Goal: Task Accomplishment & Management: Complete application form

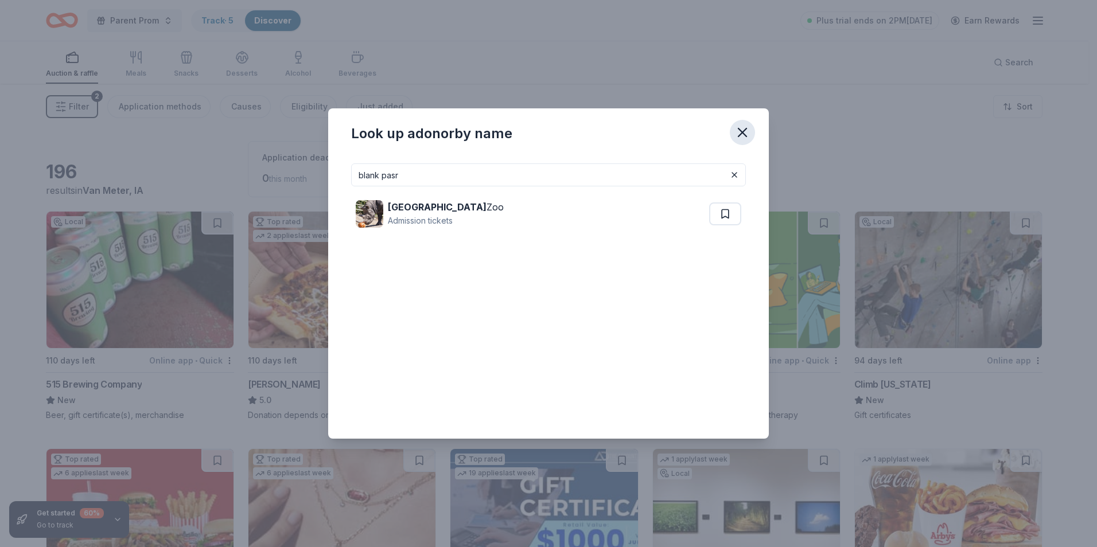
click at [742, 127] on icon "button" at bounding box center [742, 132] width 16 height 16
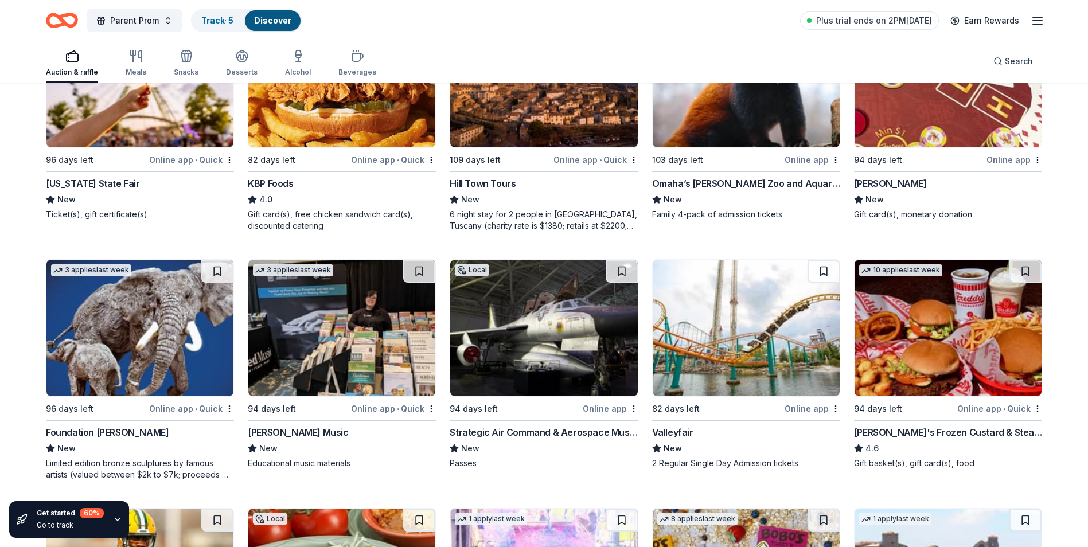
scroll to position [1376, 0]
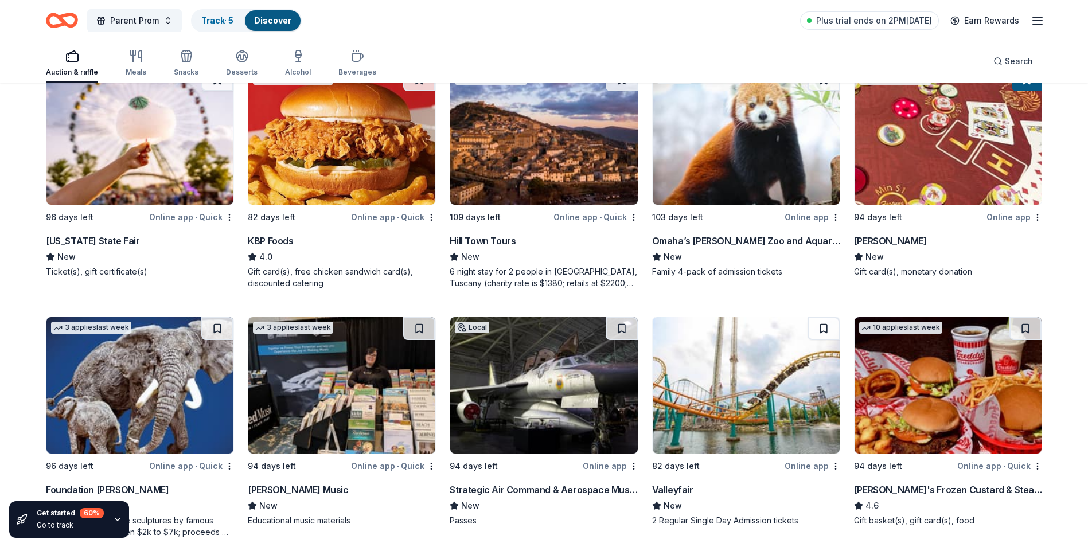
click at [926, 162] on img at bounding box center [948, 136] width 187 height 137
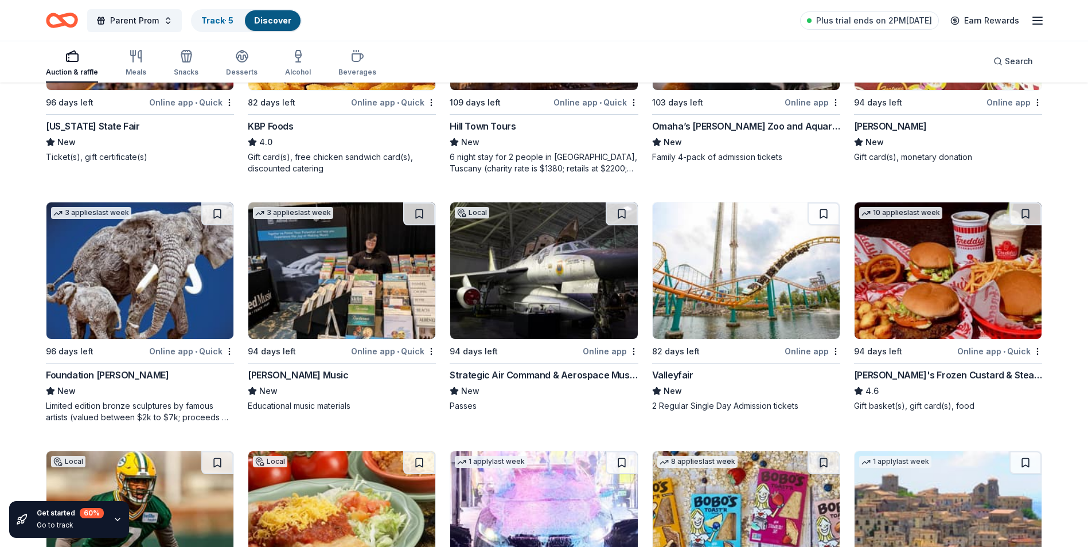
scroll to position [1721, 0]
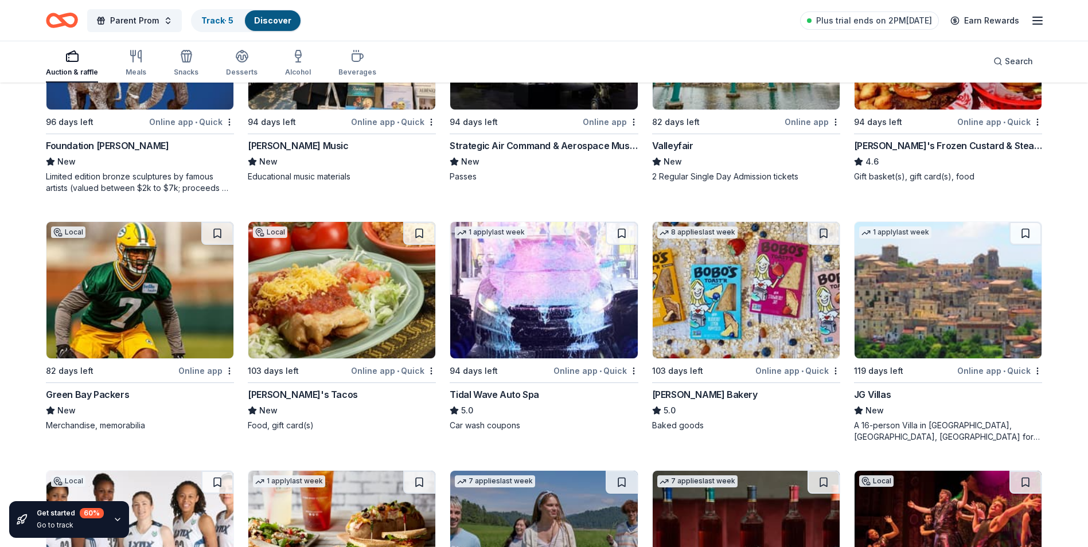
click at [176, 295] on img at bounding box center [139, 290] width 187 height 137
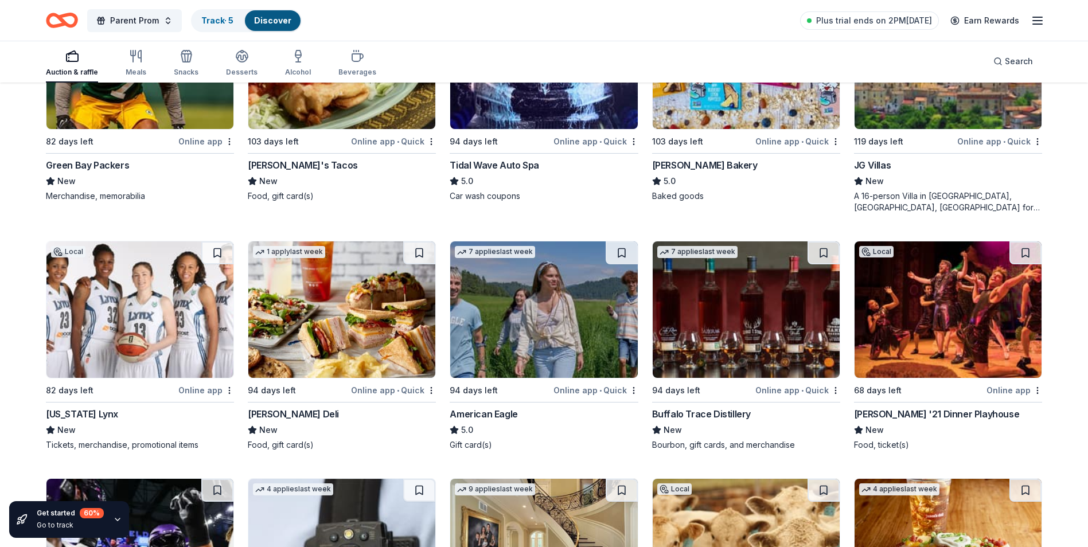
scroll to position [2007, 0]
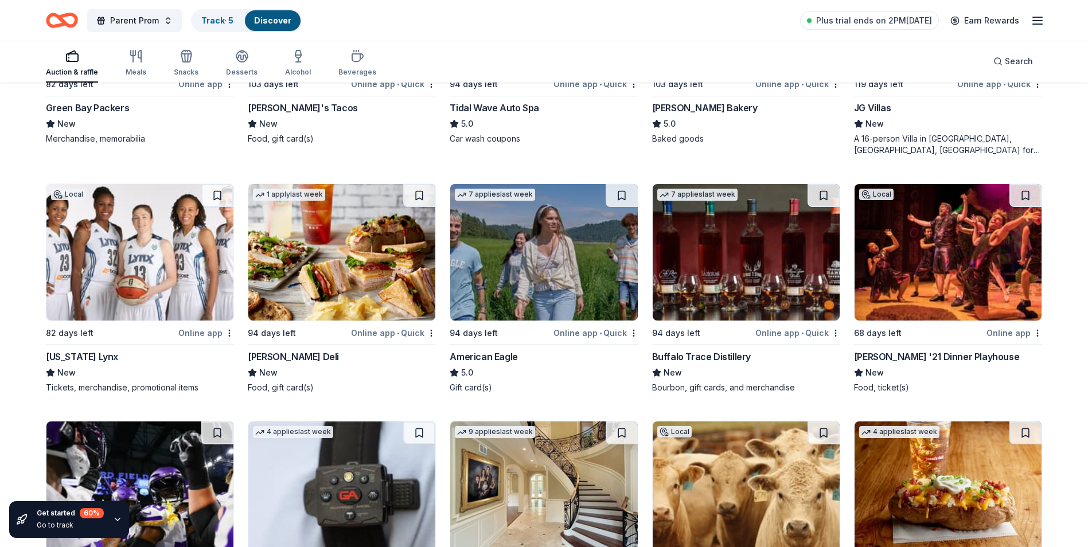
click at [91, 356] on div "Minnesota Lynx" at bounding box center [82, 357] width 72 height 14
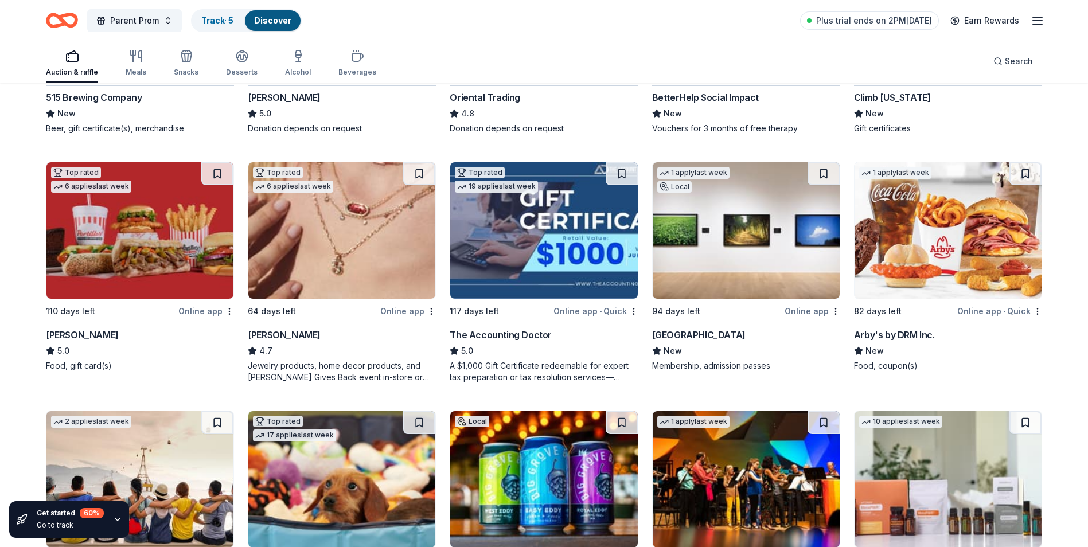
scroll to position [0, 0]
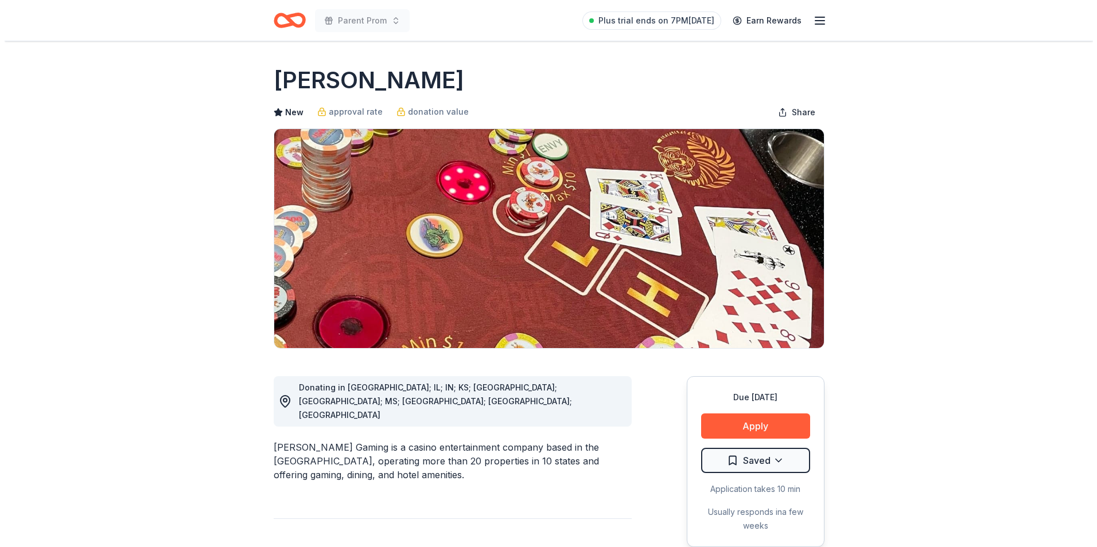
scroll to position [57, 0]
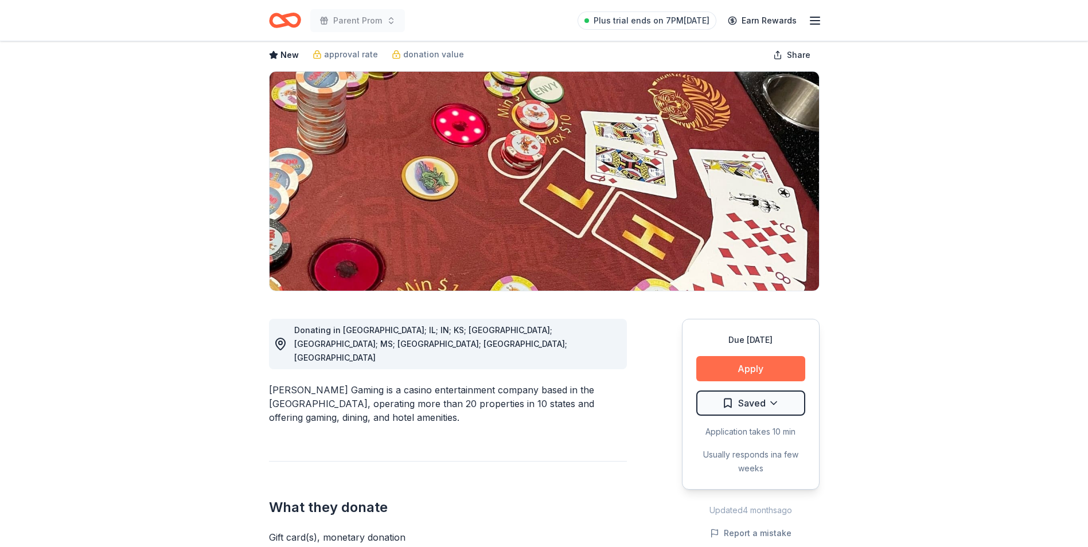
click at [745, 368] on button "Apply" at bounding box center [750, 368] width 109 height 25
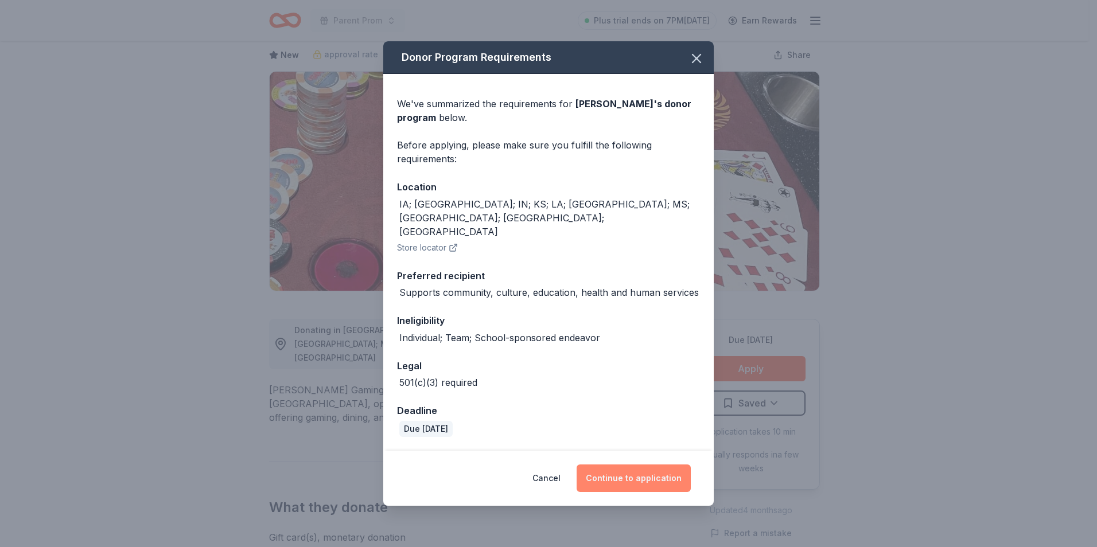
click at [652, 465] on button "Continue to application" at bounding box center [633, 479] width 114 height 28
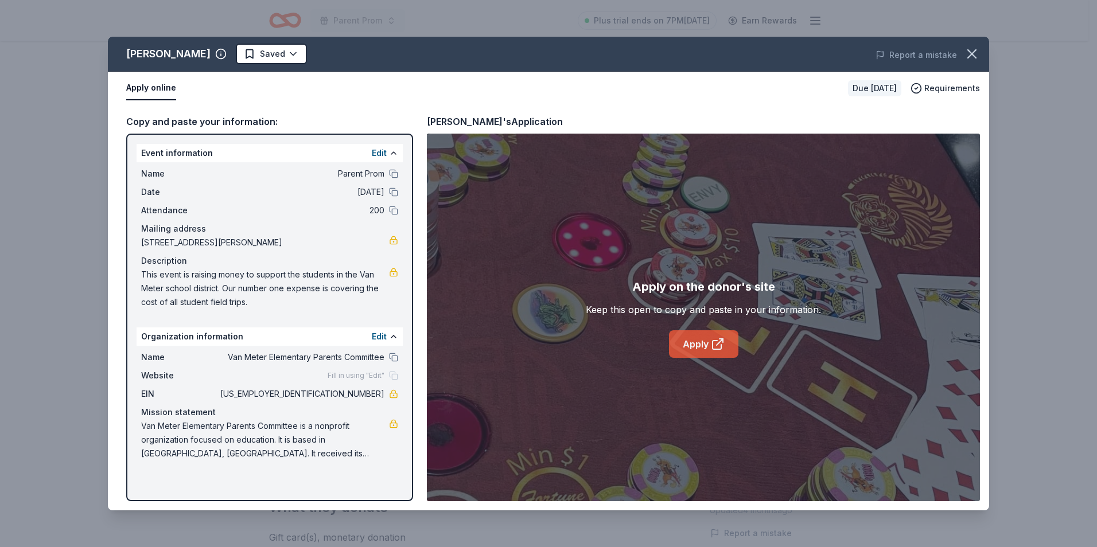
click at [694, 350] on link "Apply" at bounding box center [703, 344] width 69 height 28
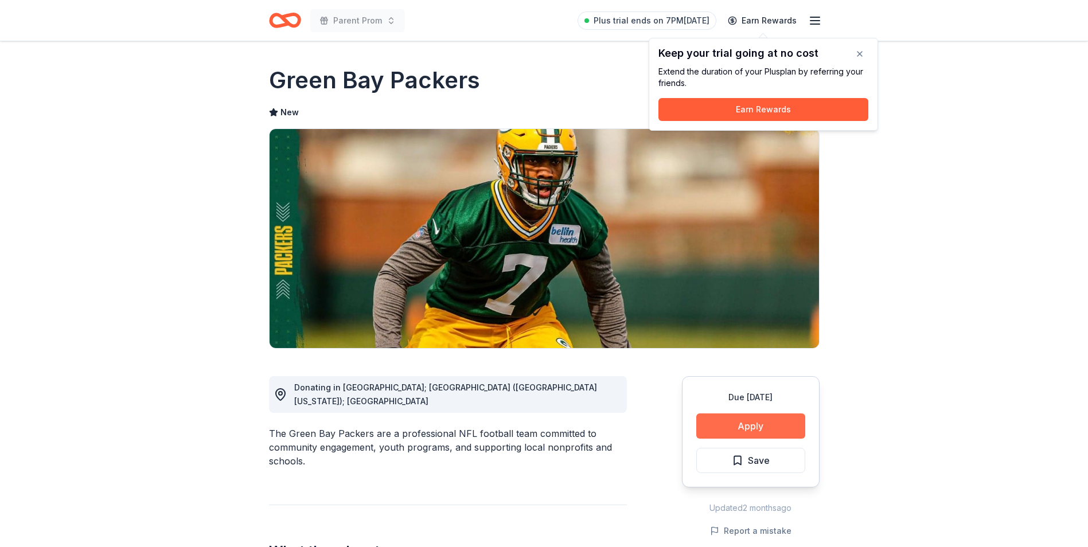
click at [728, 427] on button "Apply" at bounding box center [750, 426] width 109 height 25
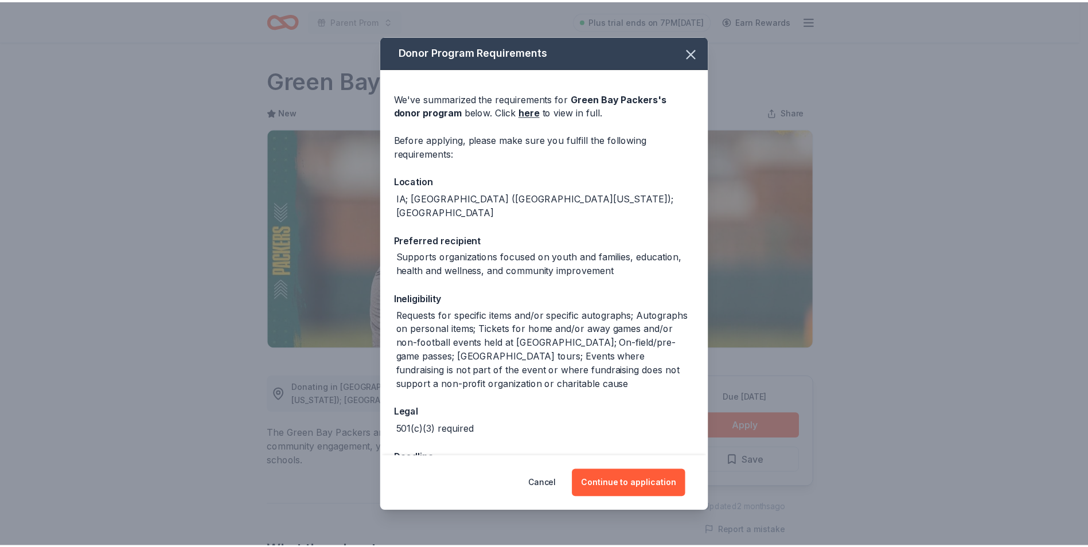
scroll to position [72, 0]
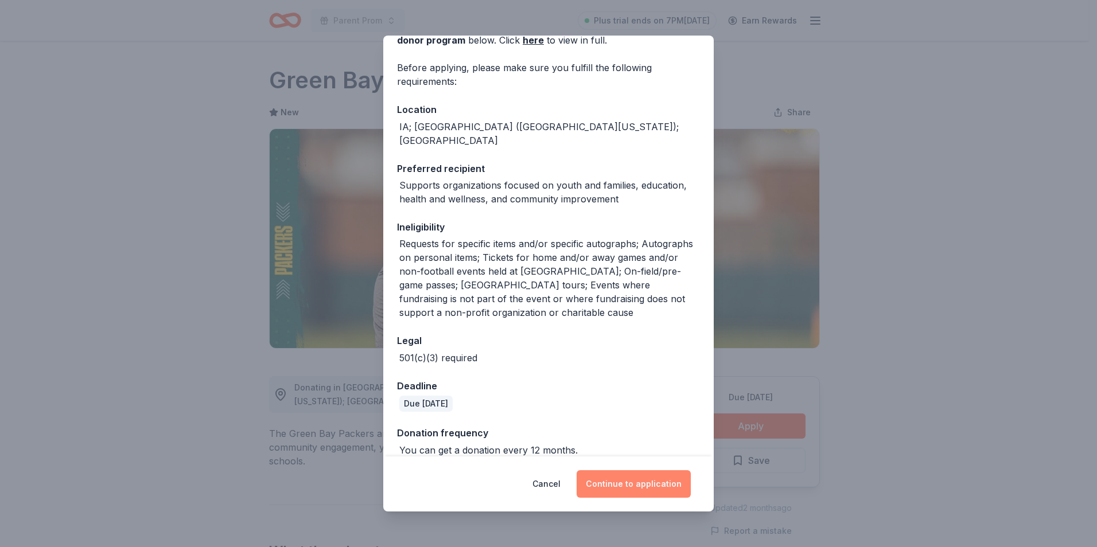
click at [647, 485] on button "Continue to application" at bounding box center [633, 484] width 114 height 28
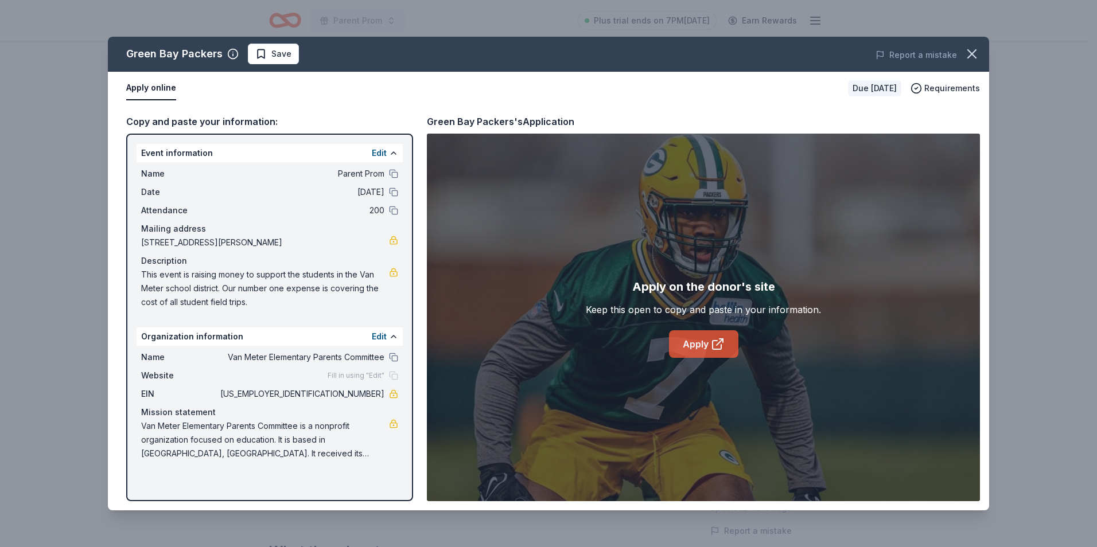
click at [705, 350] on link "Apply" at bounding box center [703, 344] width 69 height 28
click at [976, 49] on icon "button" at bounding box center [972, 54] width 16 height 16
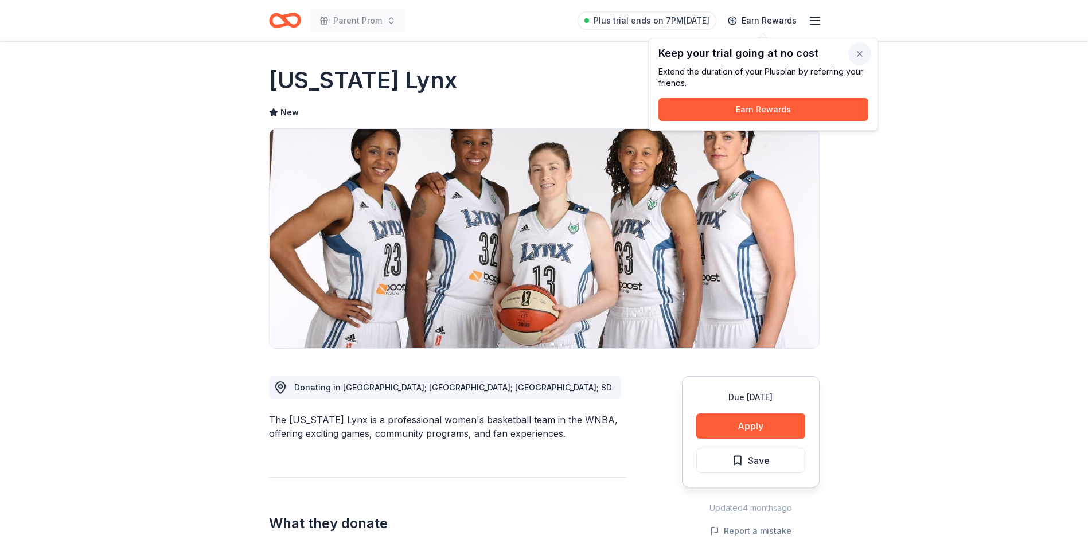
click at [861, 59] on button "button" at bounding box center [859, 53] width 23 height 23
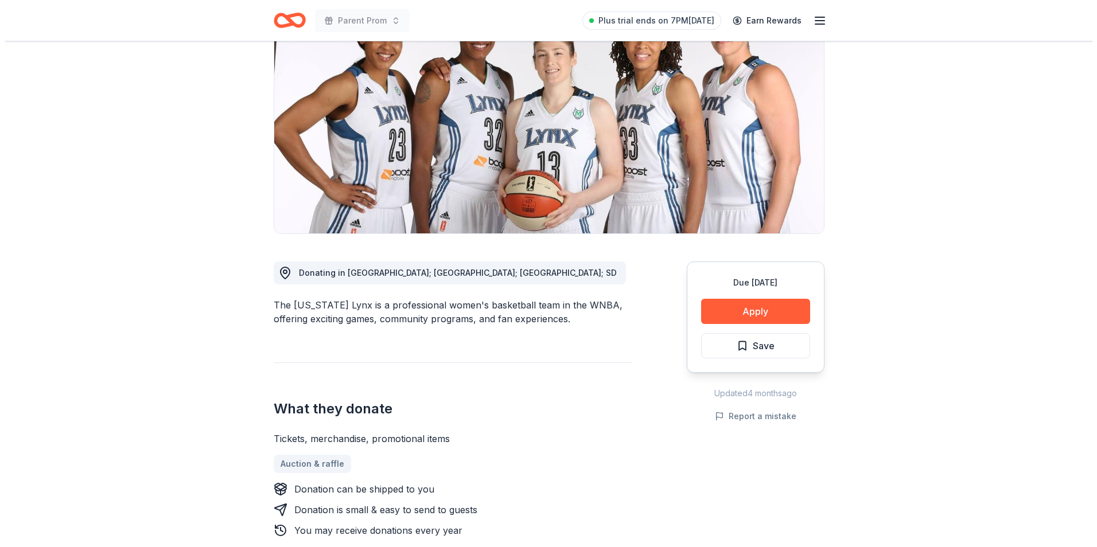
scroll to position [172, 0]
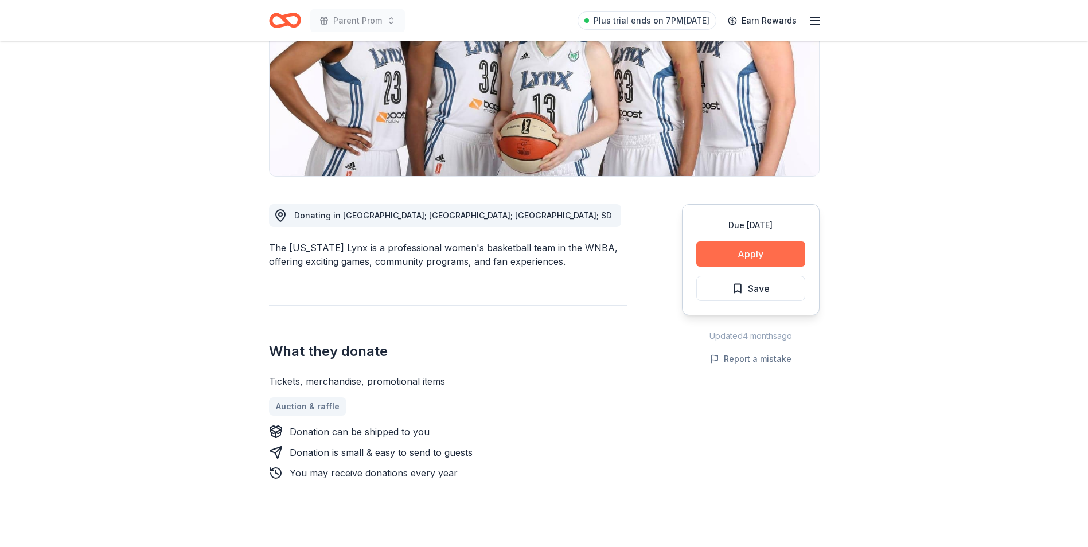
click at [719, 255] on button "Apply" at bounding box center [750, 253] width 109 height 25
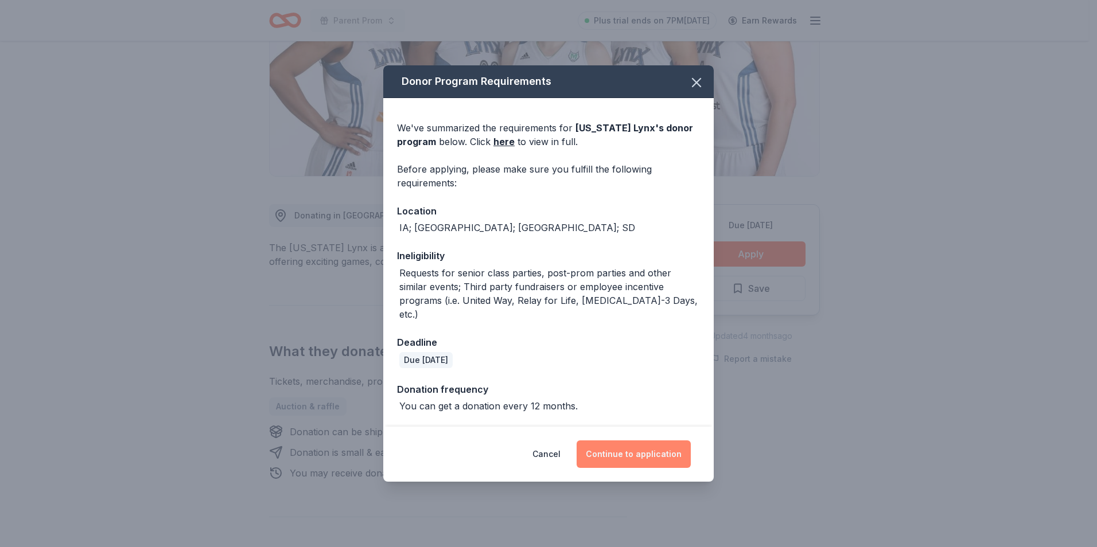
click at [605, 449] on button "Continue to application" at bounding box center [633, 454] width 114 height 28
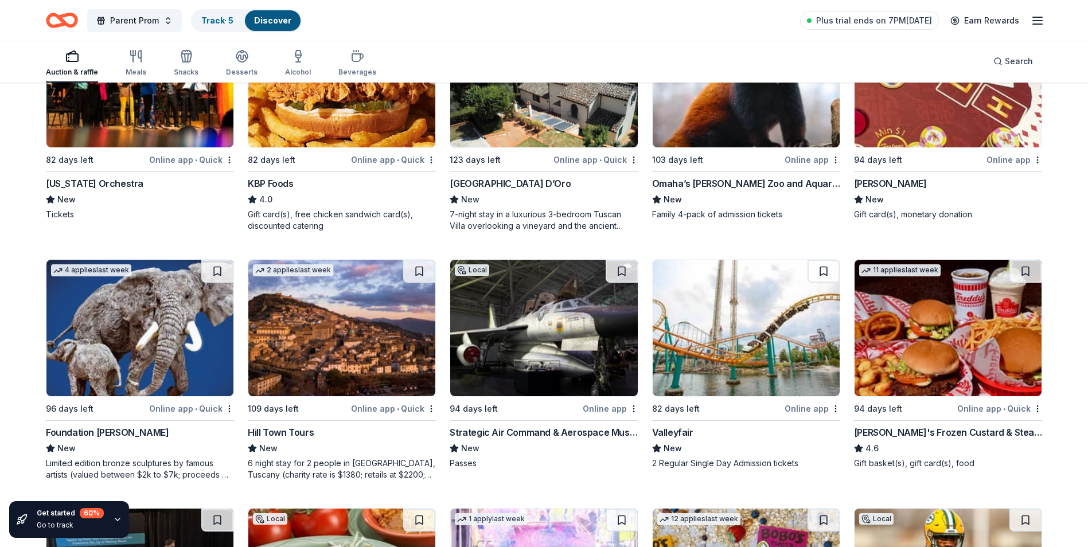
scroll to position [1606, 0]
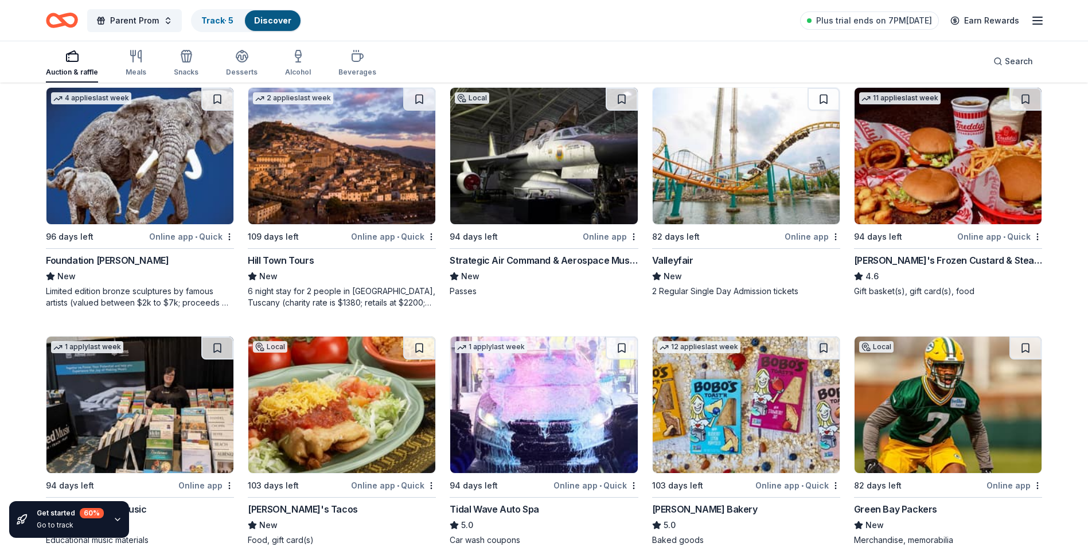
click at [977, 262] on div "[PERSON_NAME]'s Frozen Custard & Steakburgers" at bounding box center [948, 261] width 188 height 14
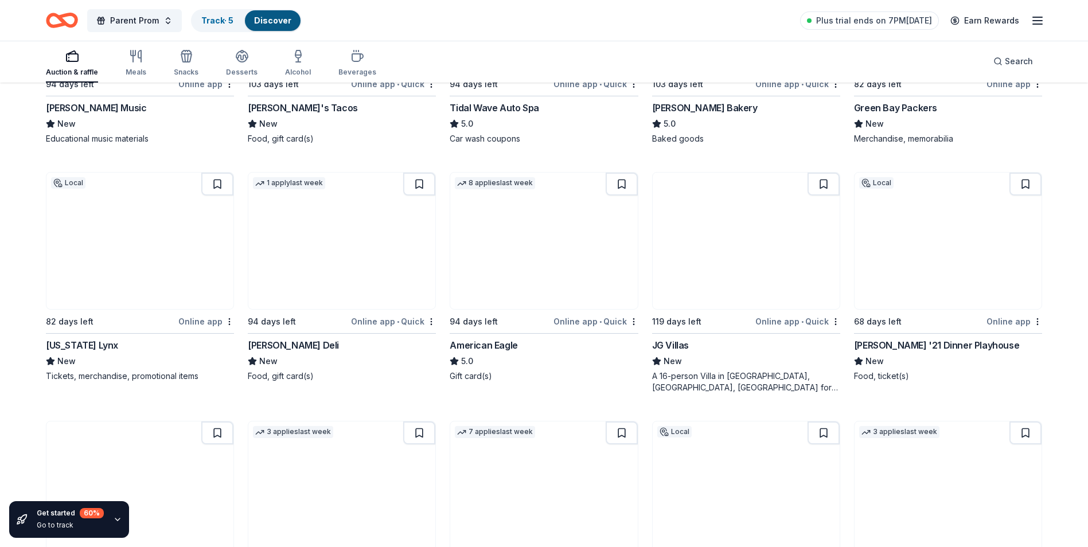
scroll to position [2065, 0]
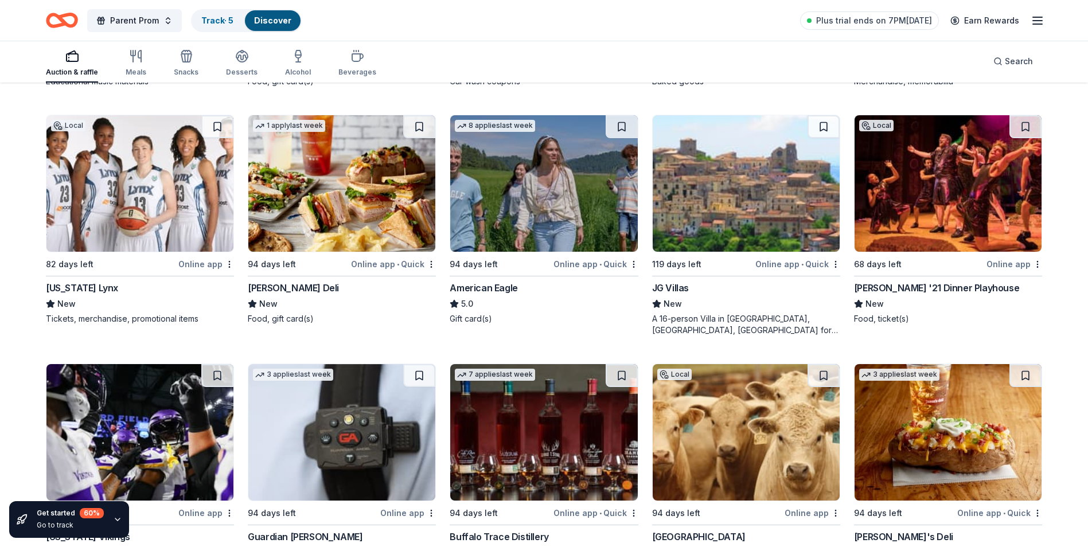
click at [314, 220] on img at bounding box center [341, 183] width 187 height 137
click at [545, 220] on img at bounding box center [543, 183] width 187 height 137
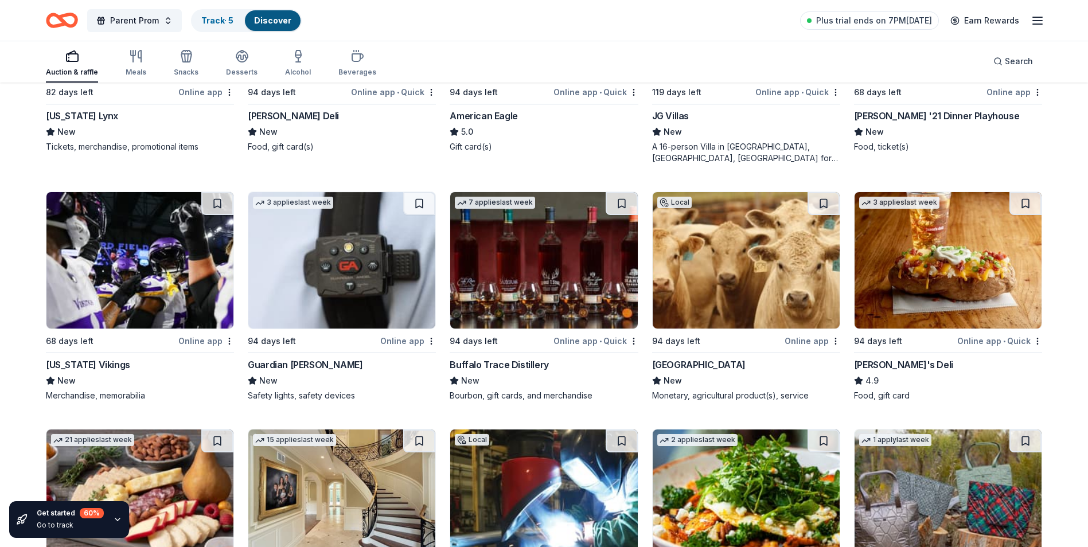
scroll to position [2409, 0]
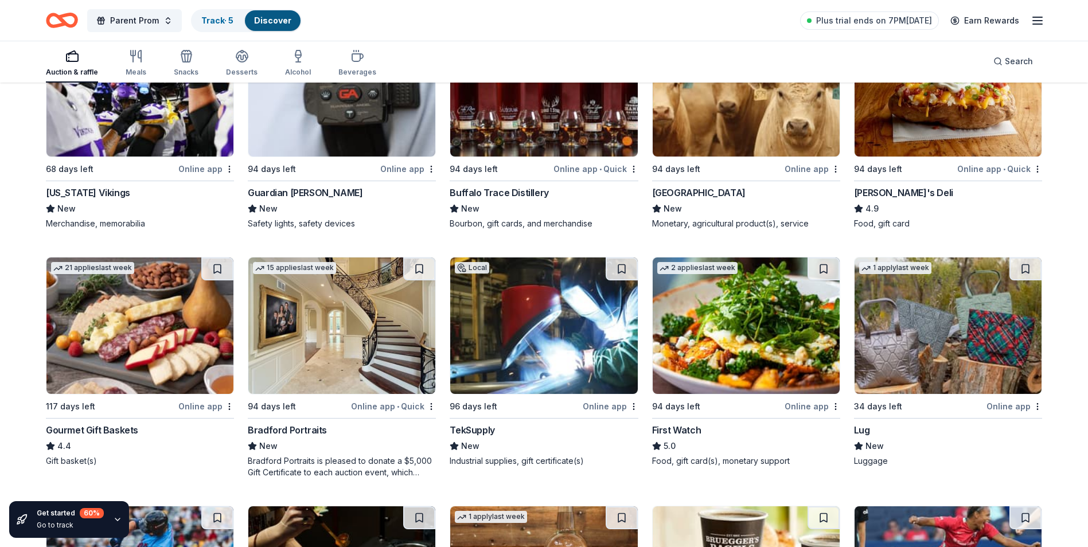
click at [175, 342] on img at bounding box center [139, 326] width 187 height 137
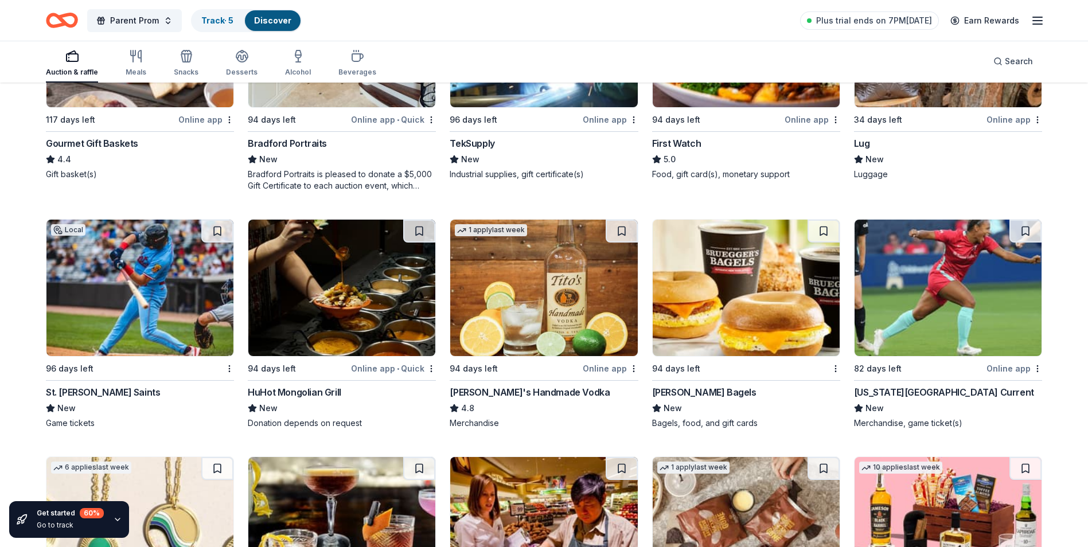
scroll to position [2810, 0]
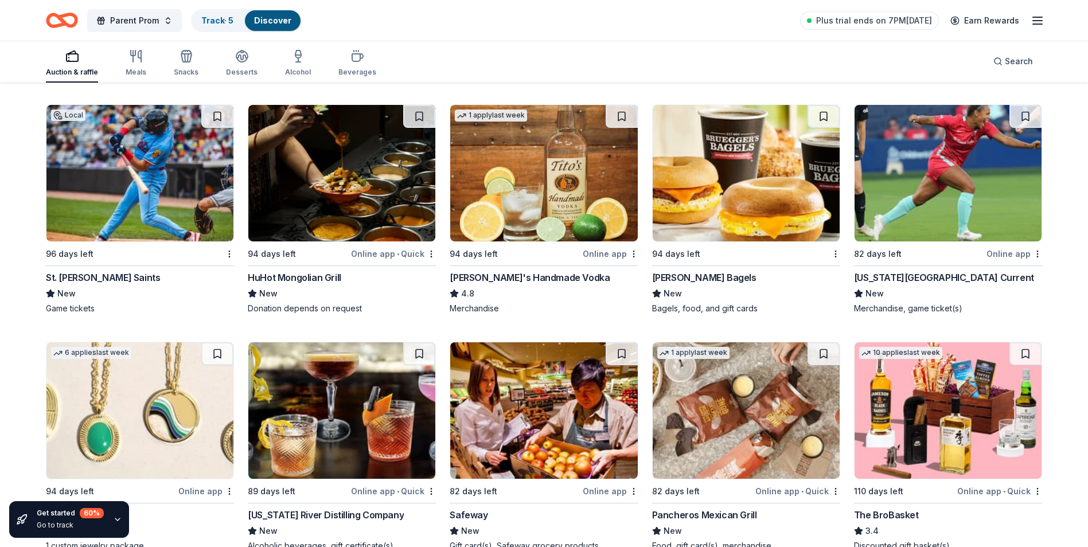
click at [319, 273] on div "HuHot Mongolian Grill" at bounding box center [294, 278] width 93 height 14
click at [699, 274] on div "Bruegger's Bagels" at bounding box center [704, 278] width 104 height 14
click at [522, 275] on div "Tito's Handmade Vodka" at bounding box center [530, 278] width 160 height 14
click at [914, 279] on div "Kansas City Current" at bounding box center [944, 278] width 180 height 14
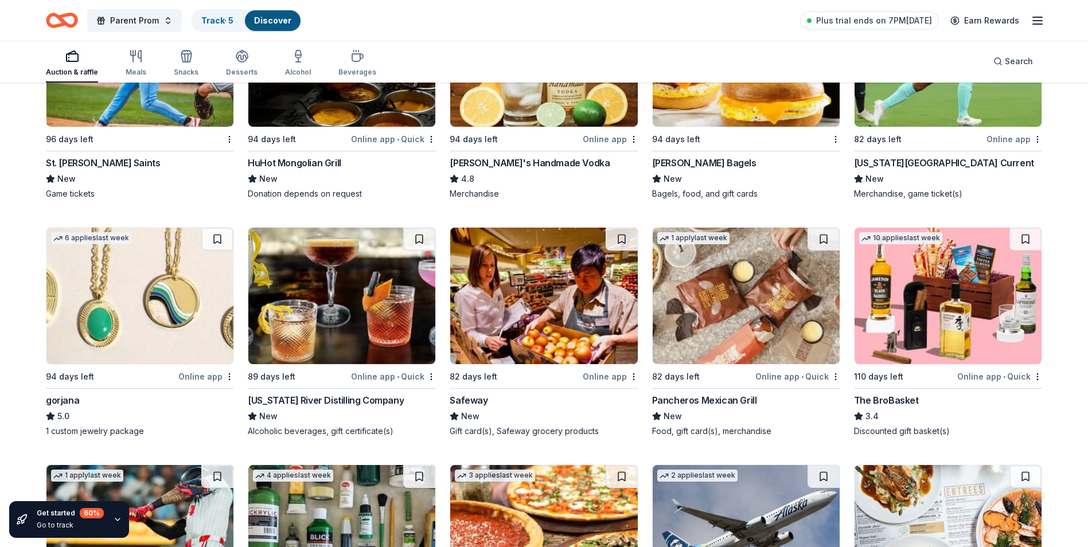
scroll to position [3040, 0]
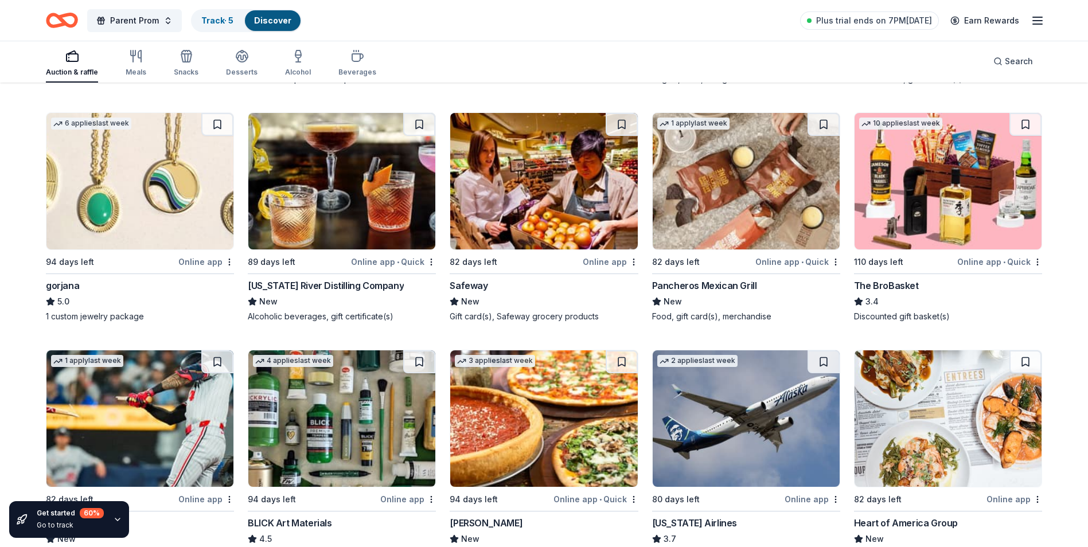
click at [900, 224] on img at bounding box center [948, 181] width 187 height 137
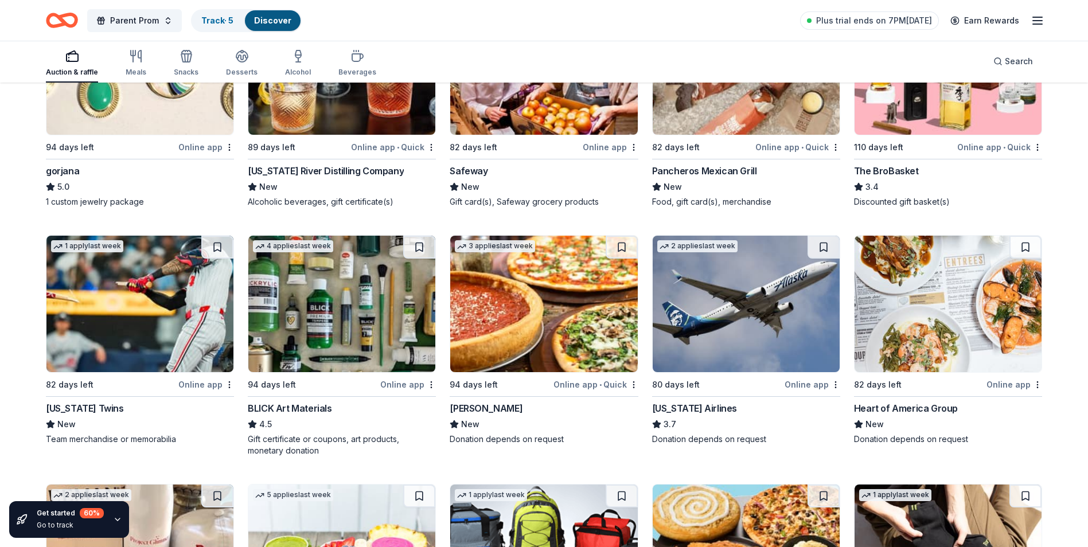
click at [67, 403] on div "Minnesota Twins" at bounding box center [85, 408] width 78 height 14
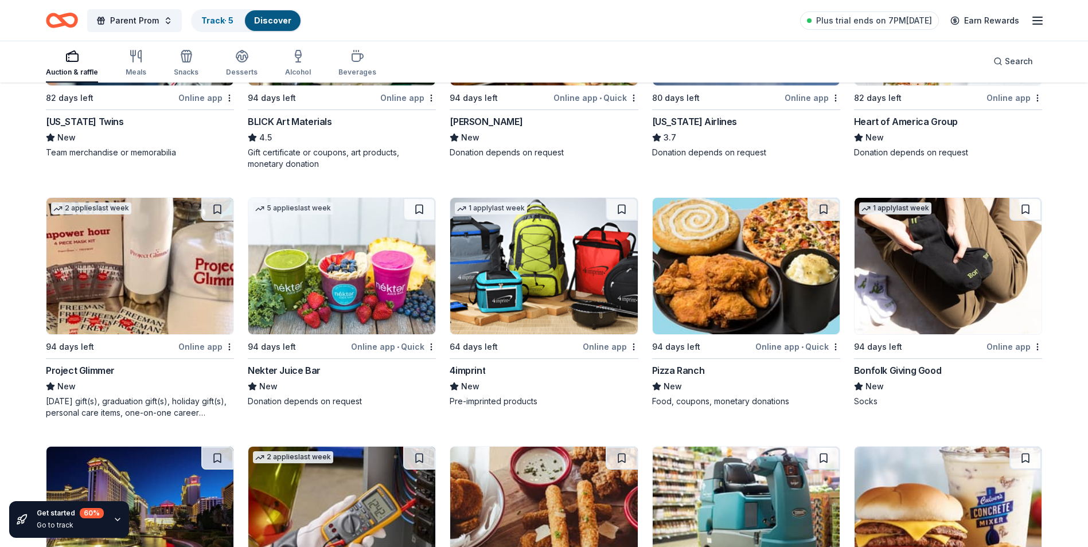
scroll to position [3499, 0]
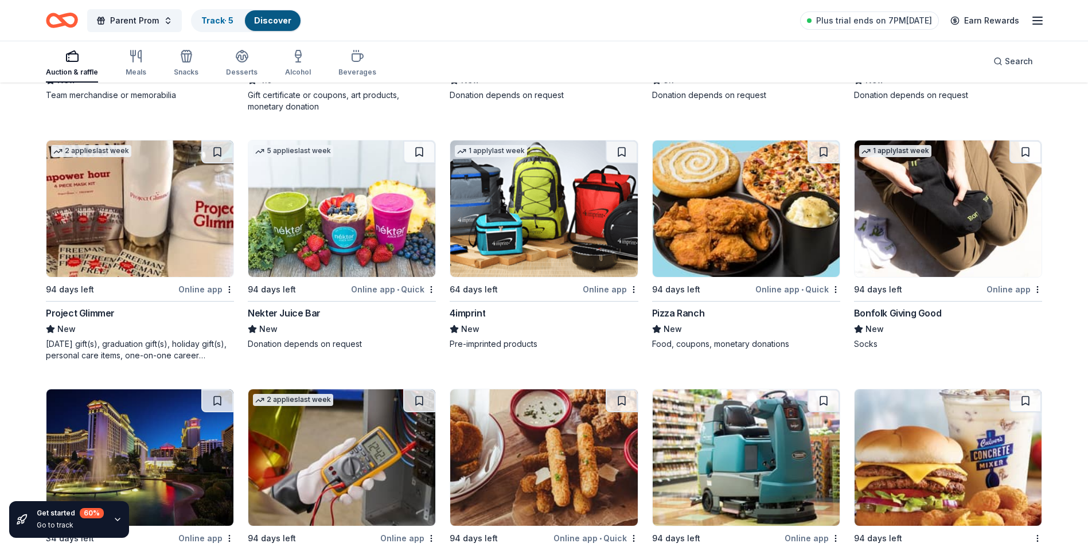
click at [684, 315] on div "Pizza Ranch" at bounding box center [678, 313] width 53 height 14
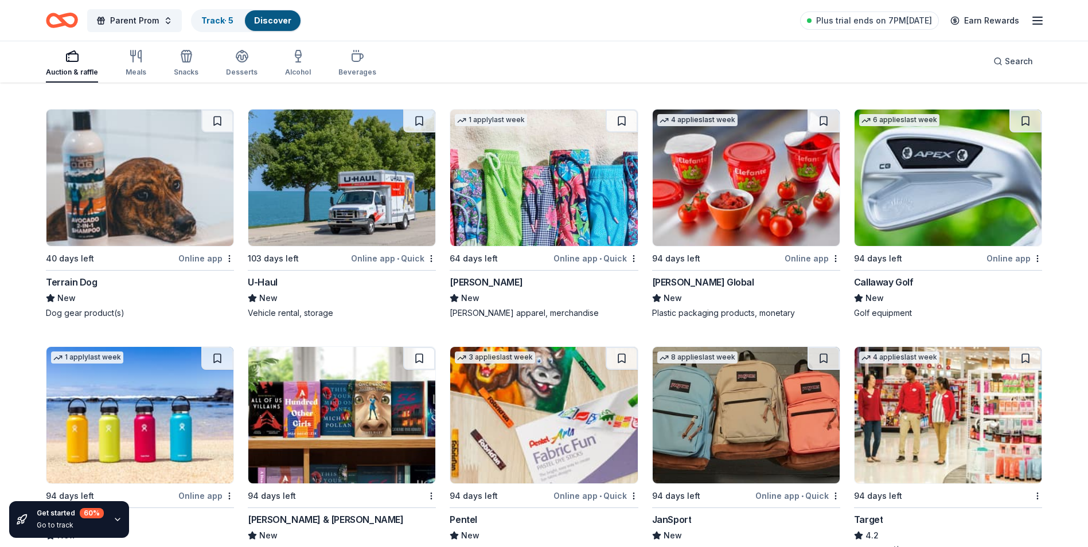
scroll to position [5601, 0]
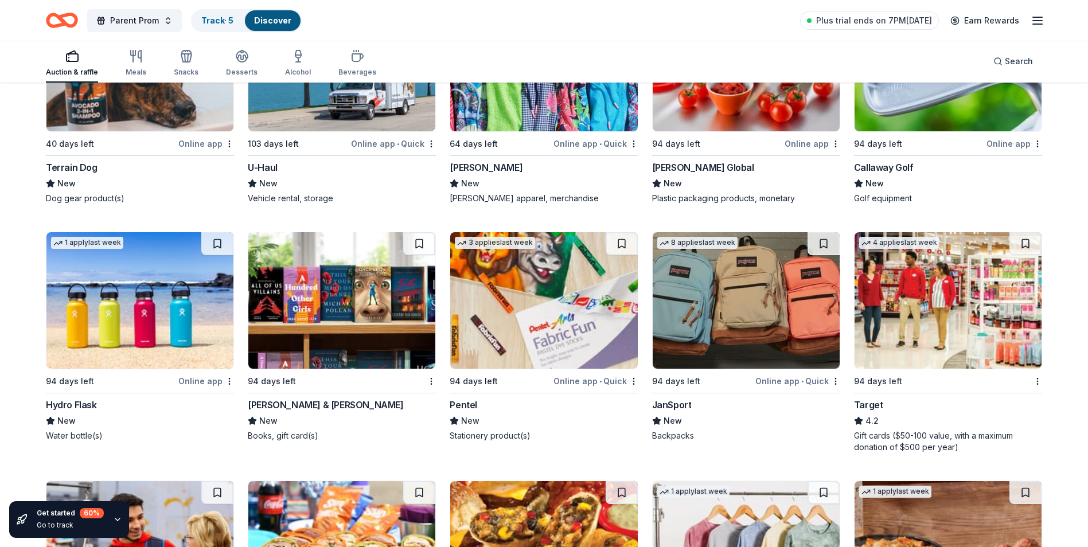
click at [864, 174] on div "Callaway Golf" at bounding box center [884, 168] width 60 height 14
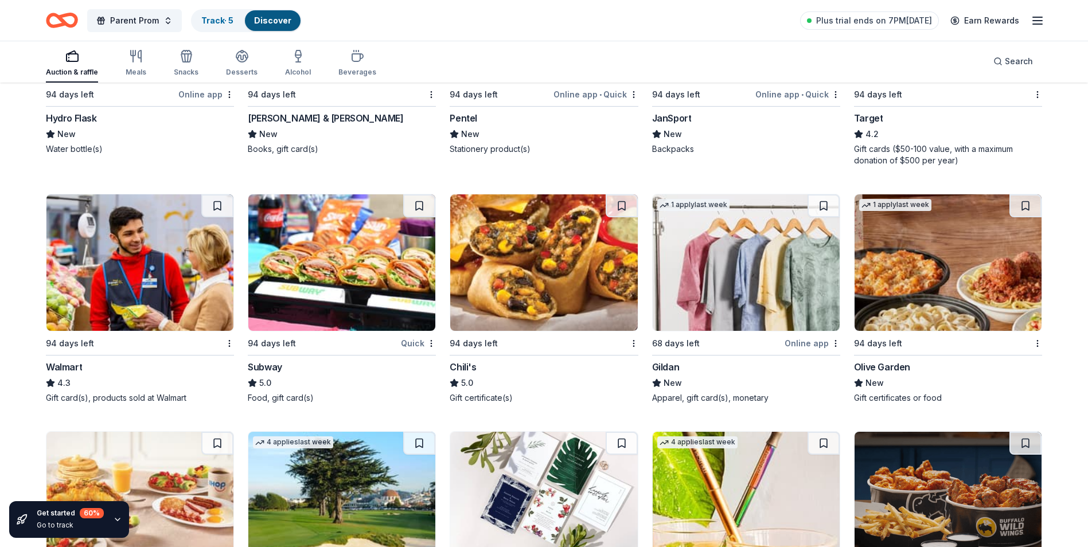
scroll to position [6097, 0]
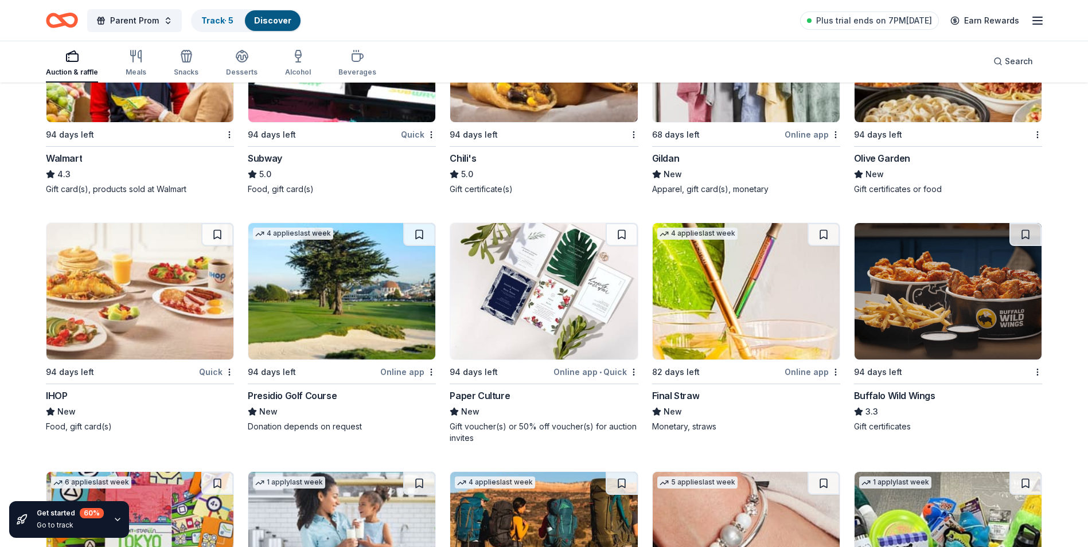
click at [883, 165] on div "Olive Garden" at bounding box center [882, 158] width 56 height 14
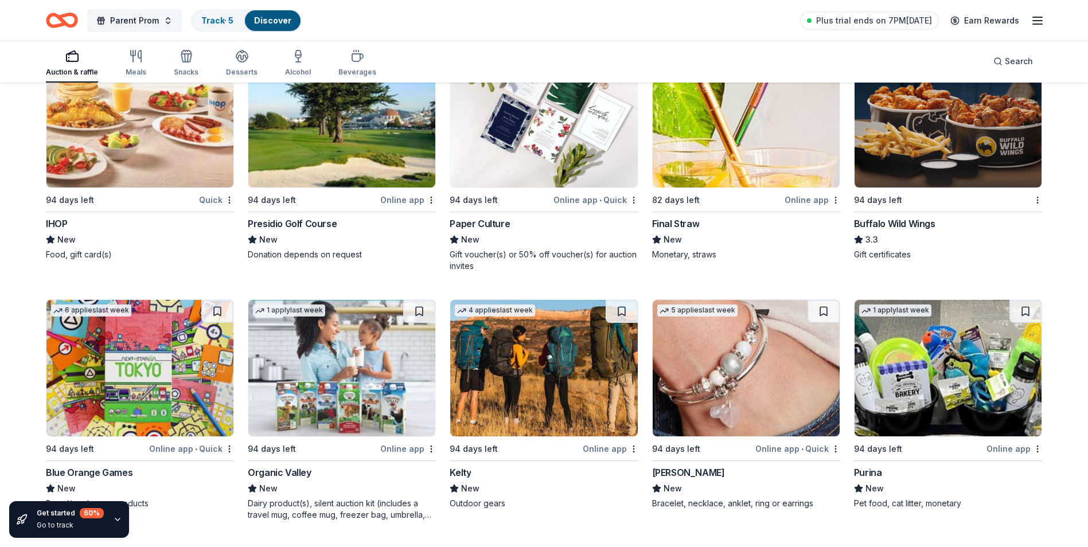
scroll to position [6326, 0]
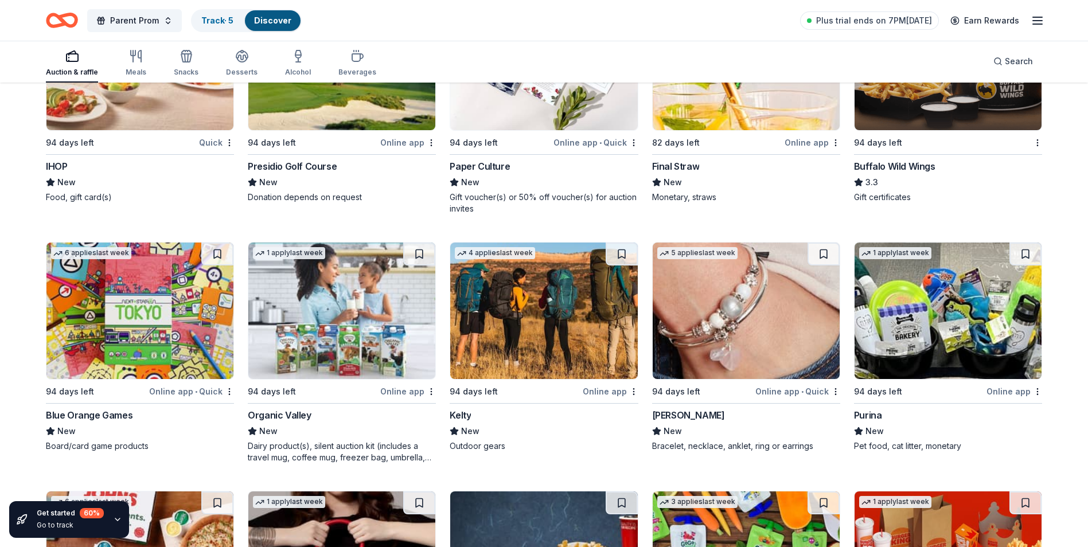
click at [50, 173] on div "IHOP" at bounding box center [56, 166] width 21 height 14
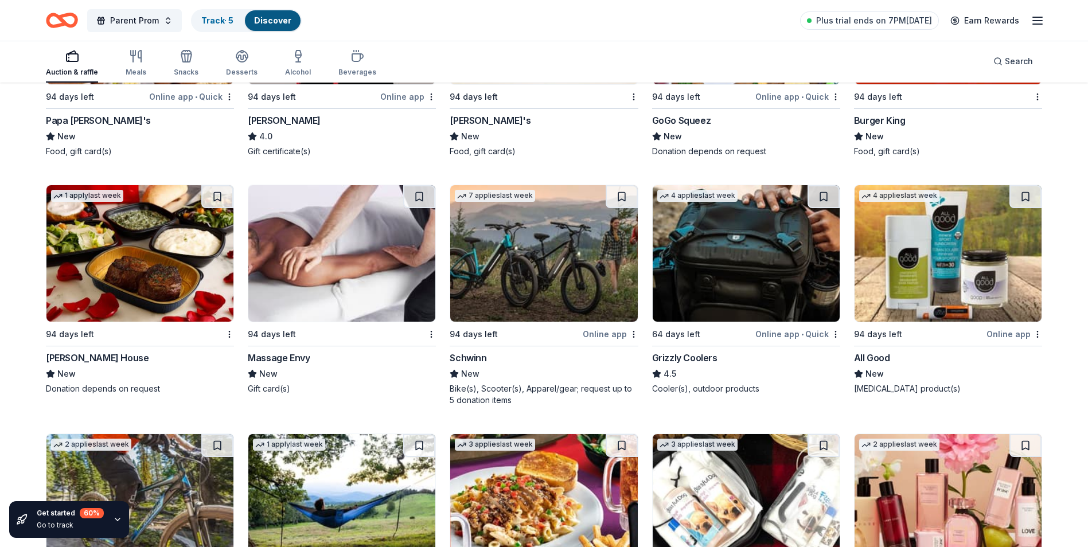
scroll to position [6984, 0]
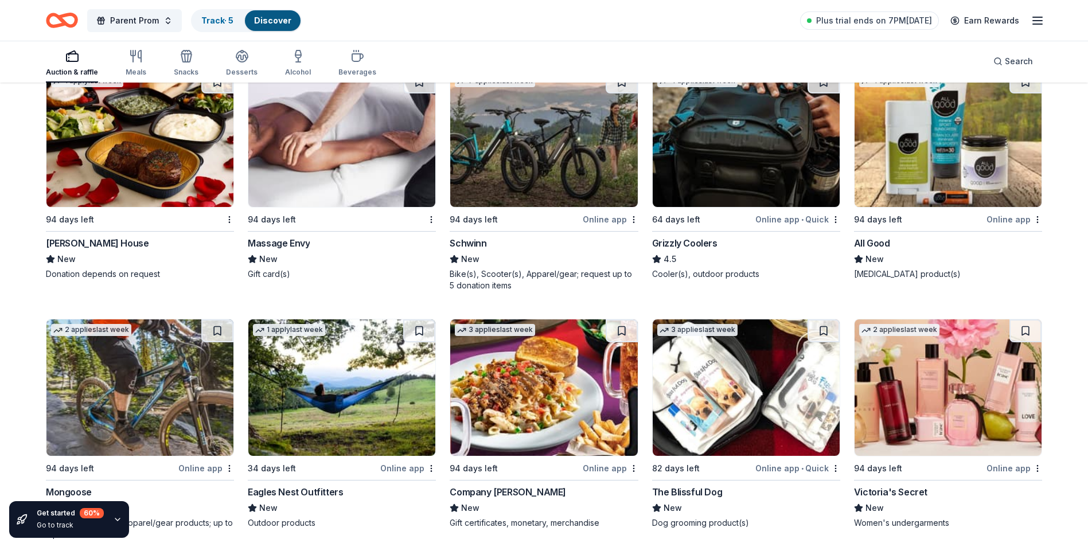
click at [701, 250] on div "Grizzly Coolers" at bounding box center [684, 243] width 65 height 14
click at [457, 250] on div "Schwinn" at bounding box center [468, 243] width 37 height 14
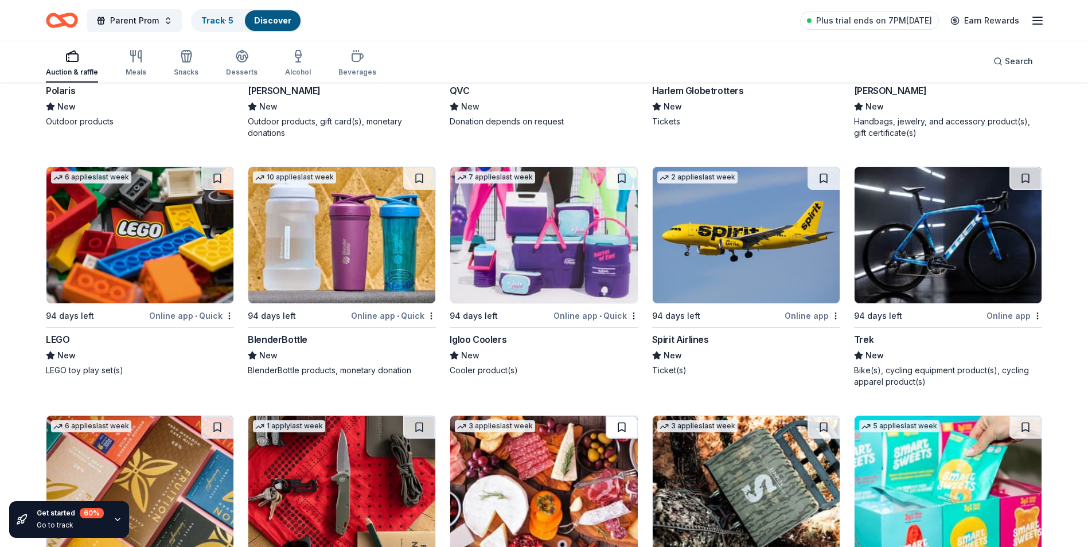
scroll to position [7941, 0]
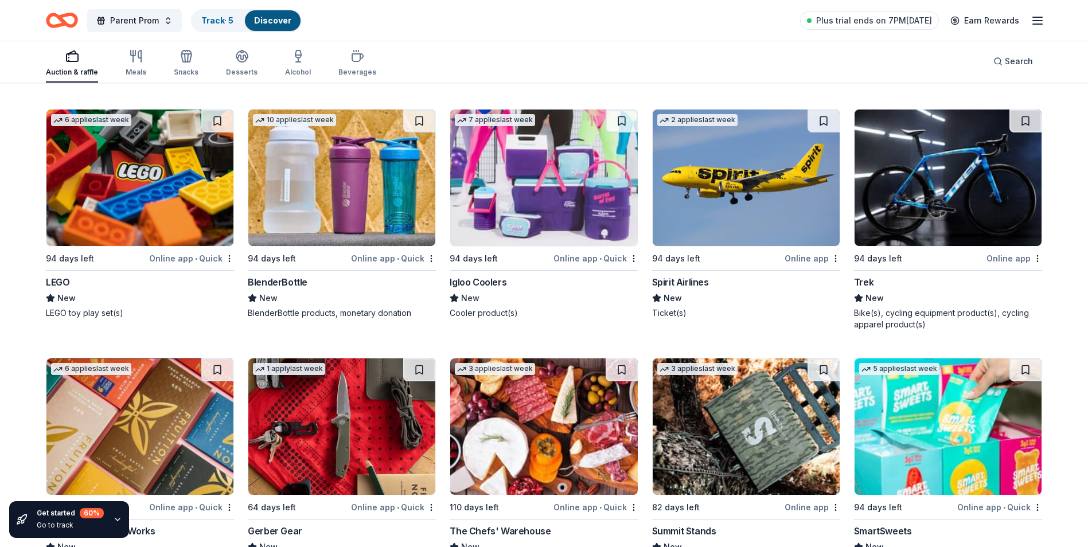
click at [455, 289] on div "Igloo Coolers" at bounding box center [478, 282] width 57 height 14
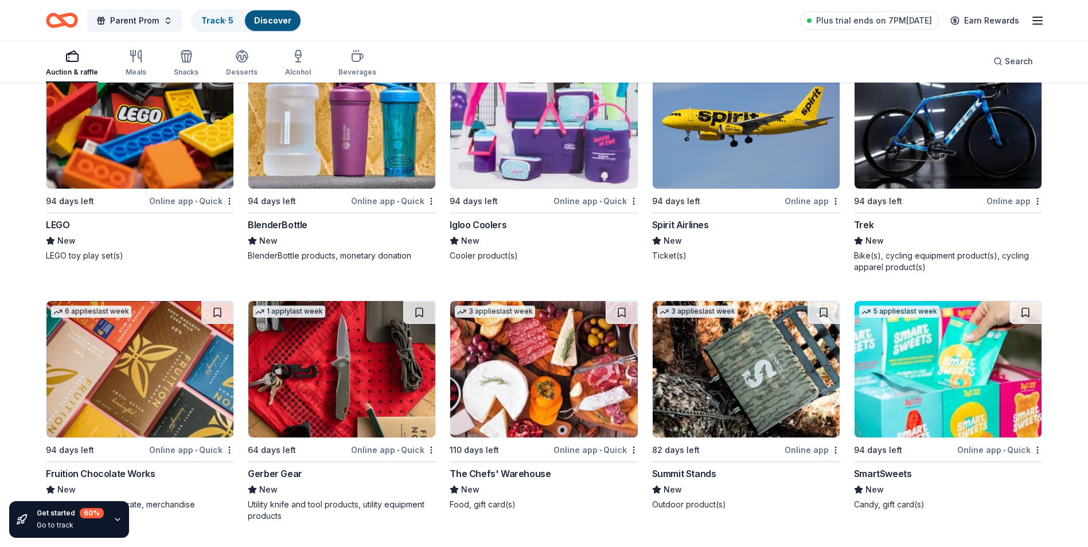
click at [56, 232] on div "LEGO" at bounding box center [58, 225] width 24 height 14
click at [859, 232] on div "Trek" at bounding box center [864, 225] width 20 height 14
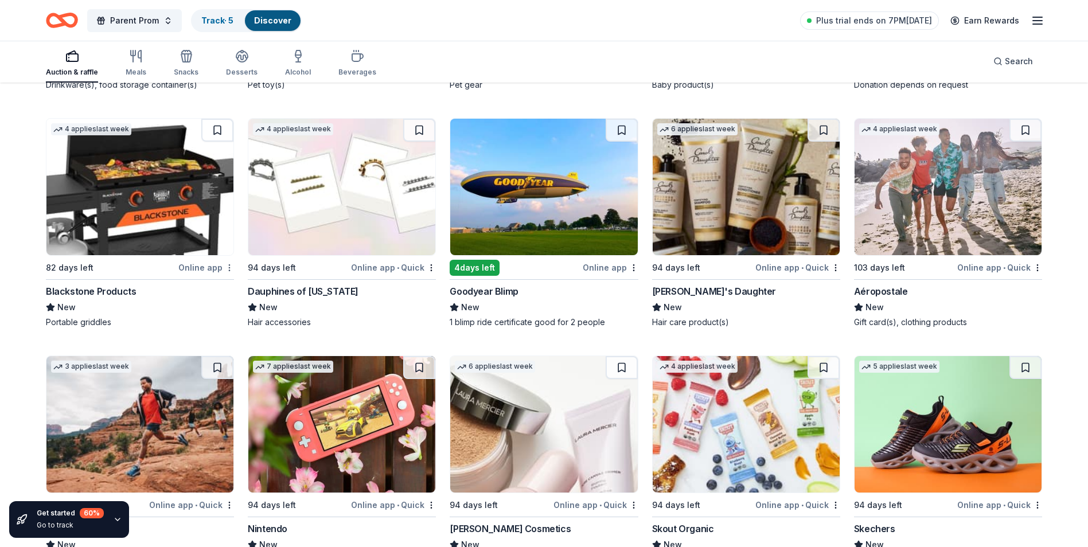
scroll to position [8973, 0]
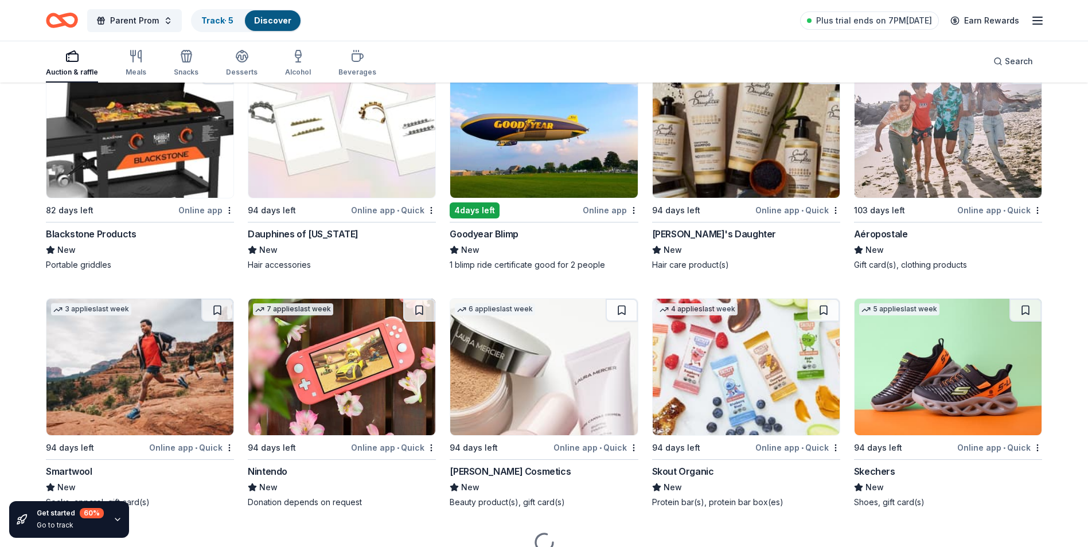
click at [114, 241] on div "Blackstone Products" at bounding box center [91, 234] width 90 height 14
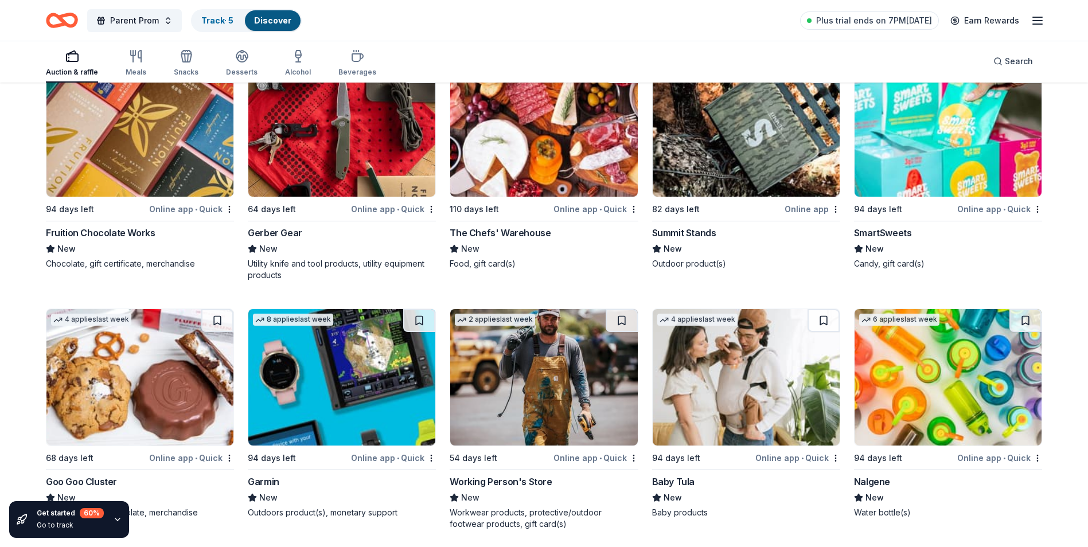
scroll to position [8182, 0]
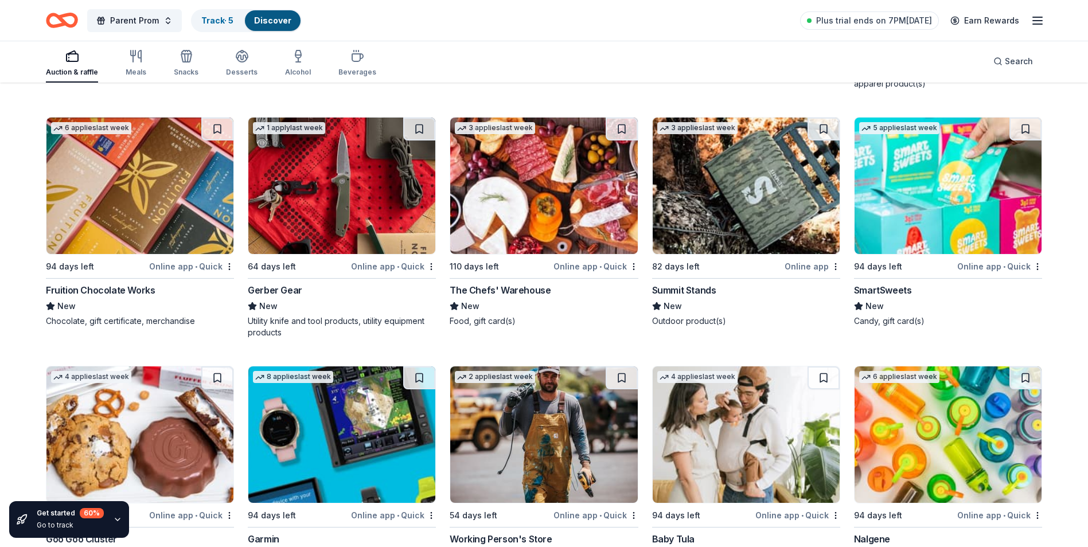
click at [697, 297] on div "Summit Stands" at bounding box center [684, 290] width 64 height 14
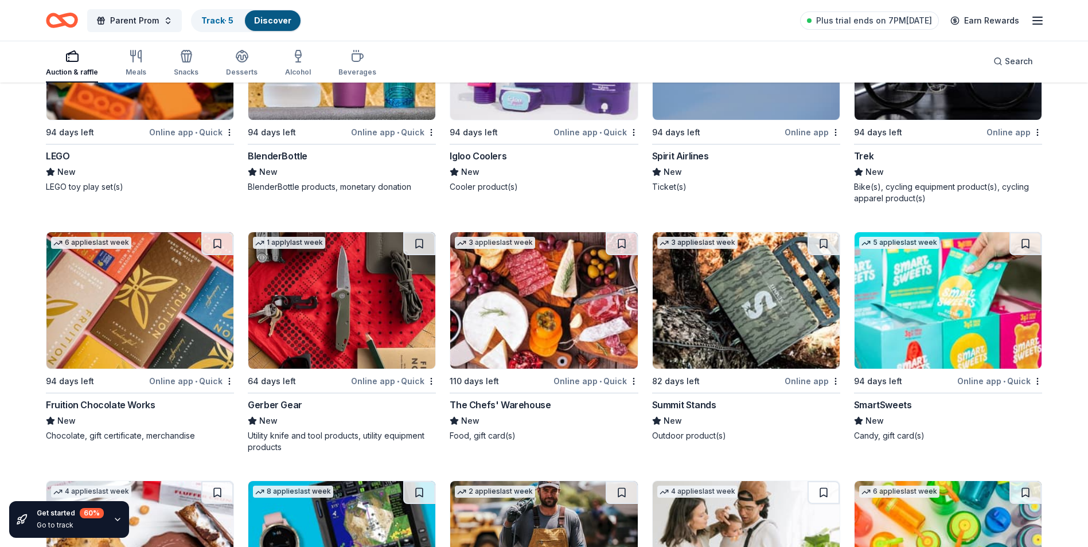
scroll to position [7781, 0]
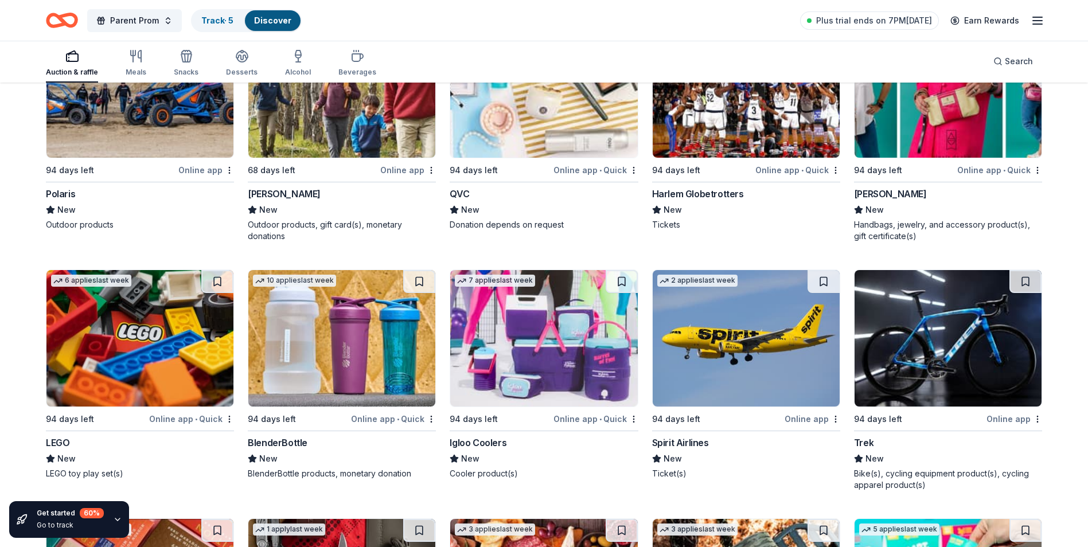
click at [58, 450] on div "LEGO" at bounding box center [58, 443] width 24 height 14
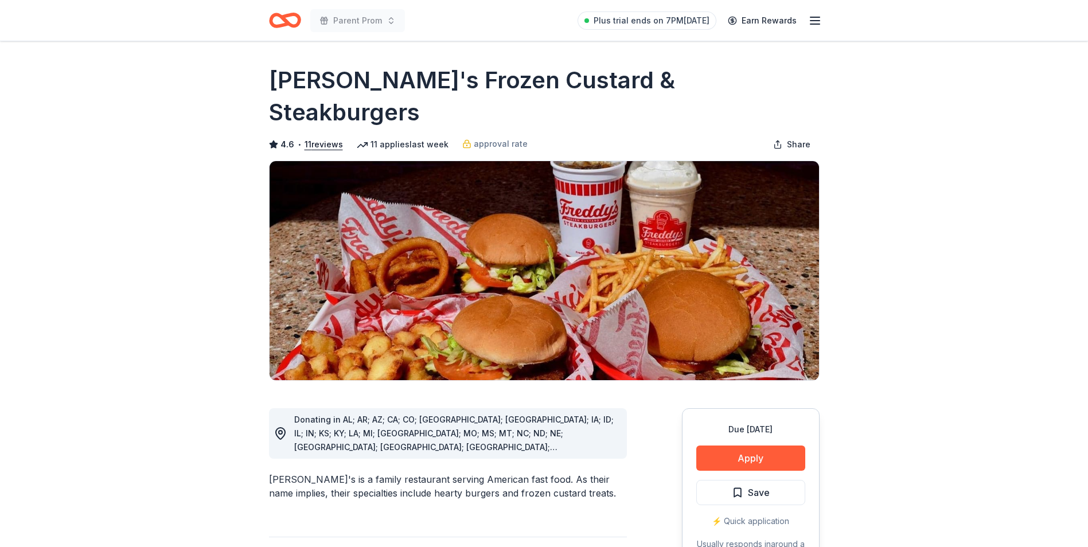
scroll to position [57, 0]
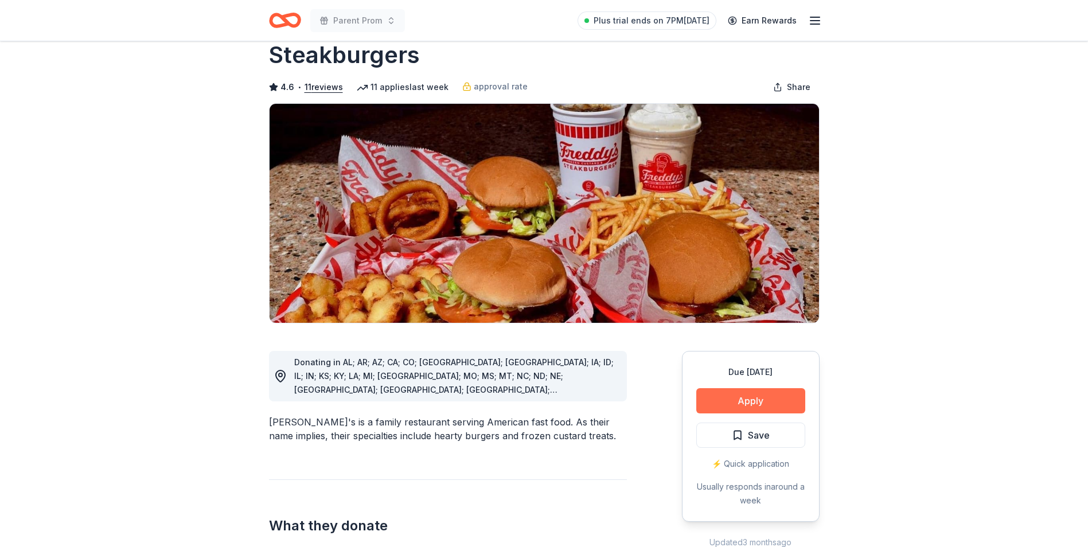
click at [727, 388] on button "Apply" at bounding box center [750, 400] width 109 height 25
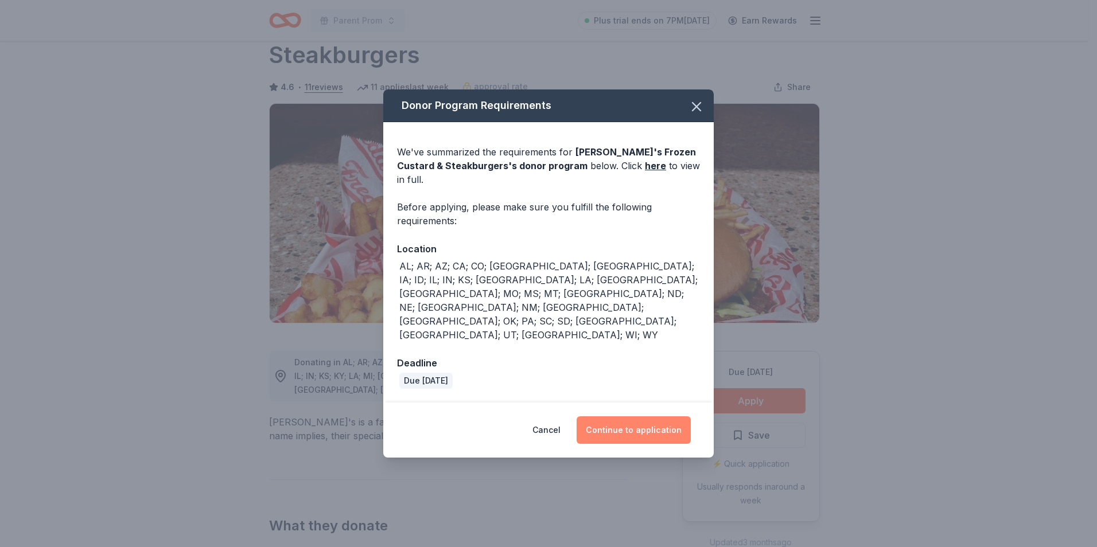
click at [628, 416] on button "Continue to application" at bounding box center [633, 430] width 114 height 28
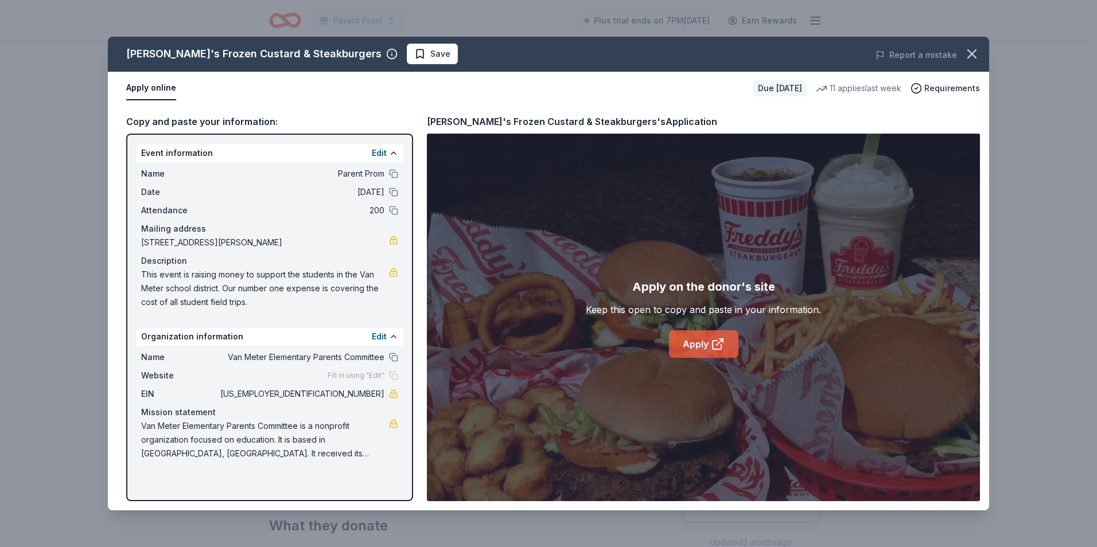
click at [719, 345] on icon at bounding box center [718, 344] width 14 height 14
click at [972, 54] on icon "button" at bounding box center [972, 54] width 8 height 8
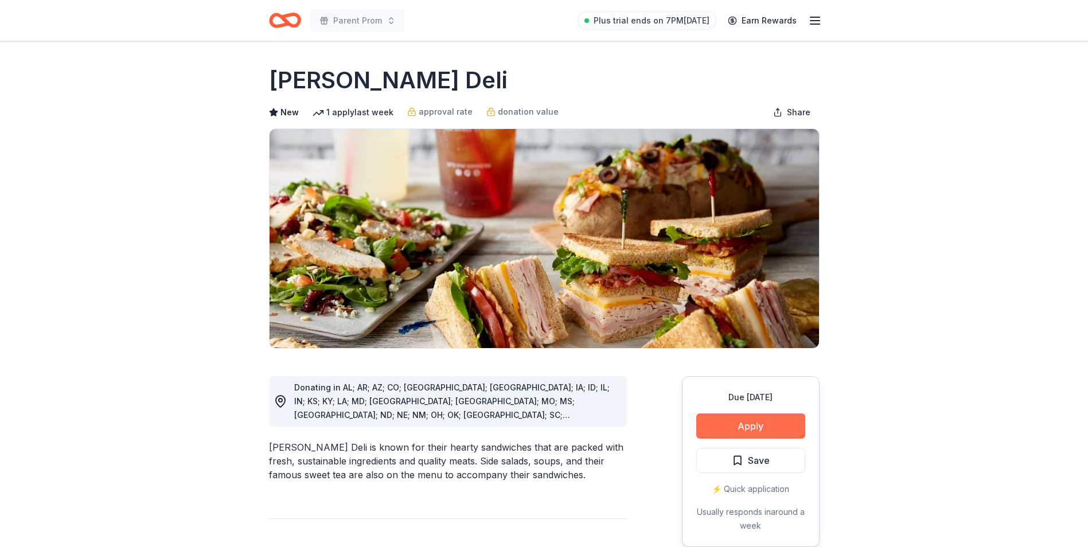
click at [734, 429] on button "Apply" at bounding box center [750, 426] width 109 height 25
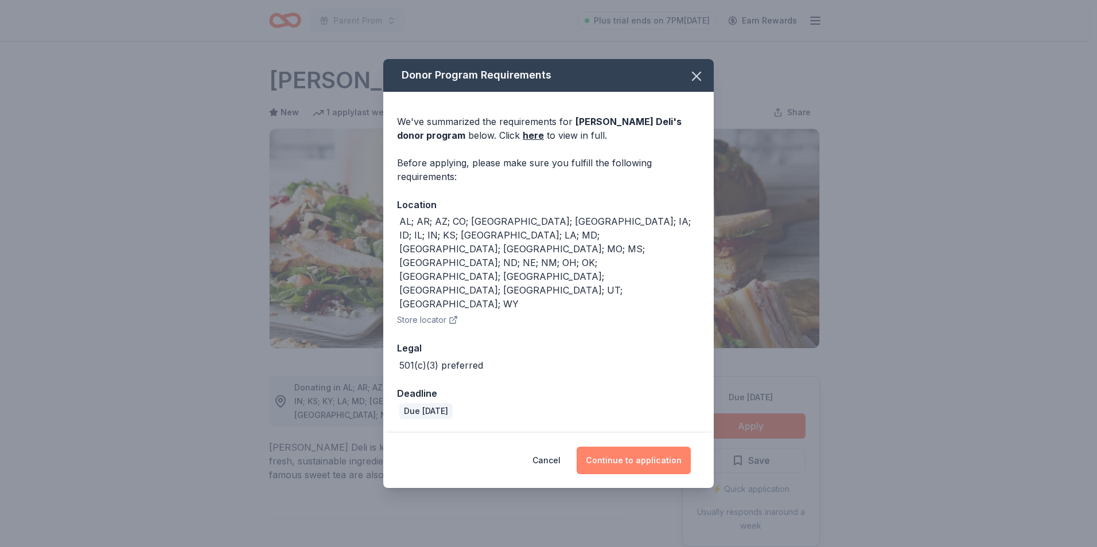
click at [633, 447] on button "Continue to application" at bounding box center [633, 461] width 114 height 28
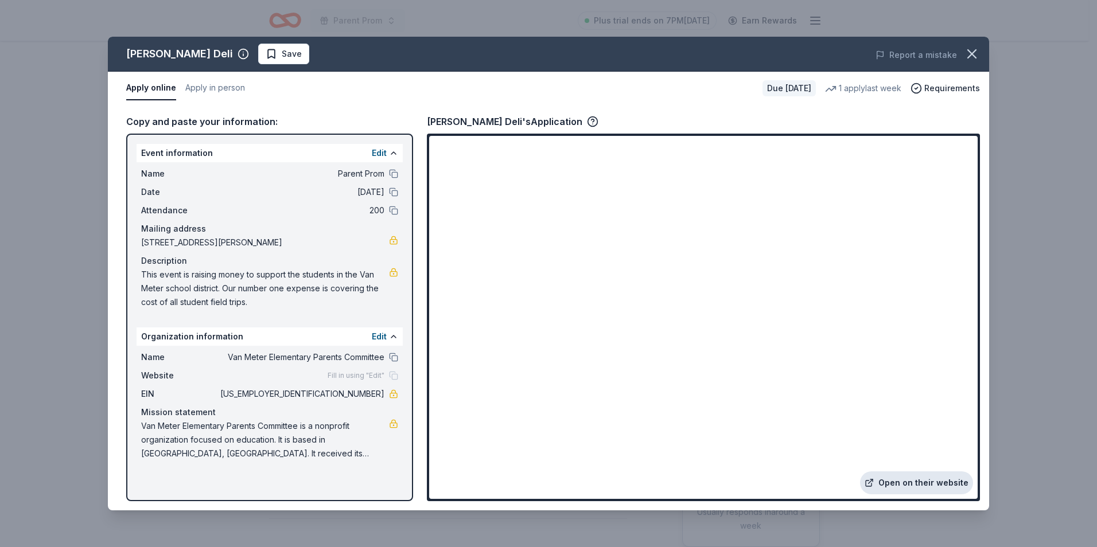
click at [907, 481] on link "Open on their website" at bounding box center [916, 482] width 113 height 23
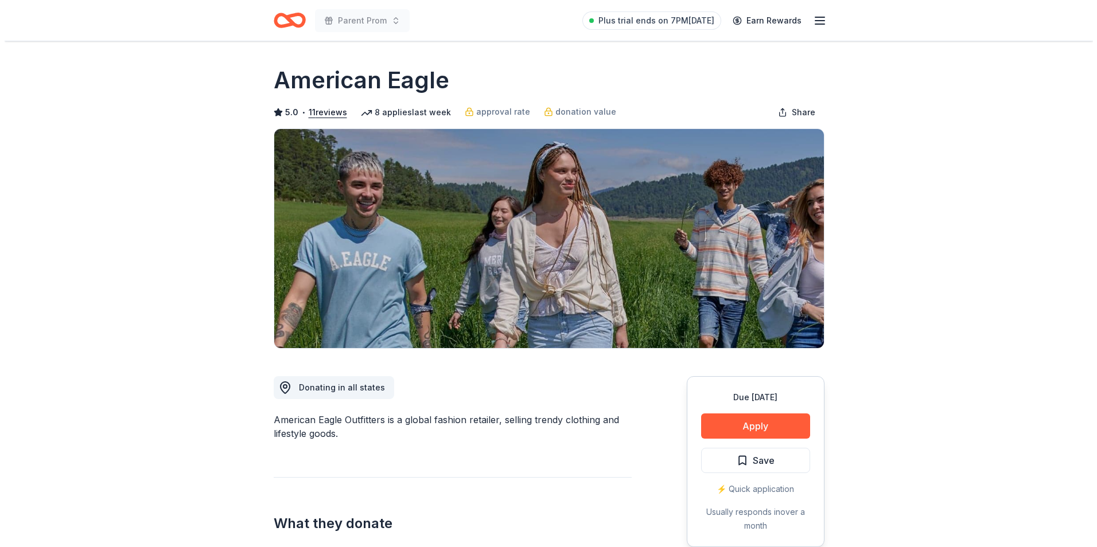
scroll to position [229, 0]
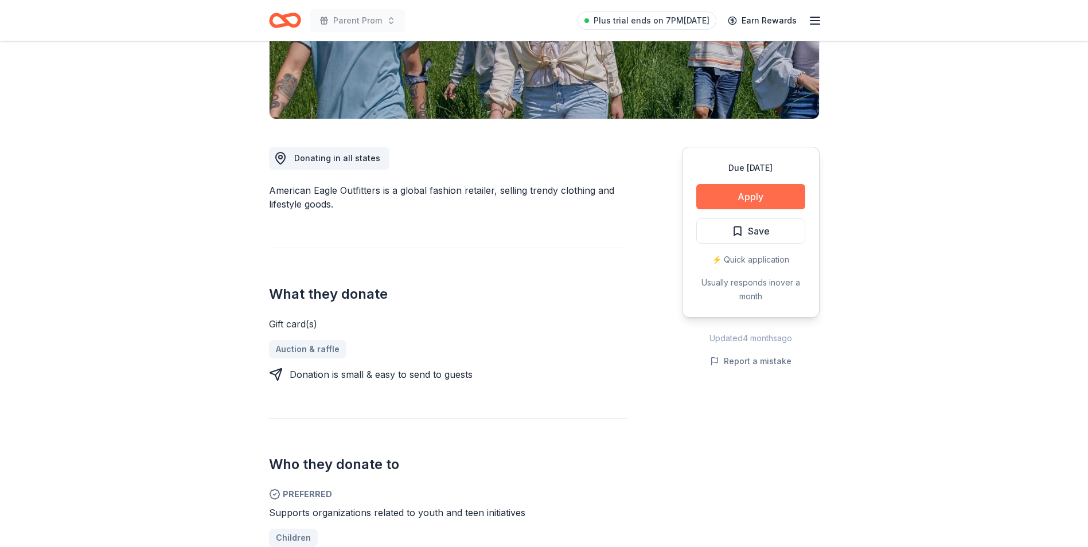
click at [723, 196] on button "Apply" at bounding box center [750, 196] width 109 height 25
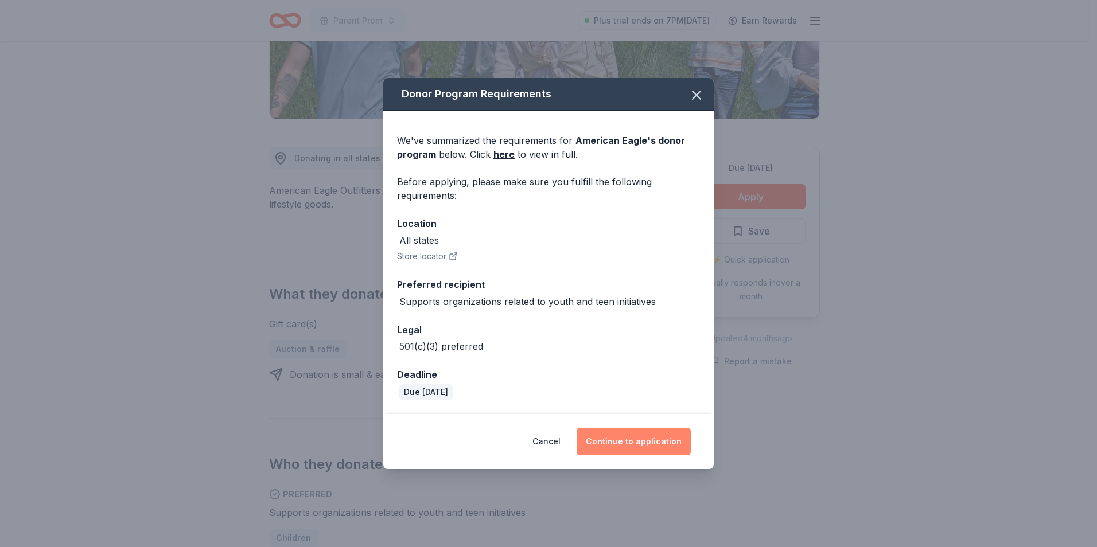
click at [634, 440] on button "Continue to application" at bounding box center [633, 442] width 114 height 28
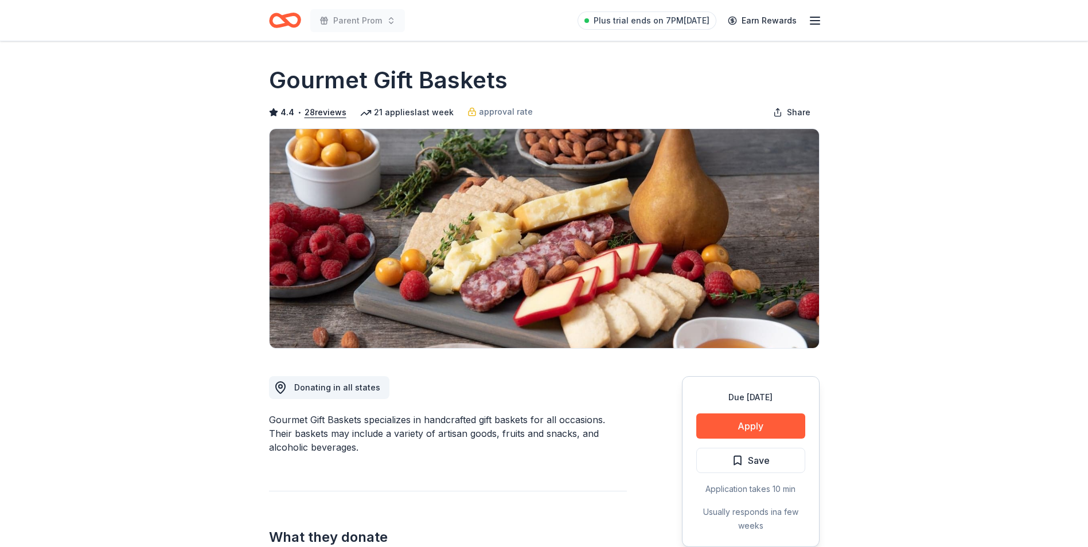
scroll to position [115, 0]
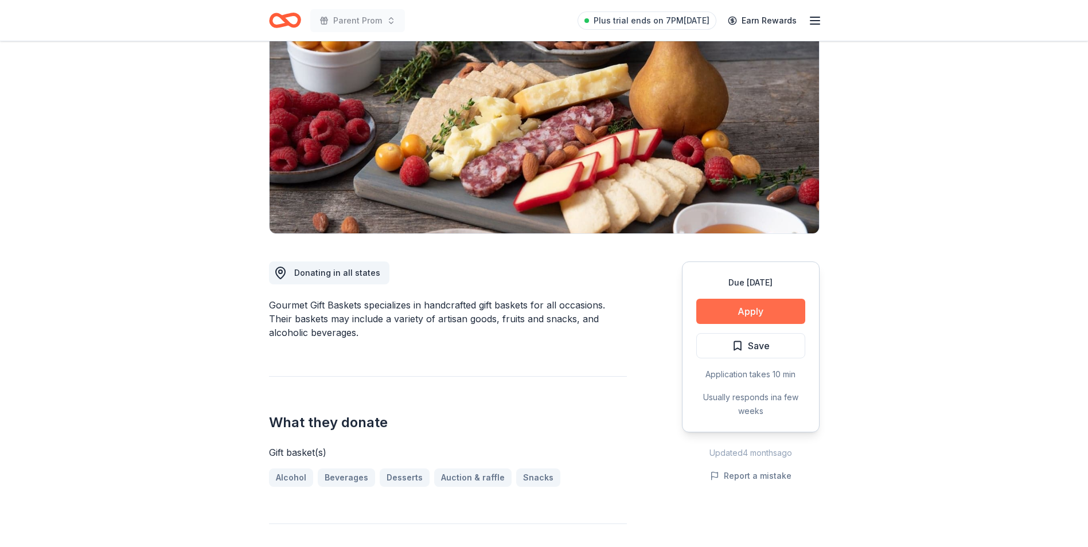
click at [786, 309] on button "Apply" at bounding box center [750, 311] width 109 height 25
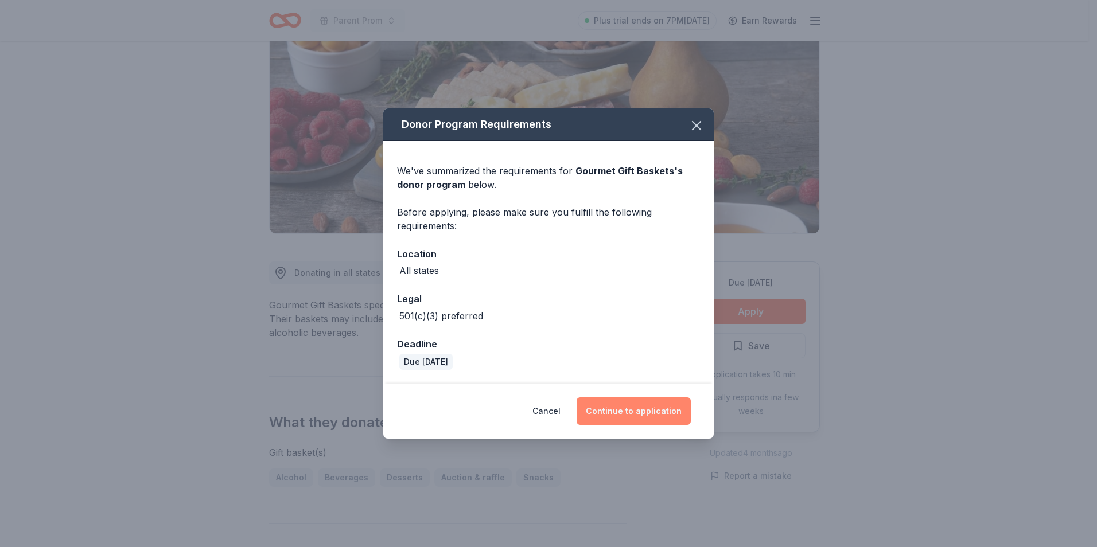
click at [658, 405] on button "Continue to application" at bounding box center [633, 411] width 114 height 28
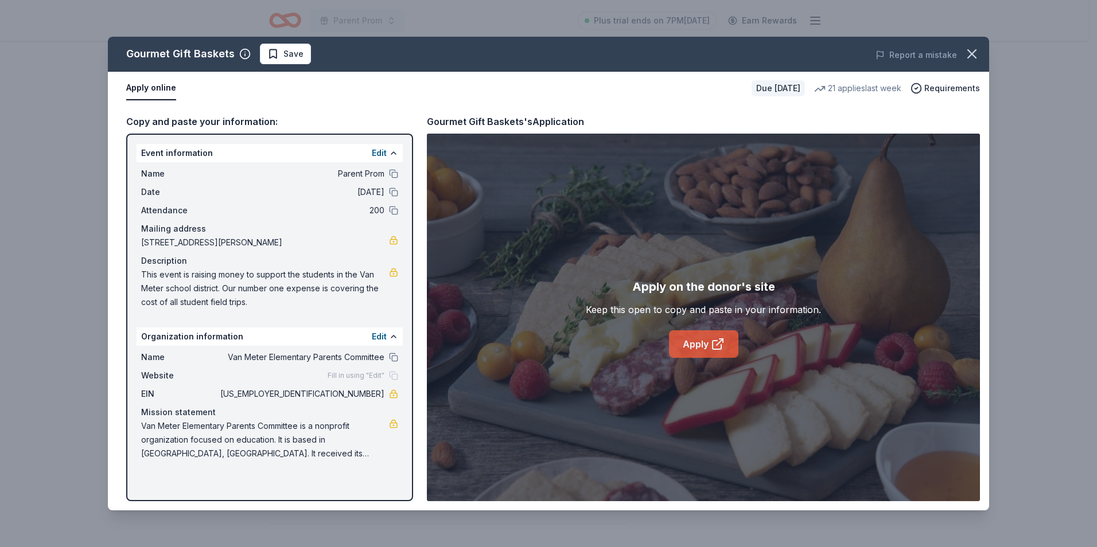
click at [711, 338] on icon at bounding box center [718, 344] width 14 height 14
click at [965, 50] on icon "button" at bounding box center [972, 54] width 16 height 16
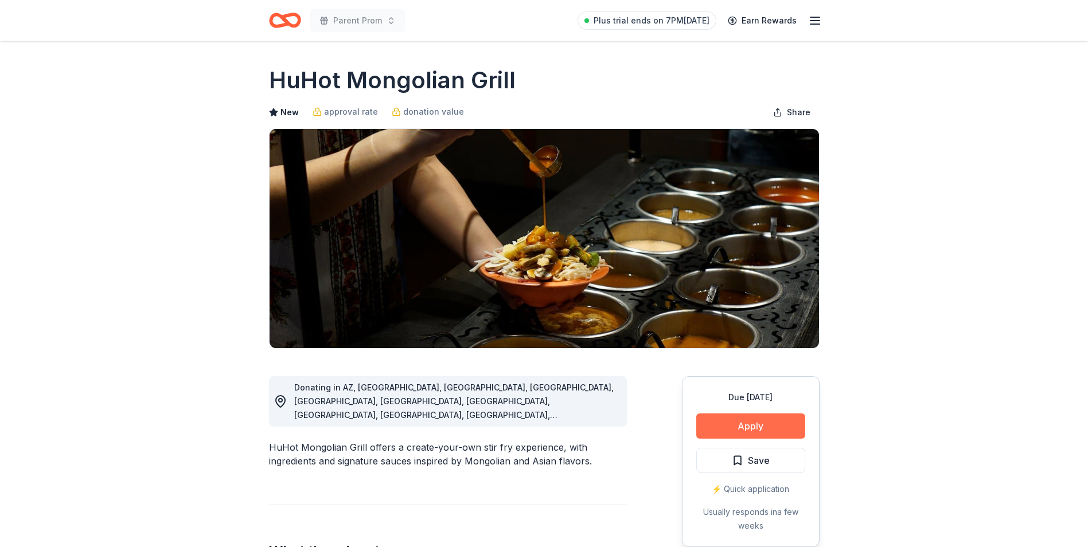
click at [781, 431] on button "Apply" at bounding box center [750, 426] width 109 height 25
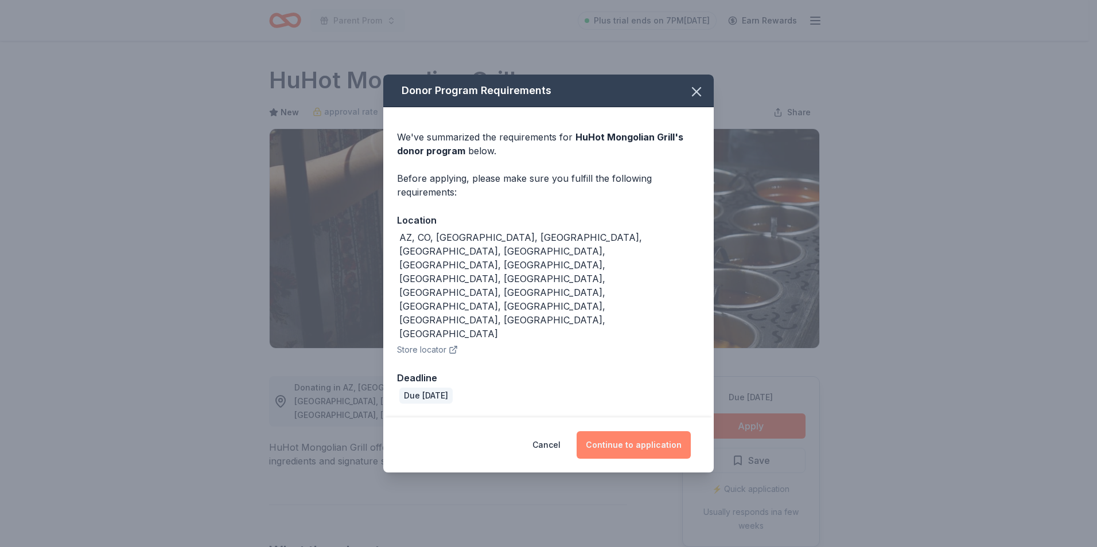
click at [625, 431] on button "Continue to application" at bounding box center [633, 445] width 114 height 28
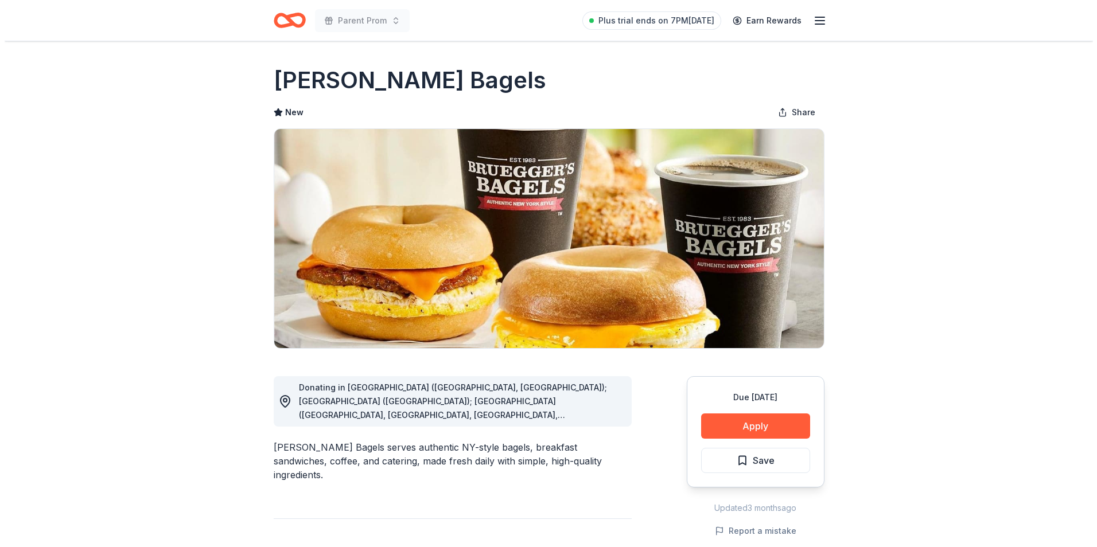
scroll to position [115, 0]
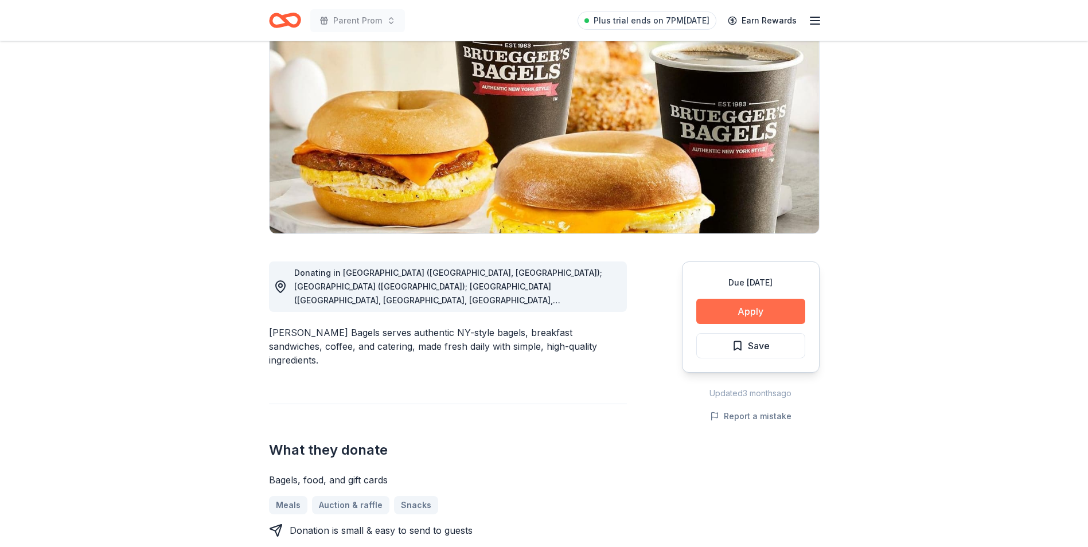
click at [762, 313] on button "Apply" at bounding box center [750, 311] width 109 height 25
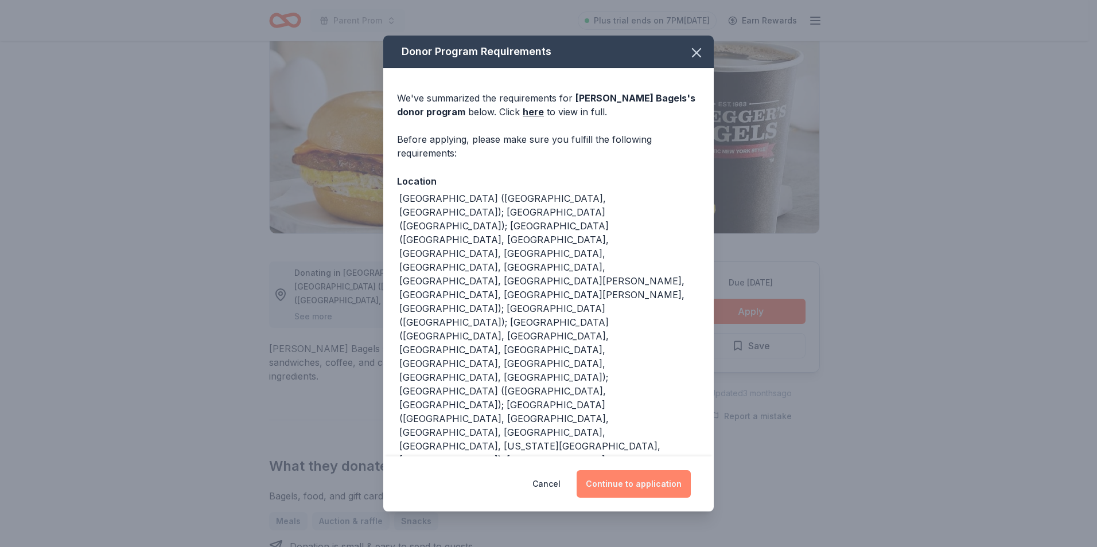
click at [623, 483] on button "Continue to application" at bounding box center [633, 484] width 114 height 28
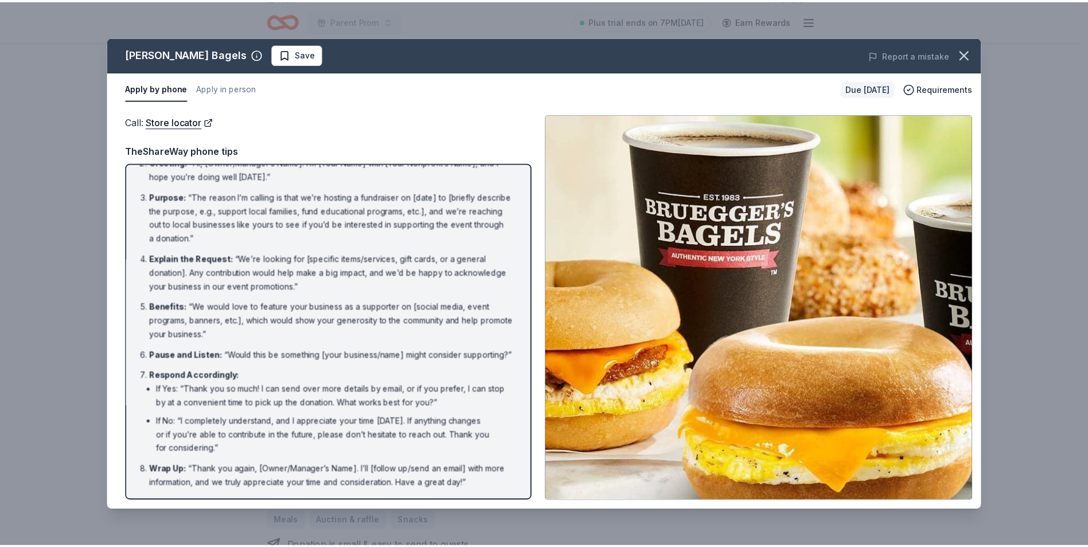
scroll to position [0, 0]
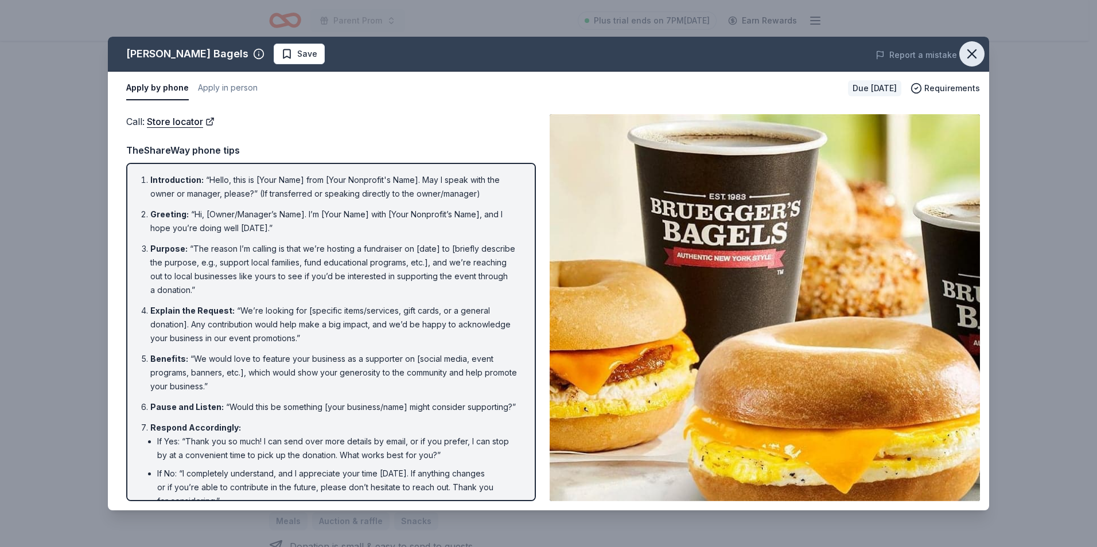
click at [968, 60] on icon "button" at bounding box center [972, 54] width 16 height 16
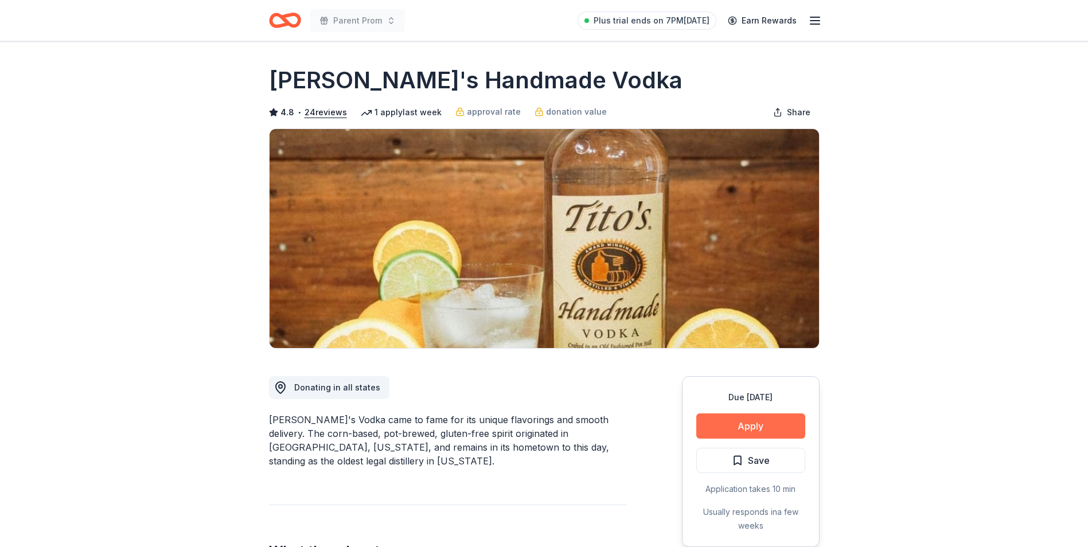
click at [740, 428] on button "Apply" at bounding box center [750, 426] width 109 height 25
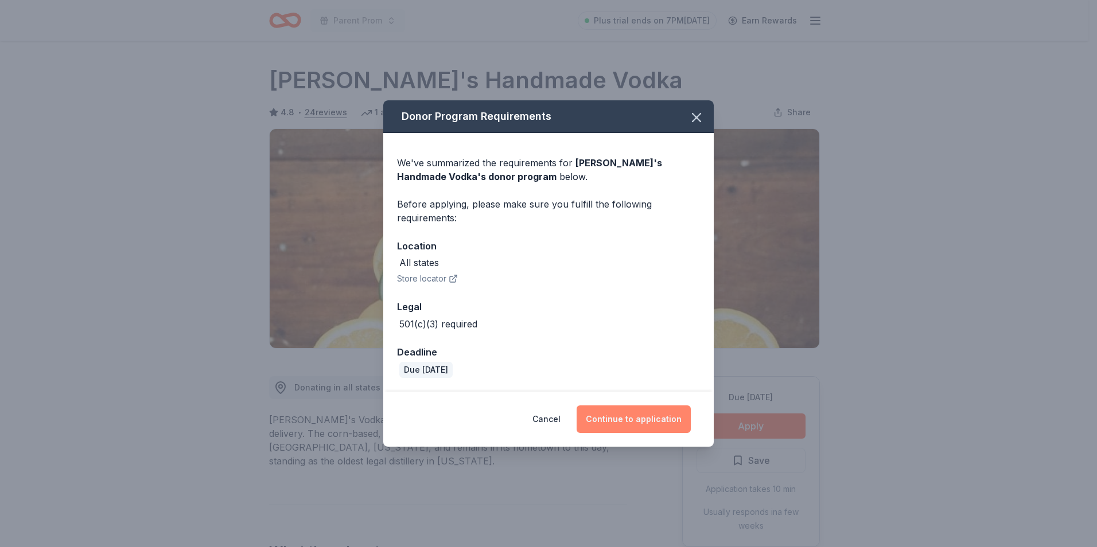
click at [607, 419] on button "Continue to application" at bounding box center [633, 419] width 114 height 28
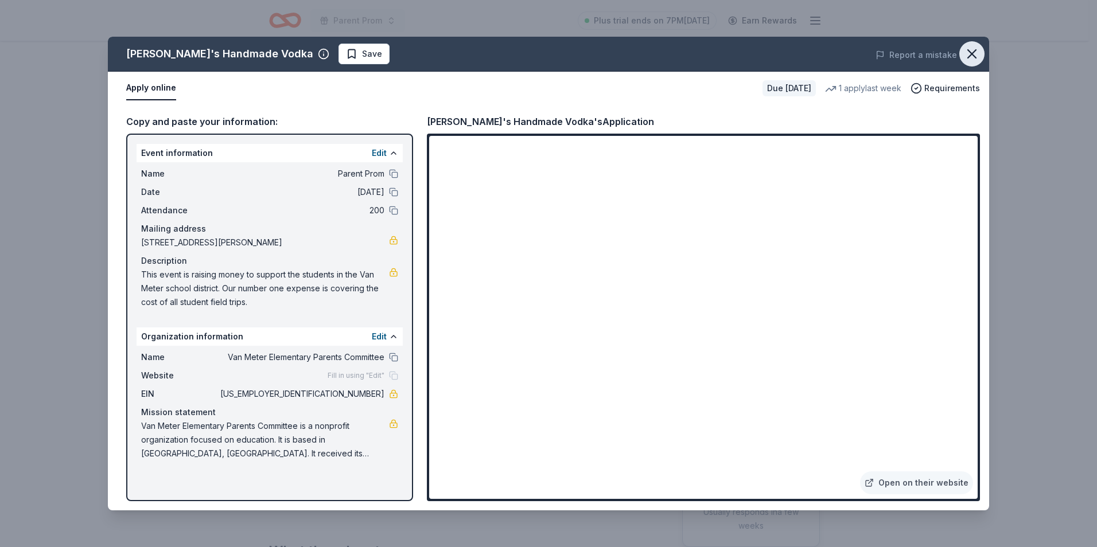
click at [970, 53] on icon "button" at bounding box center [972, 54] width 16 height 16
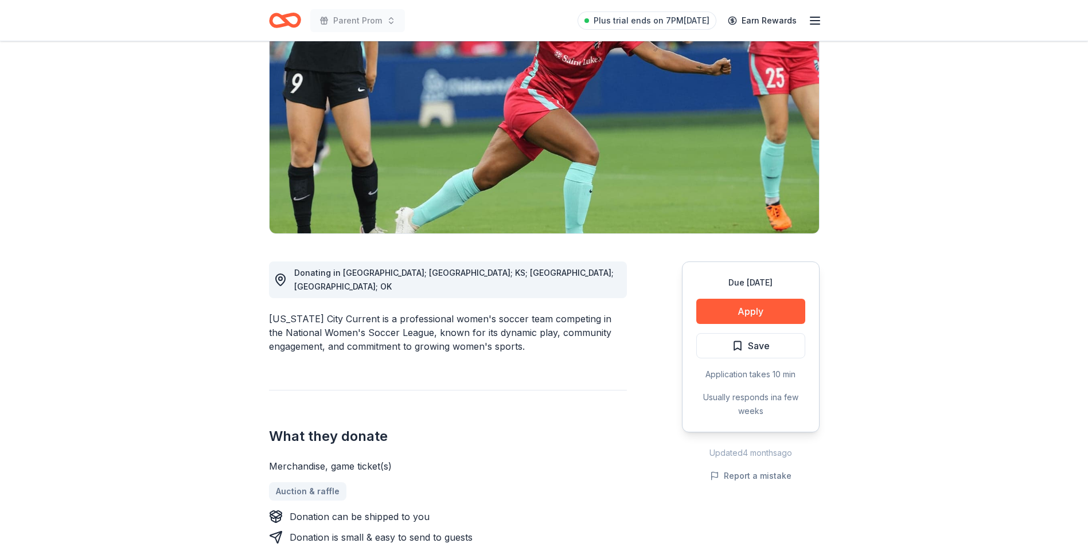
scroll to position [172, 0]
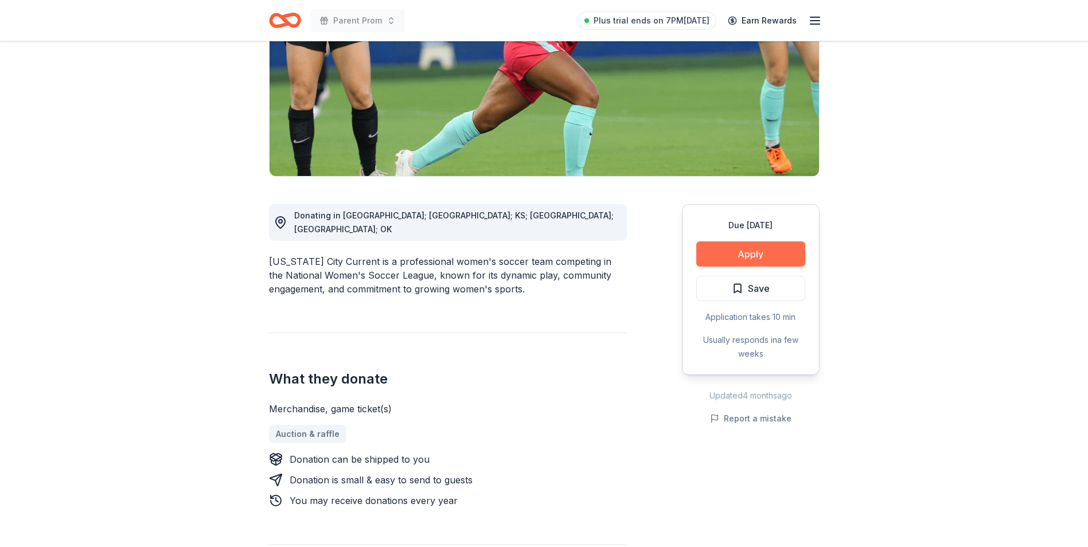
click at [785, 247] on button "Apply" at bounding box center [750, 253] width 109 height 25
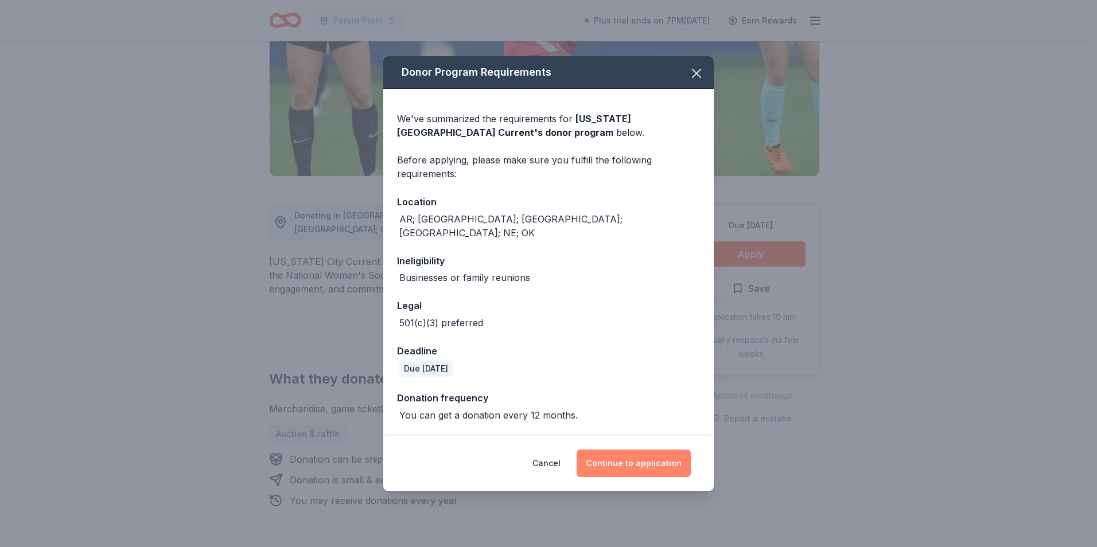
click at [679, 451] on button "Continue to application" at bounding box center [633, 464] width 114 height 28
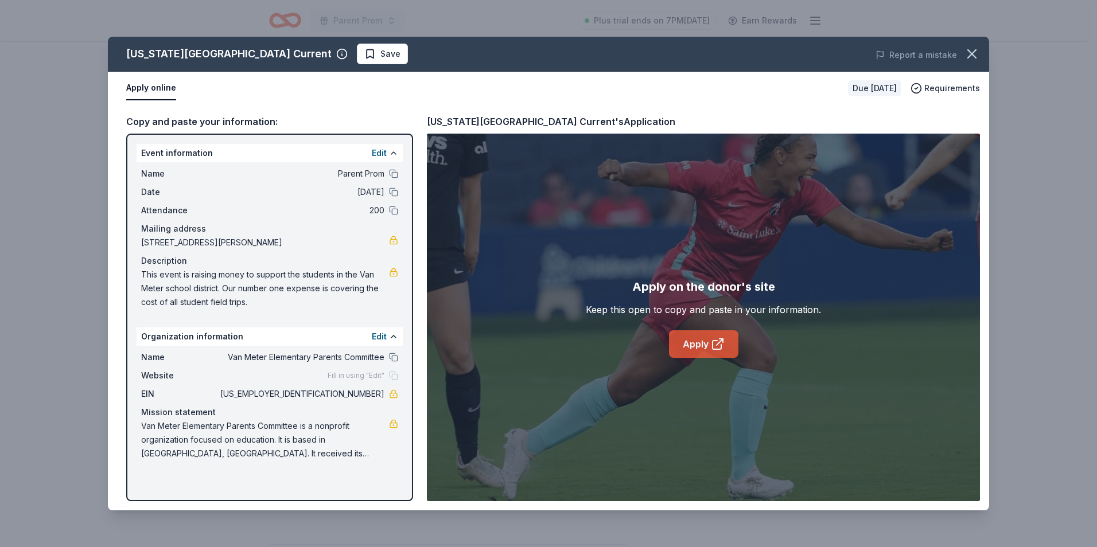
click at [691, 343] on link "Apply" at bounding box center [703, 344] width 69 height 28
click at [962, 56] on button "button" at bounding box center [971, 53] width 25 height 25
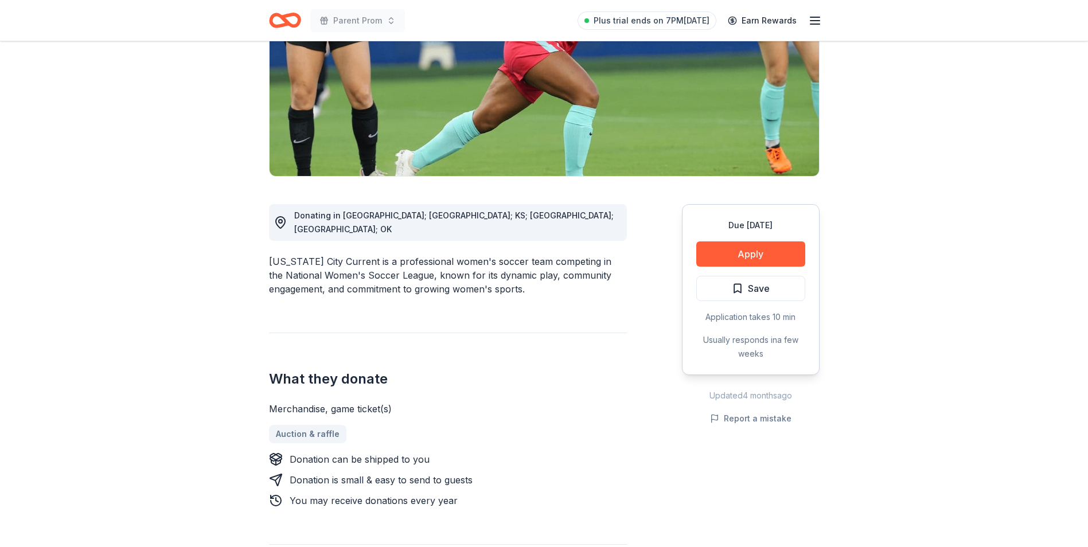
scroll to position [0, 0]
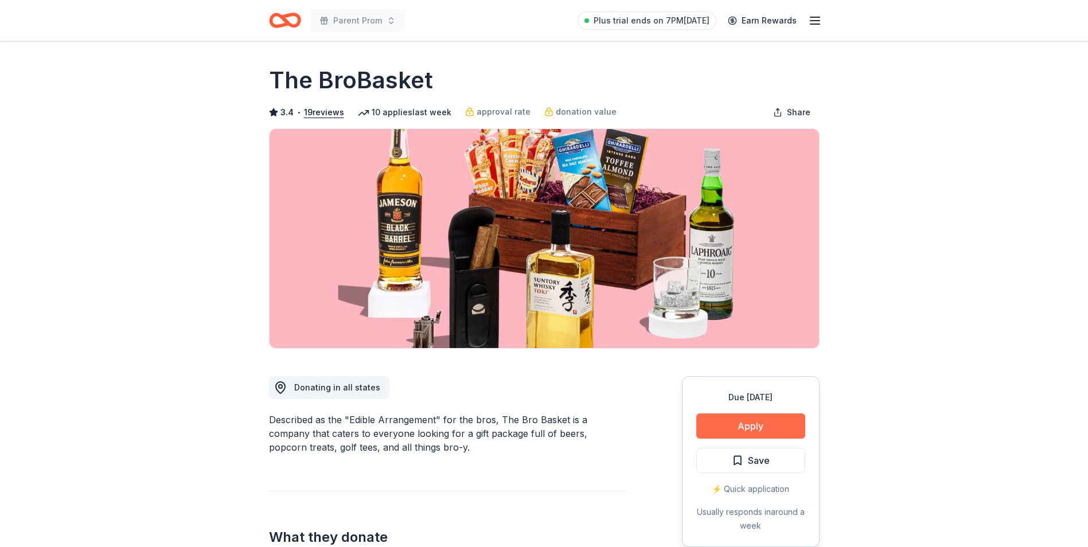
click at [757, 433] on button "Apply" at bounding box center [750, 426] width 109 height 25
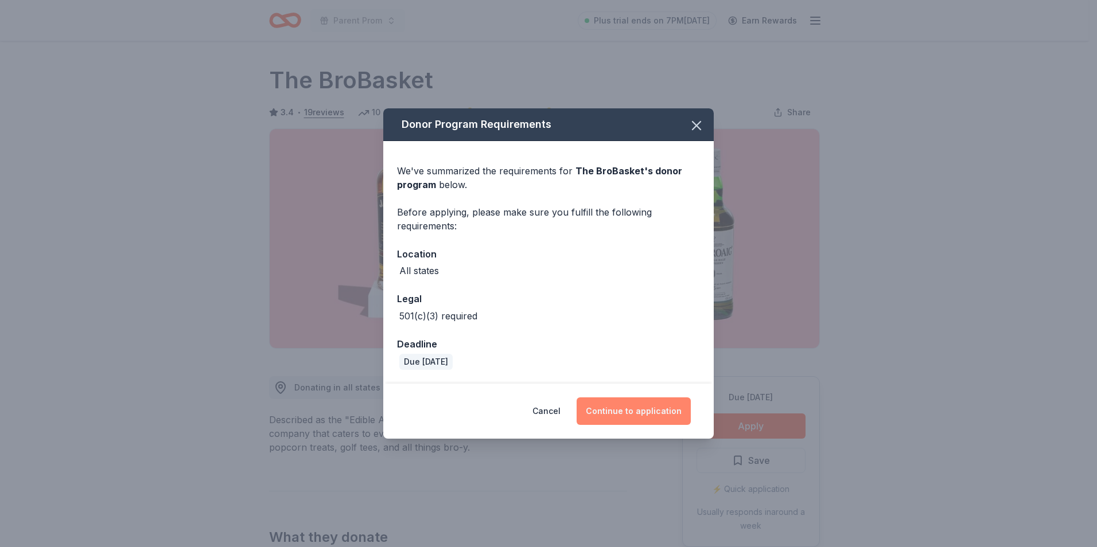
click at [625, 416] on button "Continue to application" at bounding box center [633, 411] width 114 height 28
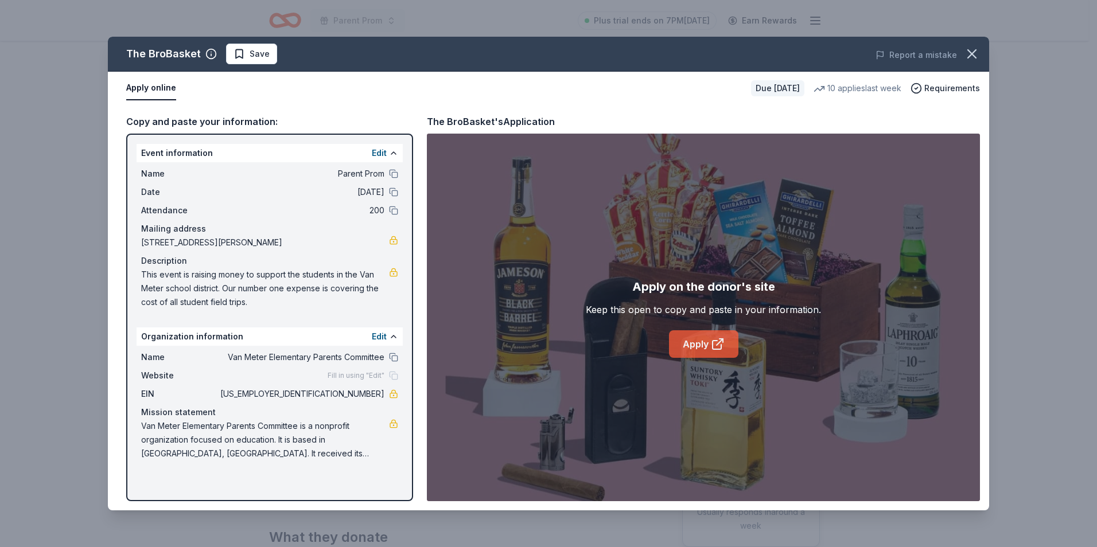
click at [700, 347] on link "Apply" at bounding box center [703, 344] width 69 height 28
click at [968, 52] on icon "button" at bounding box center [972, 54] width 16 height 16
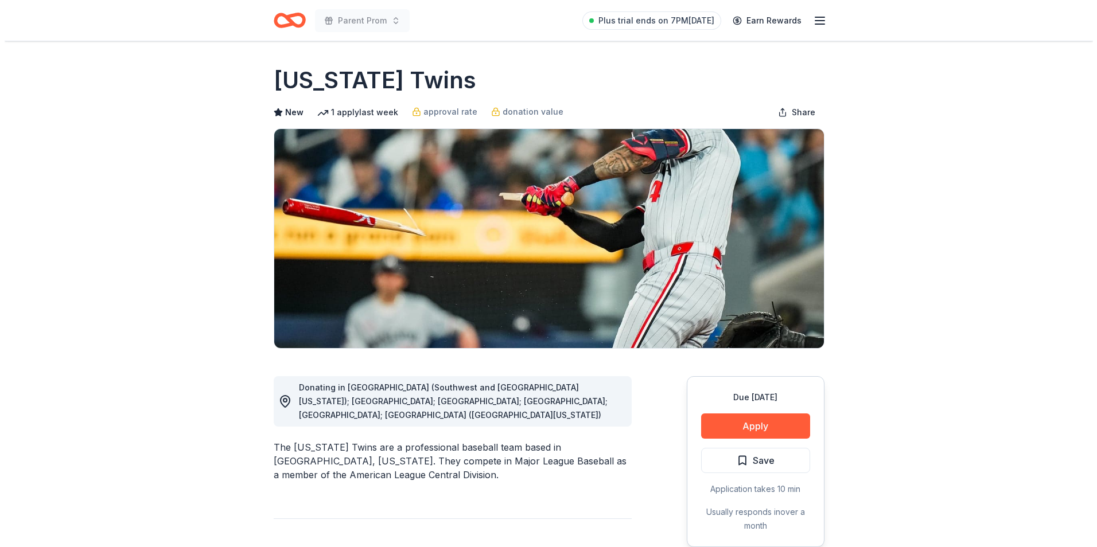
scroll to position [115, 0]
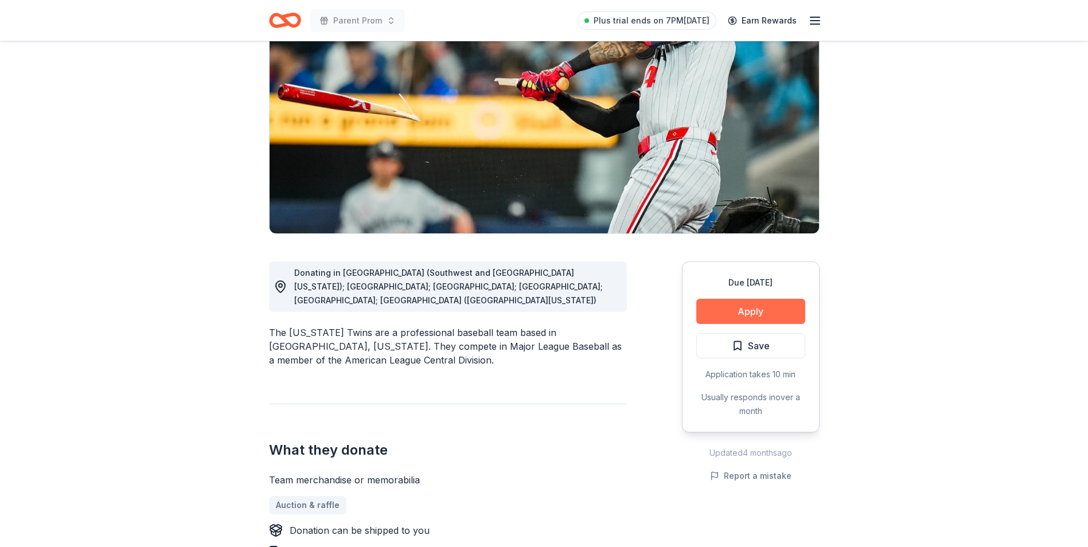
click at [791, 306] on button "Apply" at bounding box center [750, 311] width 109 height 25
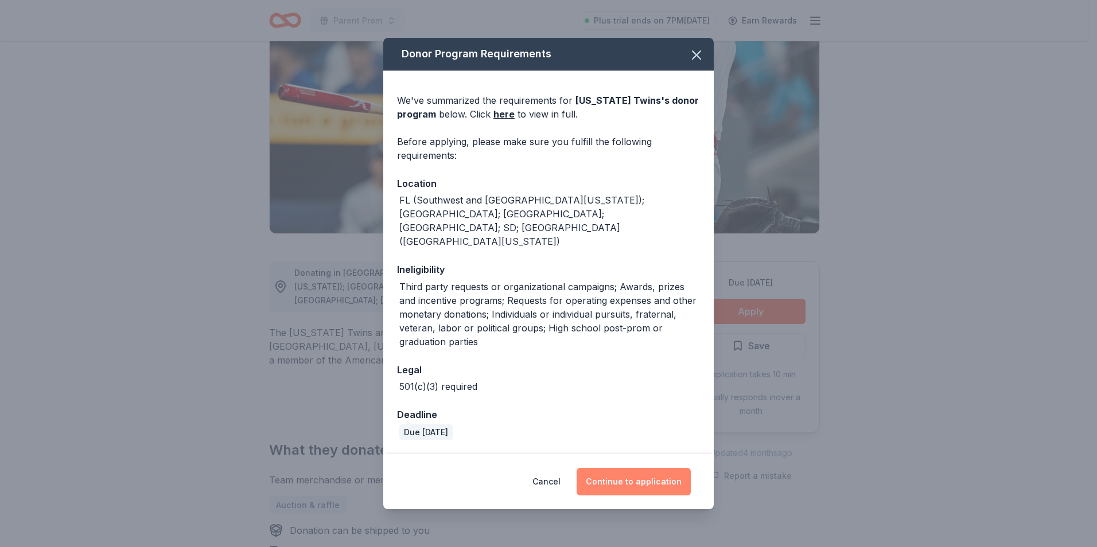
click at [623, 471] on button "Continue to application" at bounding box center [633, 482] width 114 height 28
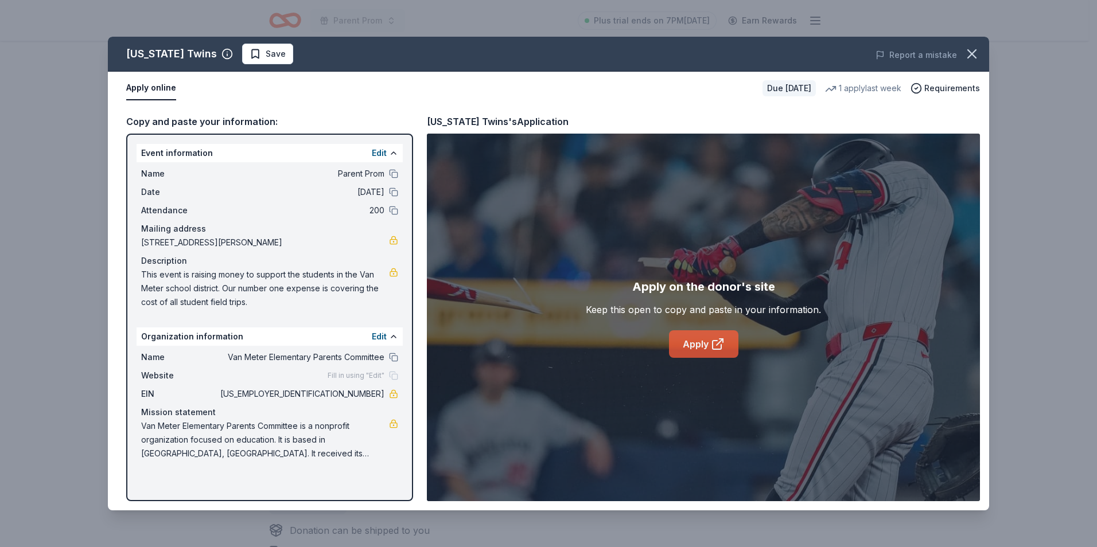
click at [700, 354] on link "Apply" at bounding box center [703, 344] width 69 height 28
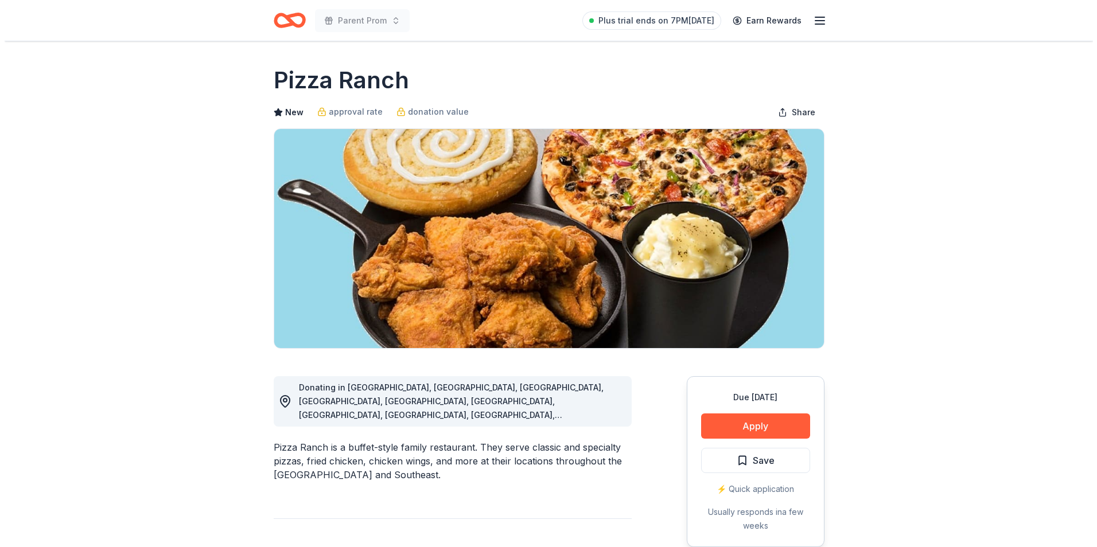
scroll to position [172, 0]
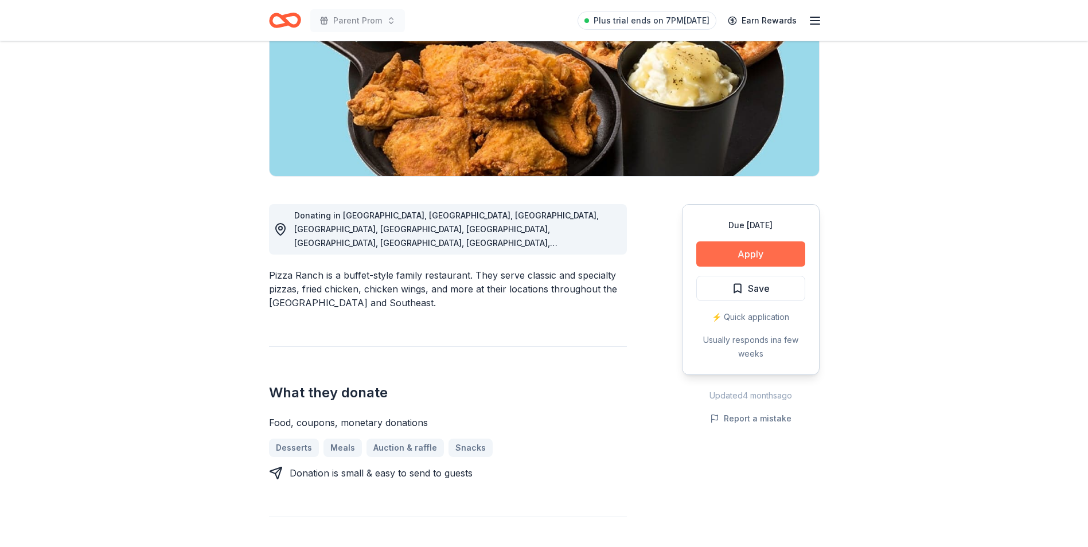
click at [718, 251] on button "Apply" at bounding box center [750, 253] width 109 height 25
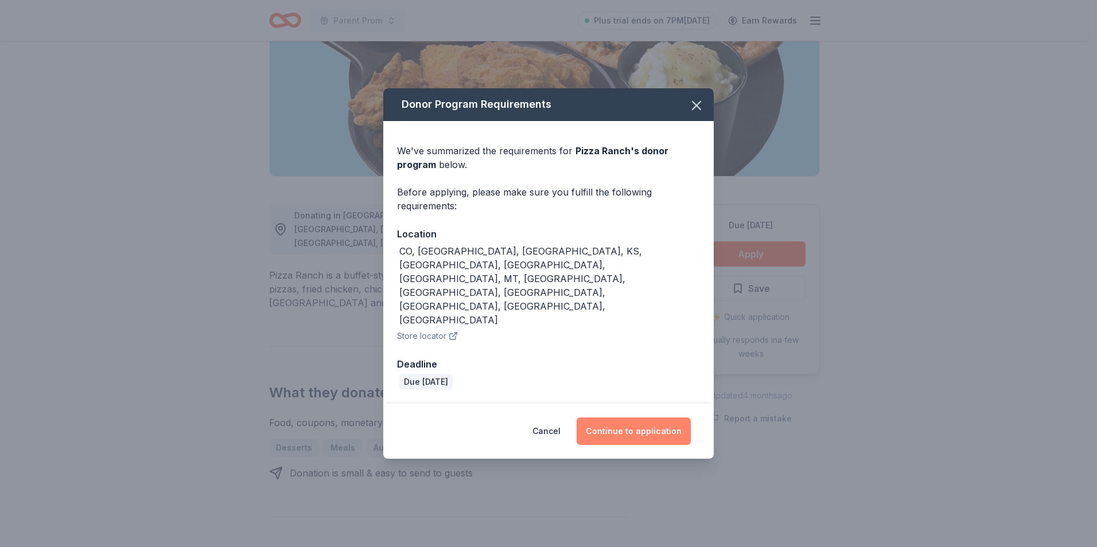
click at [650, 418] on button "Continue to application" at bounding box center [633, 432] width 114 height 28
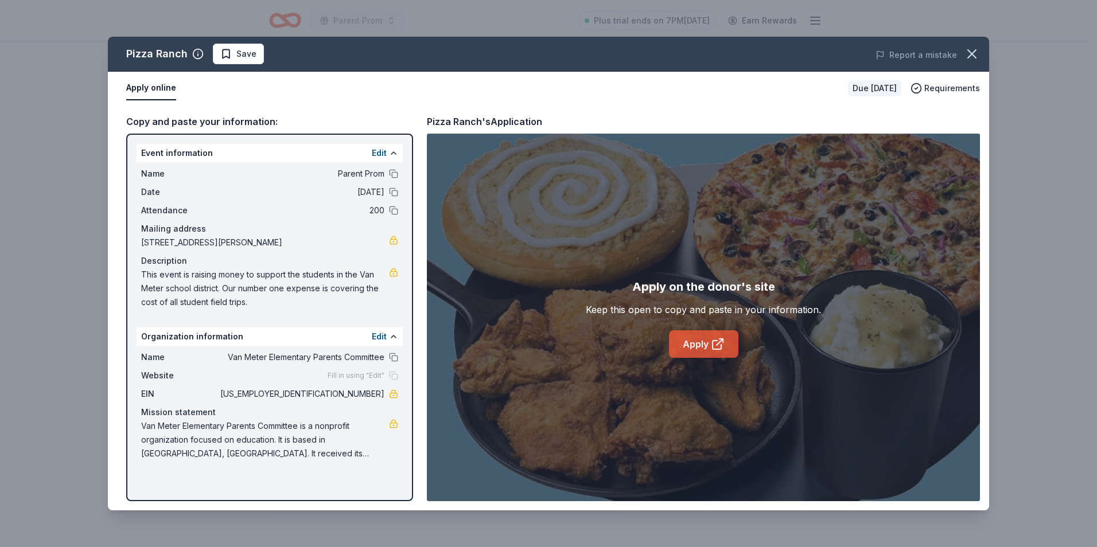
click at [704, 339] on link "Apply" at bounding box center [703, 344] width 69 height 28
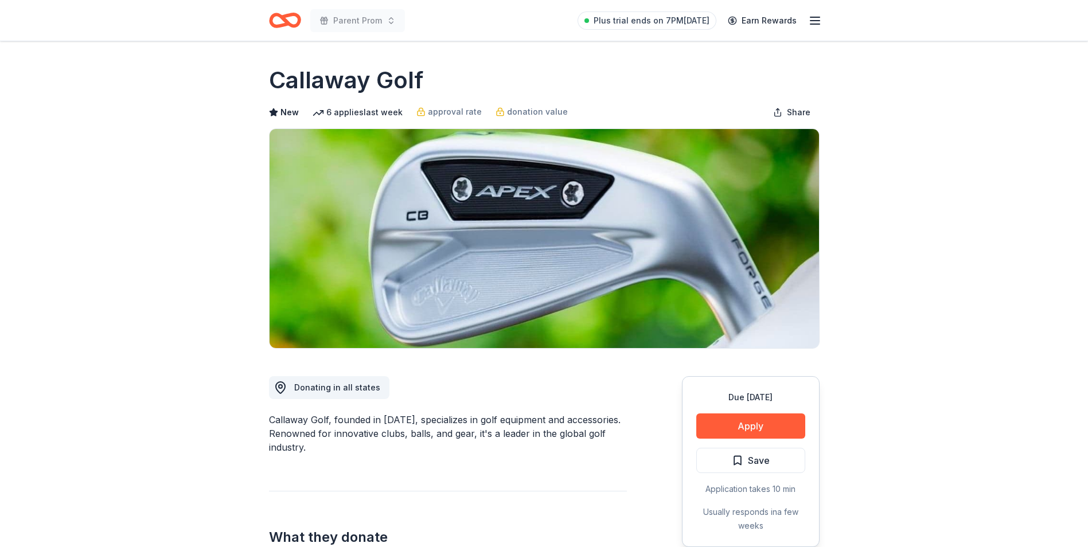
scroll to position [229, 0]
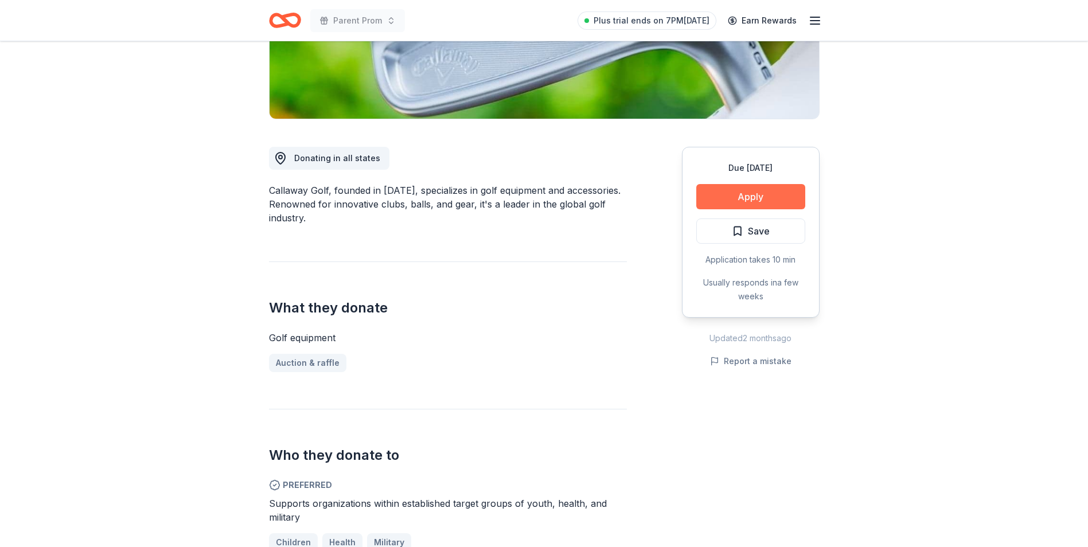
click at [730, 193] on button "Apply" at bounding box center [750, 196] width 109 height 25
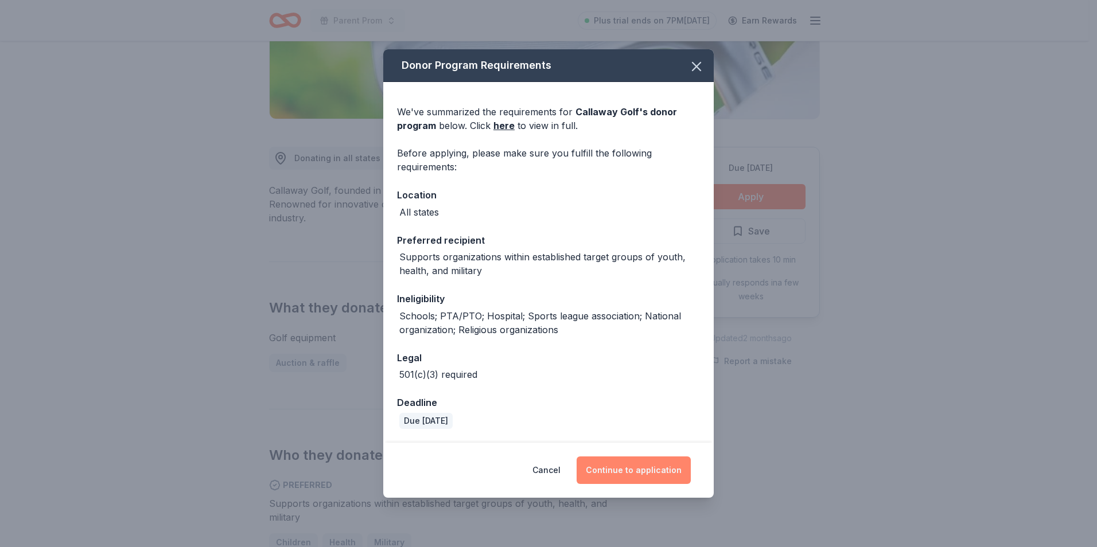
click at [625, 475] on button "Continue to application" at bounding box center [633, 471] width 114 height 28
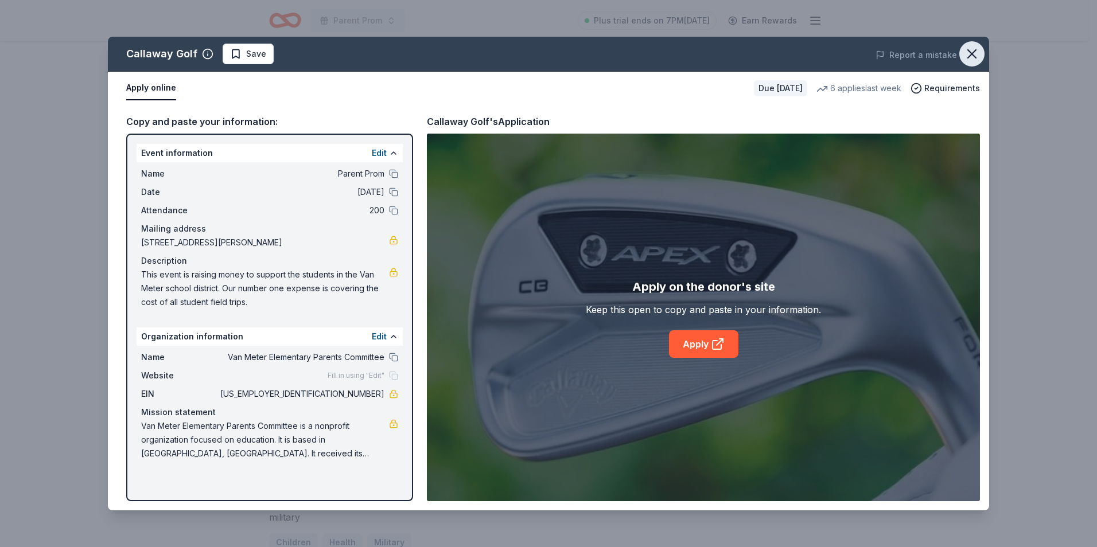
click at [970, 57] on icon "button" at bounding box center [972, 54] width 16 height 16
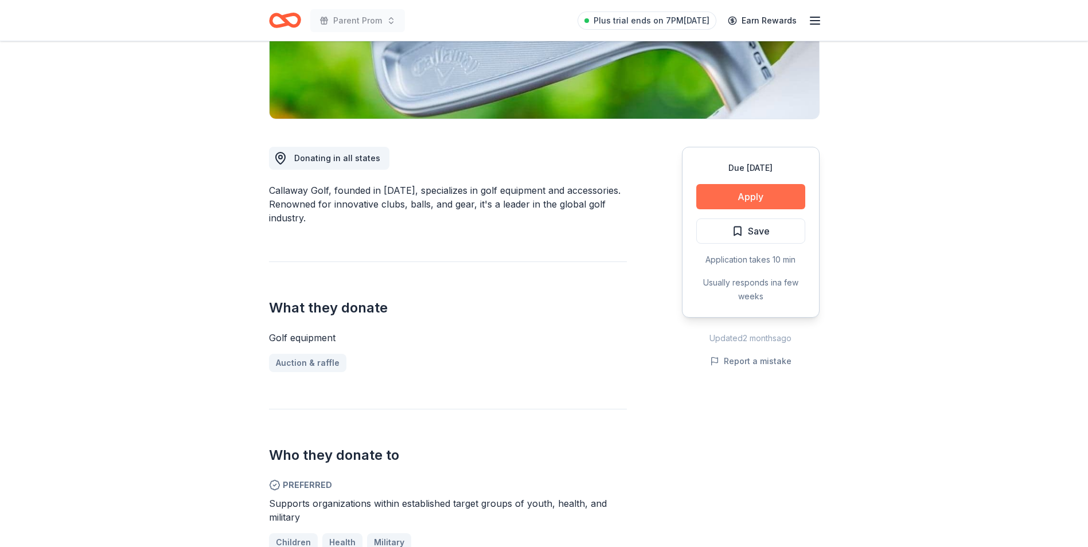
click at [736, 194] on button "Apply" at bounding box center [750, 196] width 109 height 25
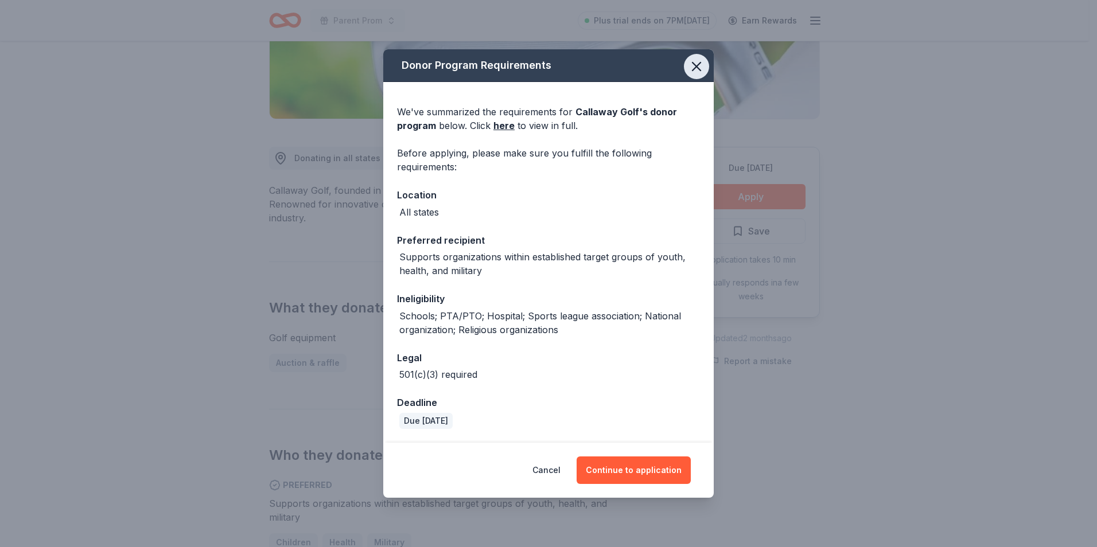
click at [697, 56] on button "button" at bounding box center [696, 66] width 25 height 25
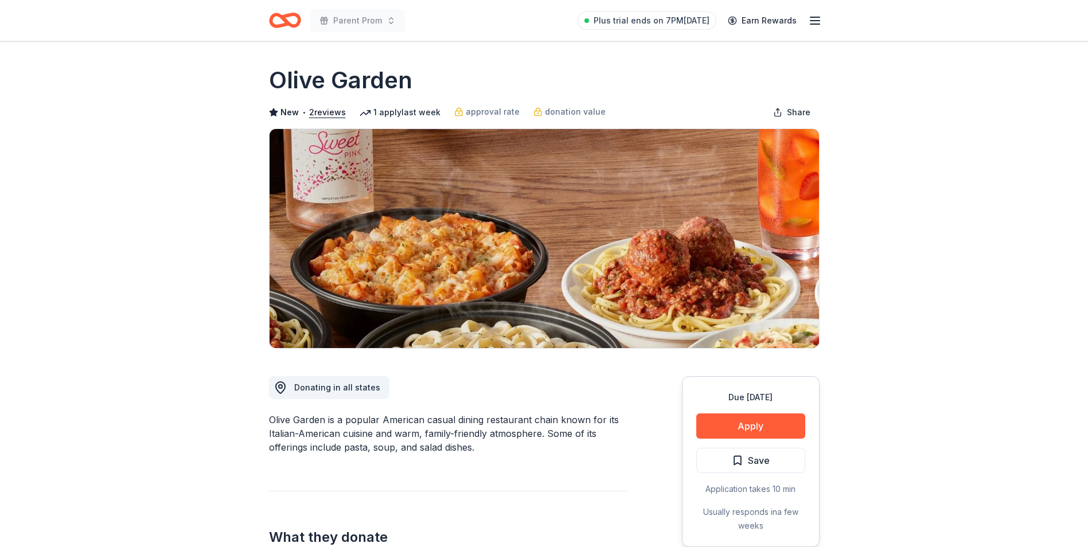
scroll to position [115, 0]
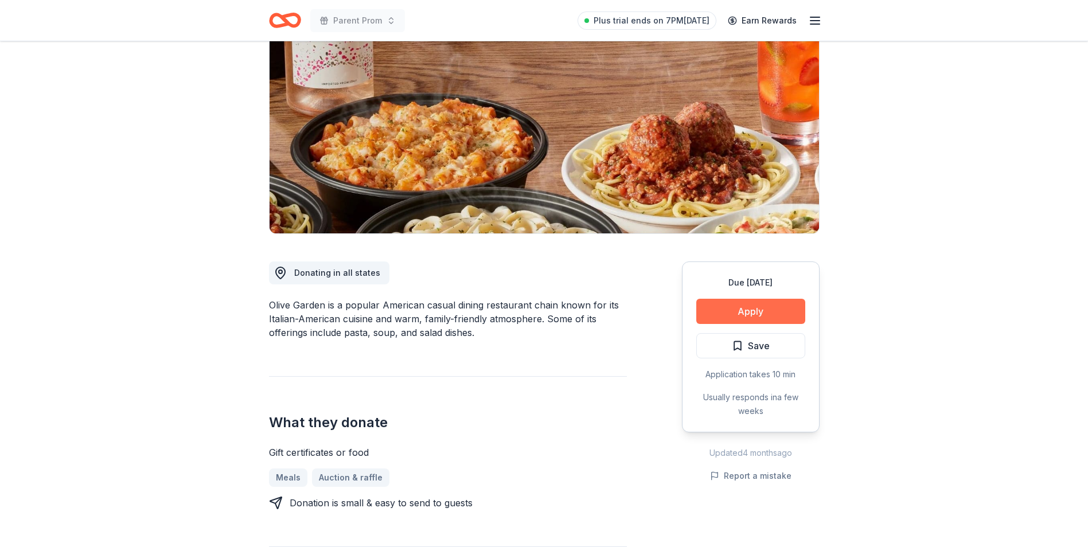
click at [717, 303] on button "Apply" at bounding box center [750, 311] width 109 height 25
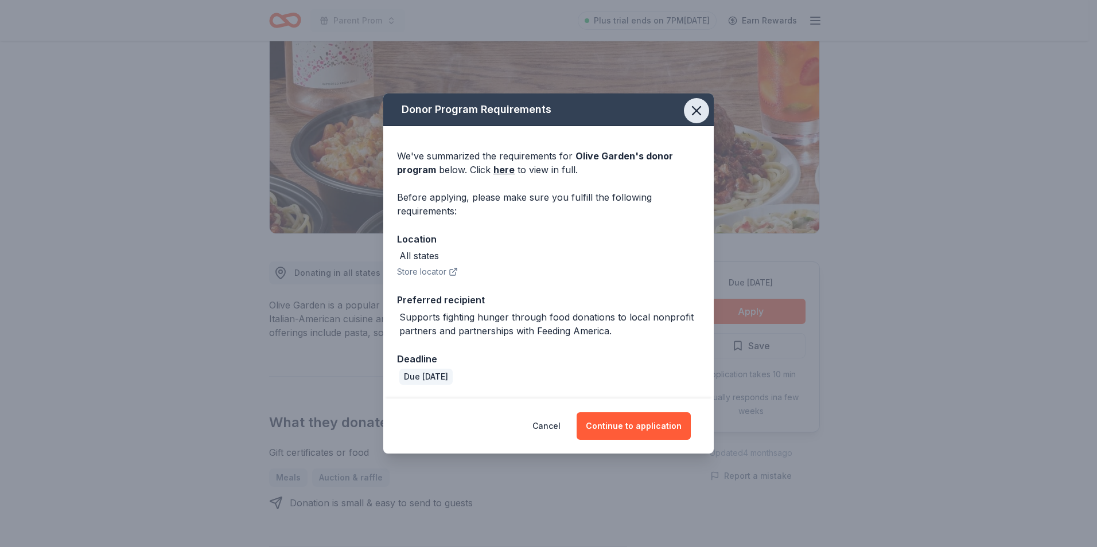
click at [692, 115] on icon "button" at bounding box center [696, 111] width 8 height 8
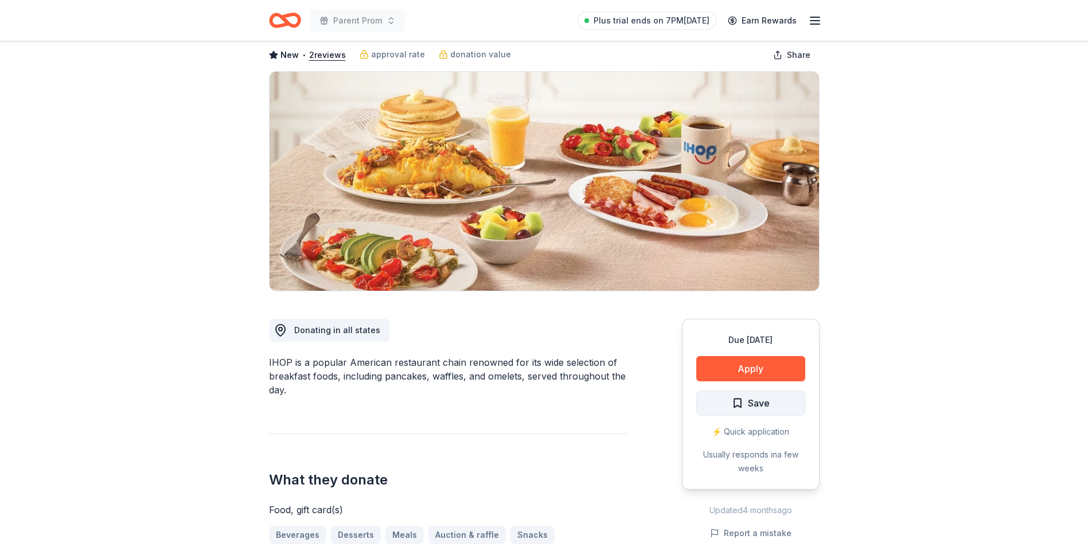
scroll to position [172, 0]
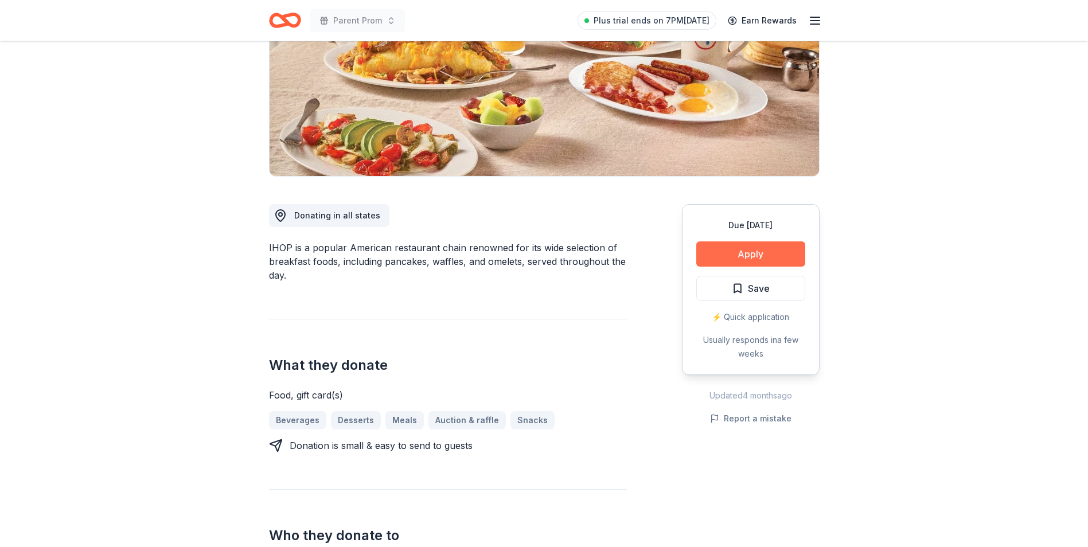
click at [763, 247] on button "Apply" at bounding box center [750, 253] width 109 height 25
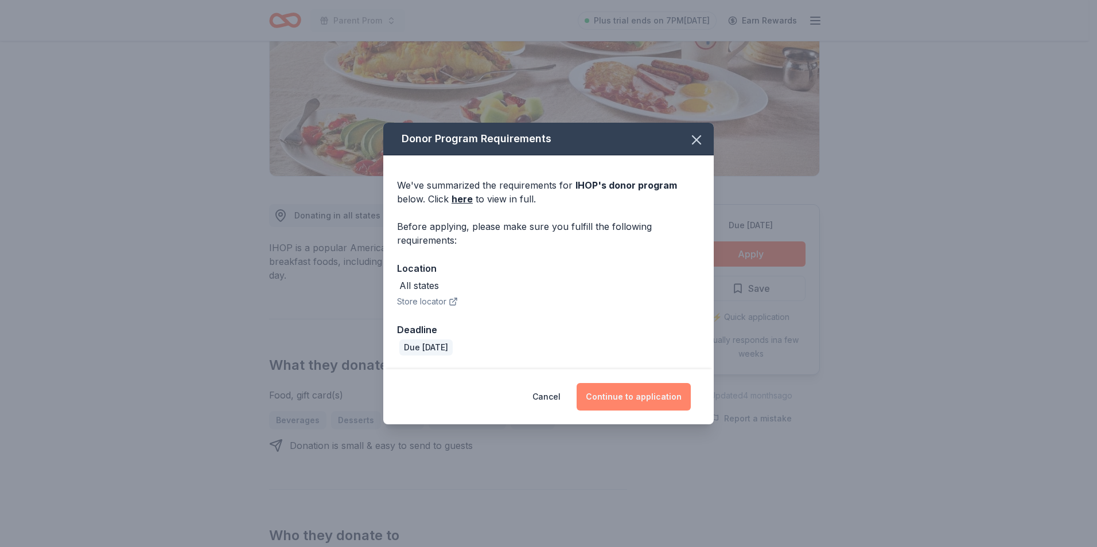
click at [652, 399] on button "Continue to application" at bounding box center [633, 397] width 114 height 28
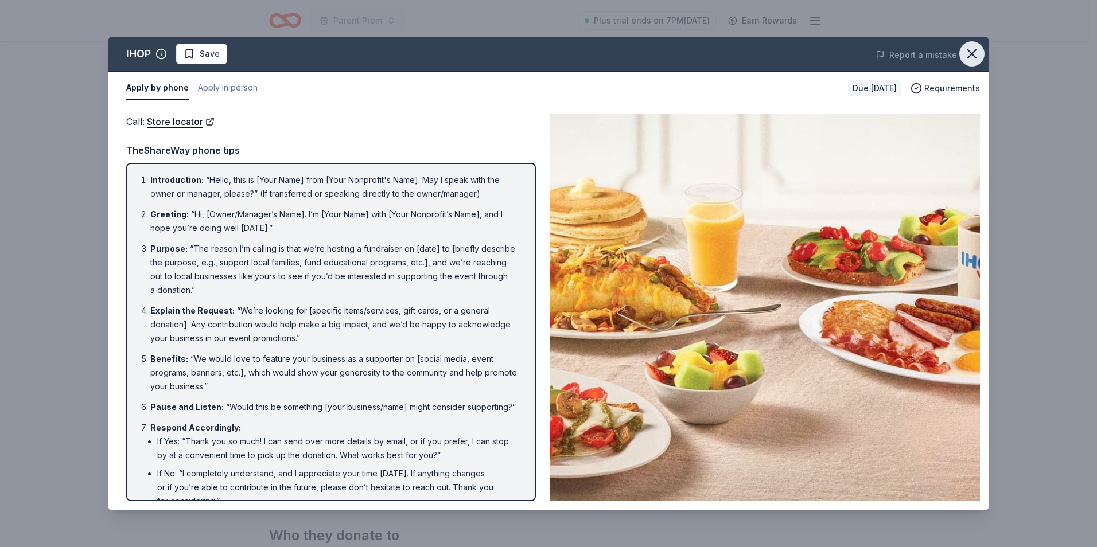
click at [972, 54] on icon "button" at bounding box center [972, 54] width 8 height 8
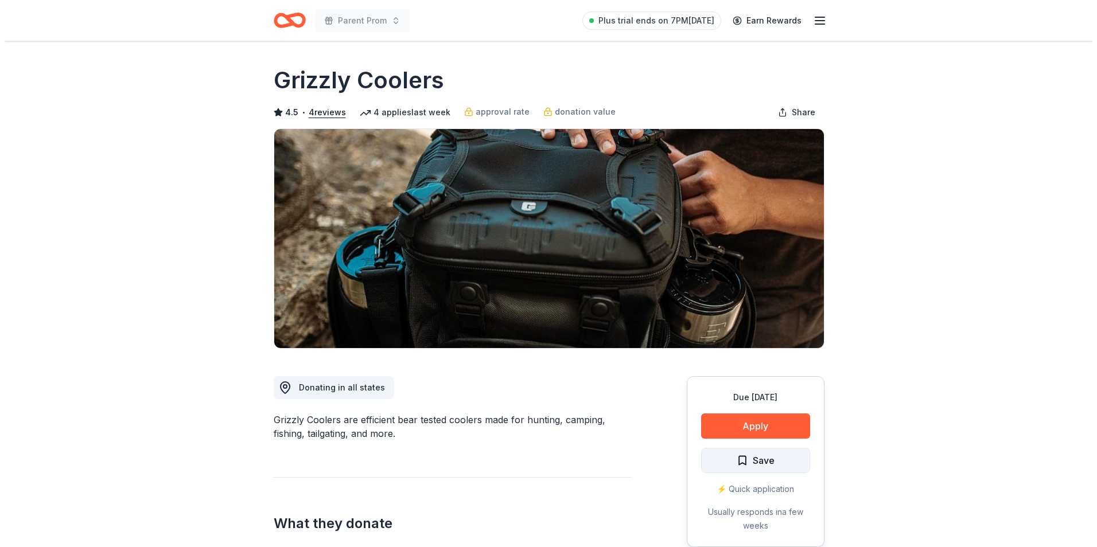
scroll to position [57, 0]
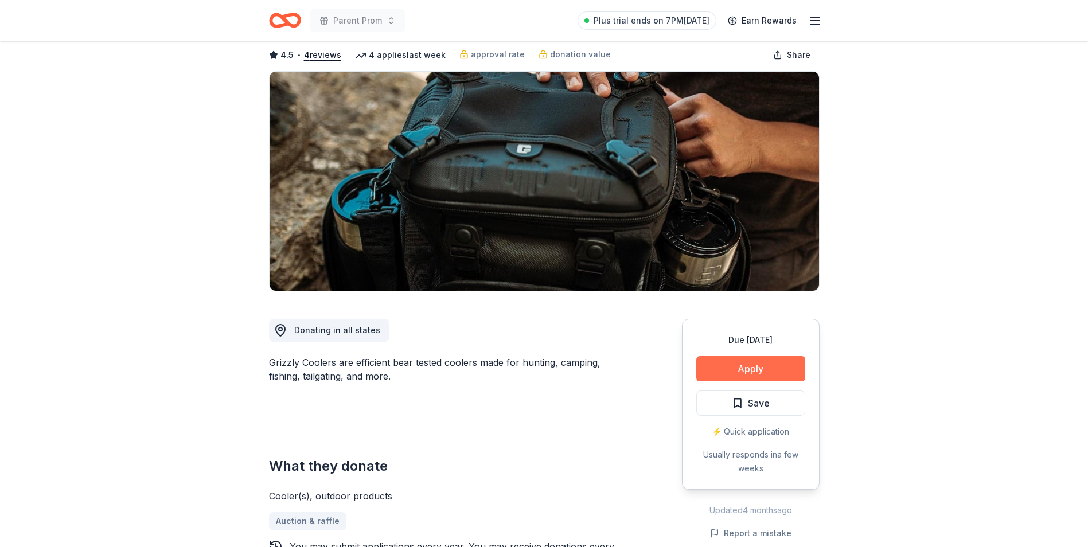
click at [744, 372] on button "Apply" at bounding box center [750, 368] width 109 height 25
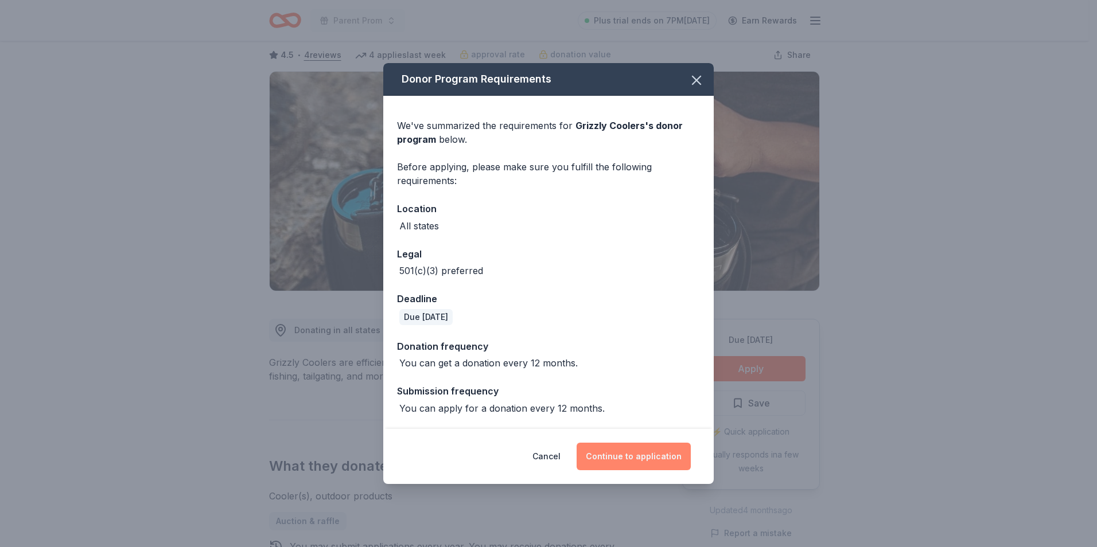
click at [660, 462] on button "Continue to application" at bounding box center [633, 457] width 114 height 28
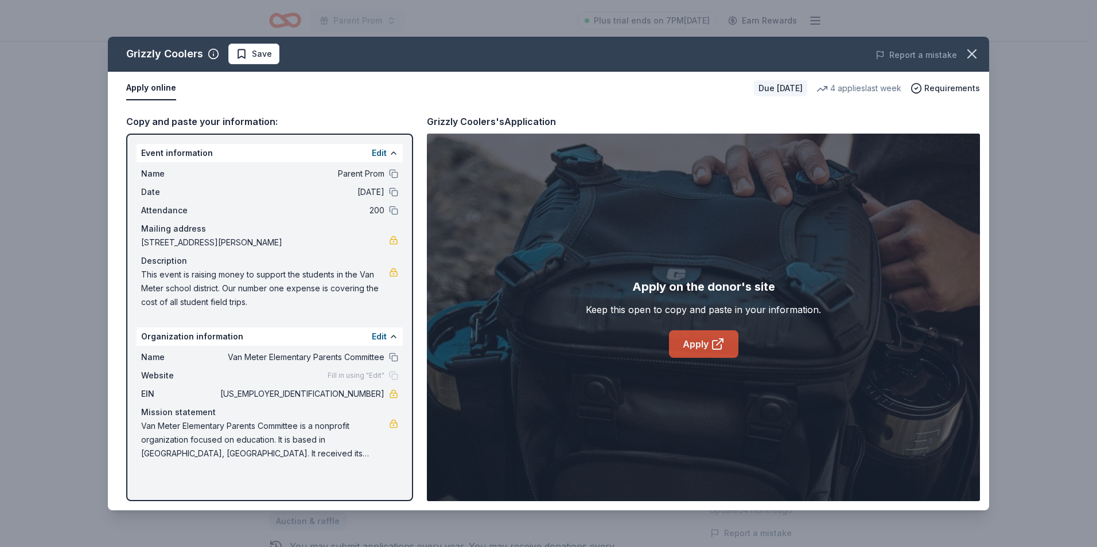
click at [711, 346] on icon at bounding box center [718, 344] width 14 height 14
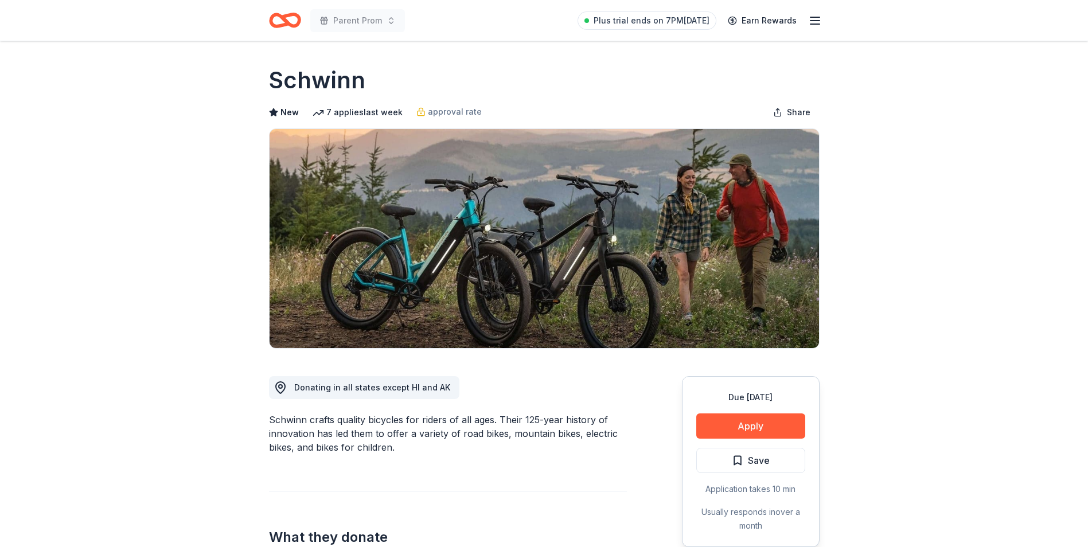
scroll to position [172, 0]
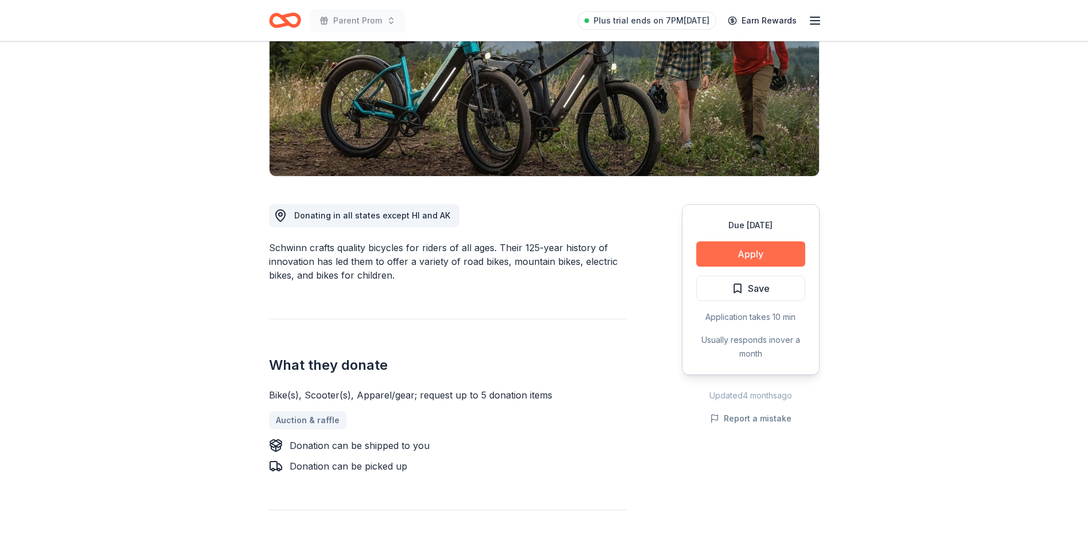
click at [738, 254] on button "Apply" at bounding box center [750, 253] width 109 height 25
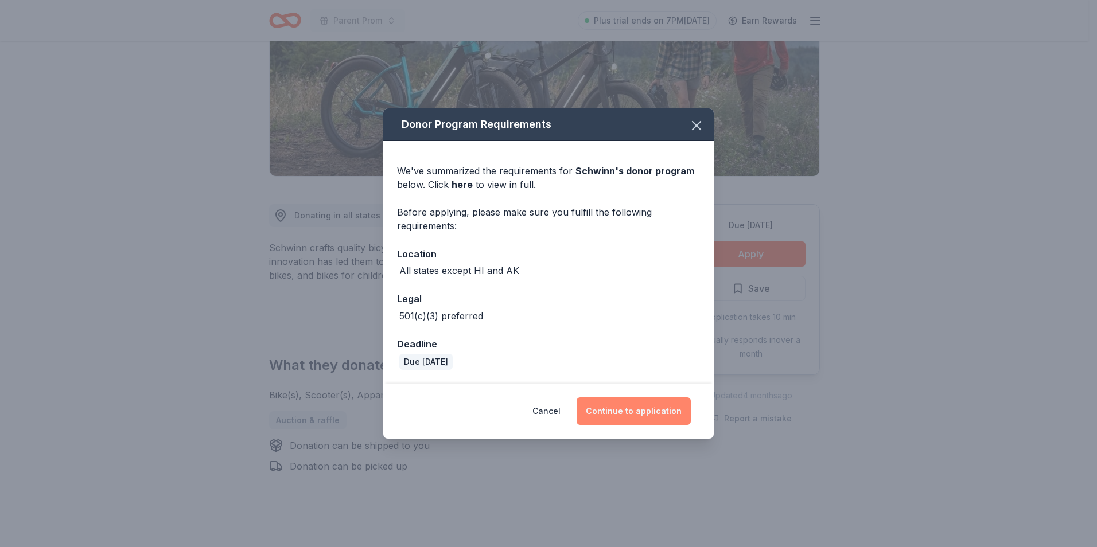
click at [617, 410] on button "Continue to application" at bounding box center [633, 411] width 114 height 28
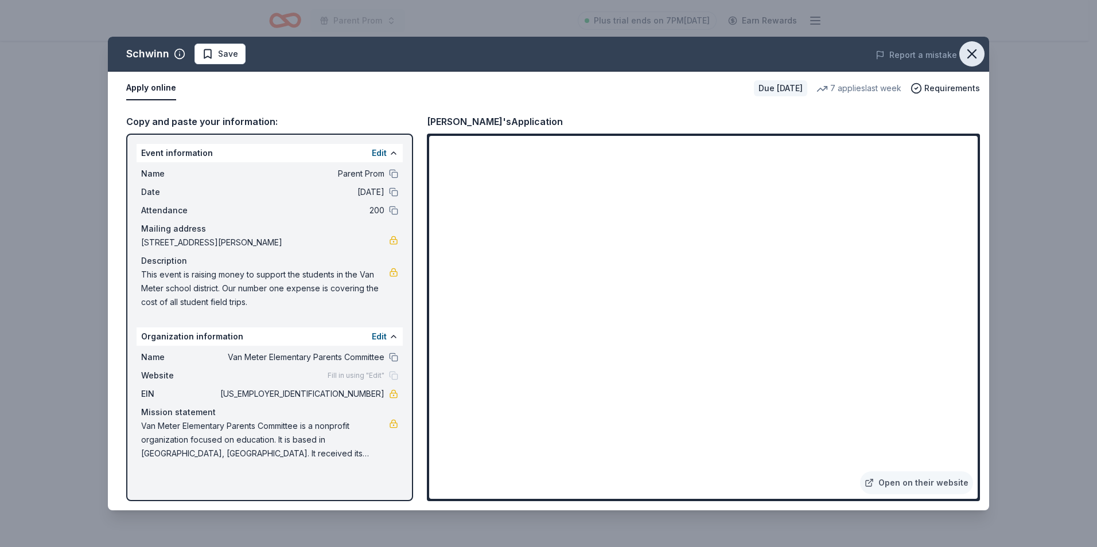
click at [970, 52] on icon "button" at bounding box center [972, 54] width 8 height 8
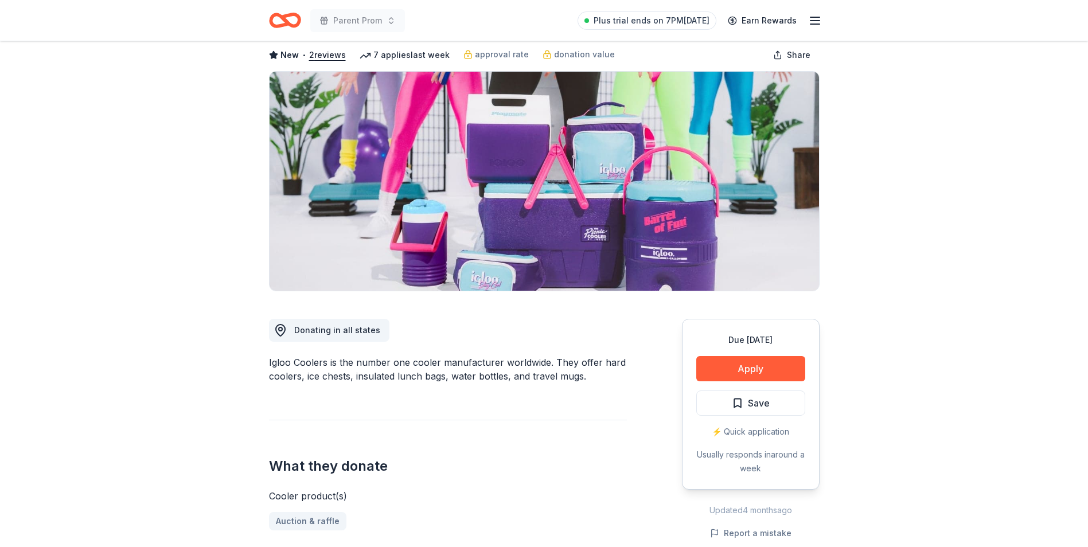
scroll to position [115, 0]
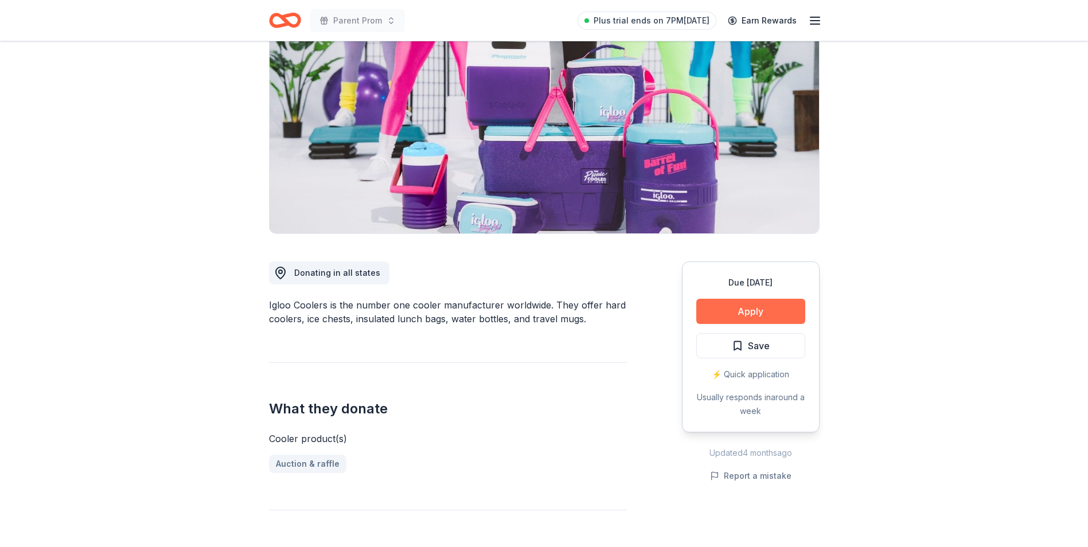
click at [718, 309] on button "Apply" at bounding box center [750, 311] width 109 height 25
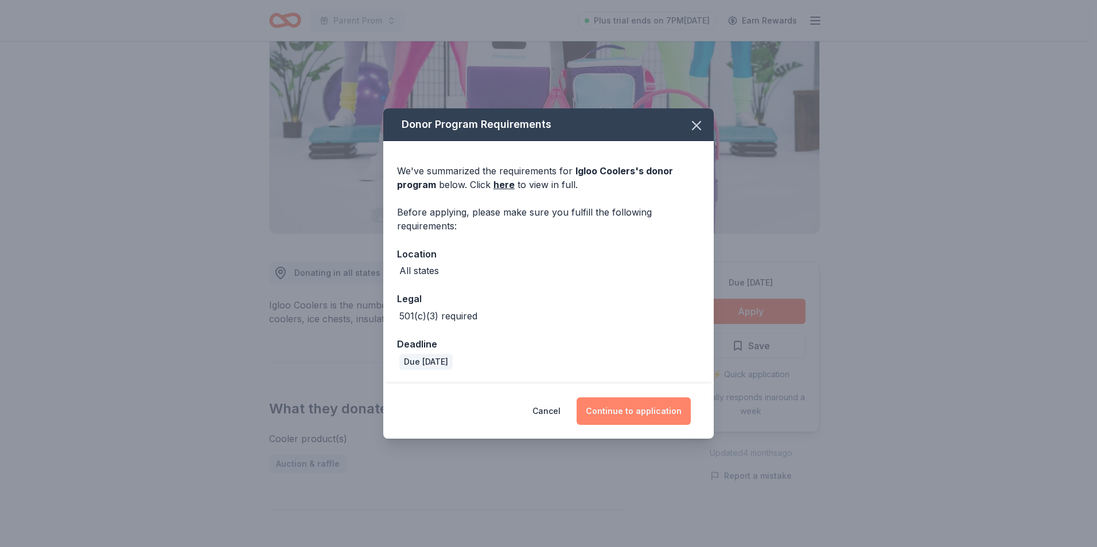
click at [657, 417] on button "Continue to application" at bounding box center [633, 411] width 114 height 28
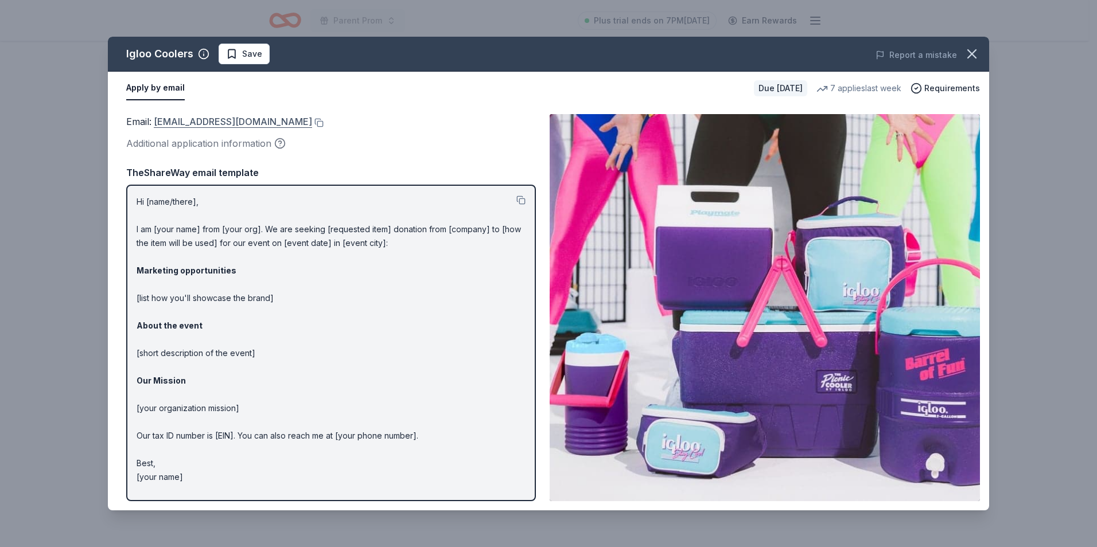
click at [229, 123] on link "[EMAIL_ADDRESS][DOMAIN_NAME]" at bounding box center [233, 121] width 158 height 15
click at [973, 54] on icon "button" at bounding box center [972, 54] width 16 height 16
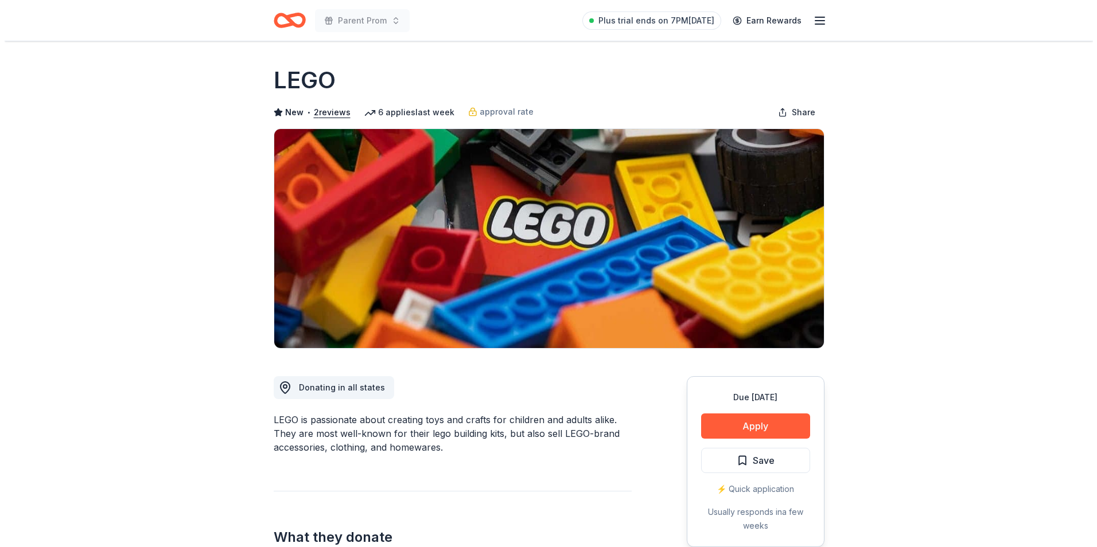
scroll to position [172, 0]
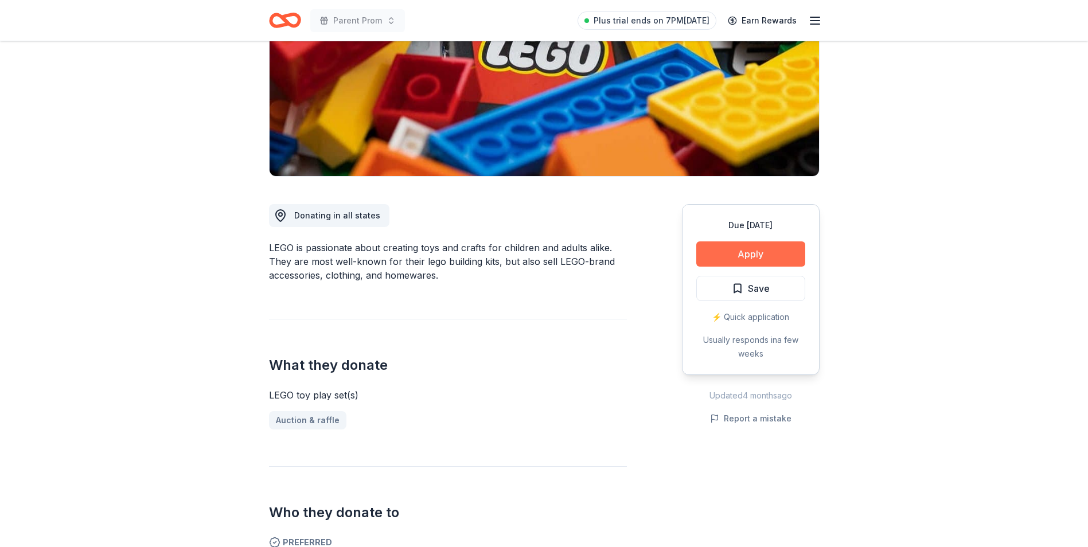
click at [728, 251] on button "Apply" at bounding box center [750, 253] width 109 height 25
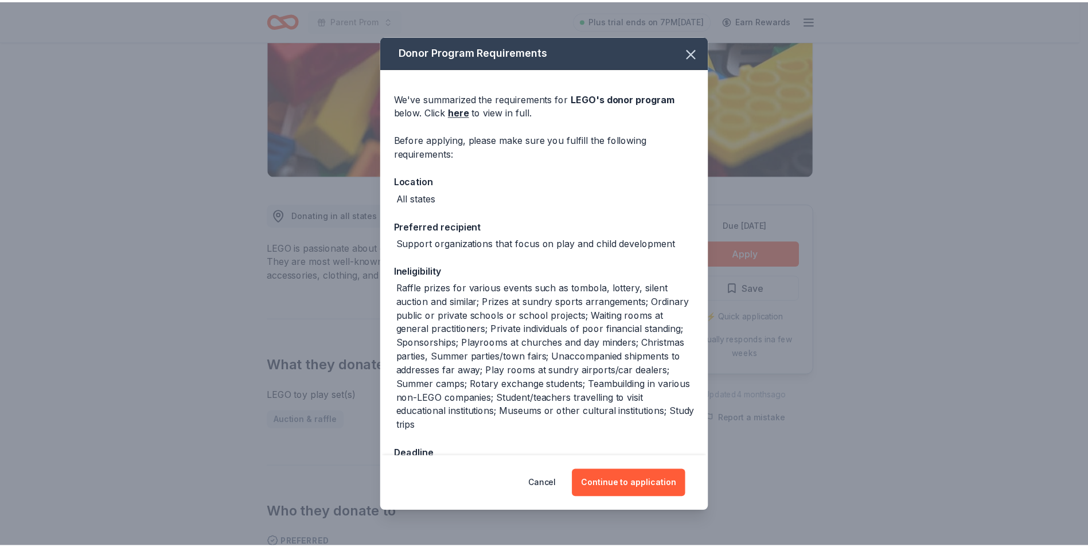
scroll to position [37, 0]
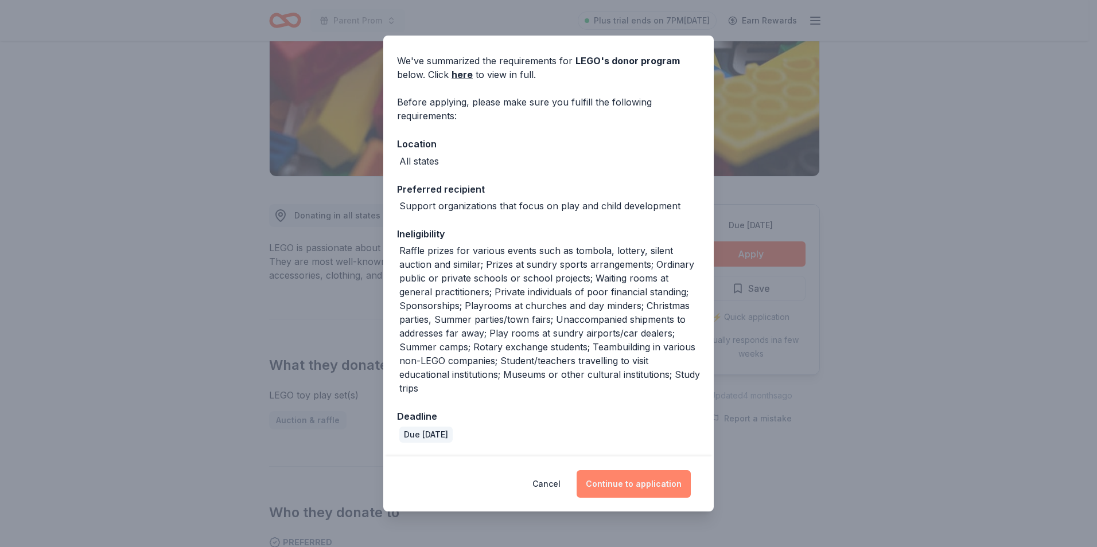
click at [642, 482] on button "Continue to application" at bounding box center [633, 484] width 114 height 28
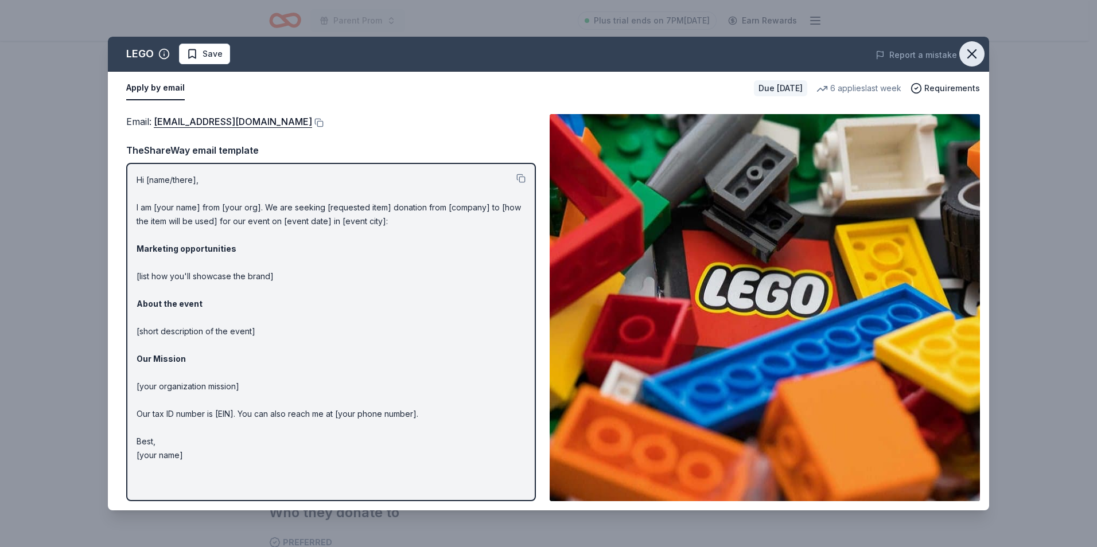
click at [974, 56] on icon "button" at bounding box center [972, 54] width 8 height 8
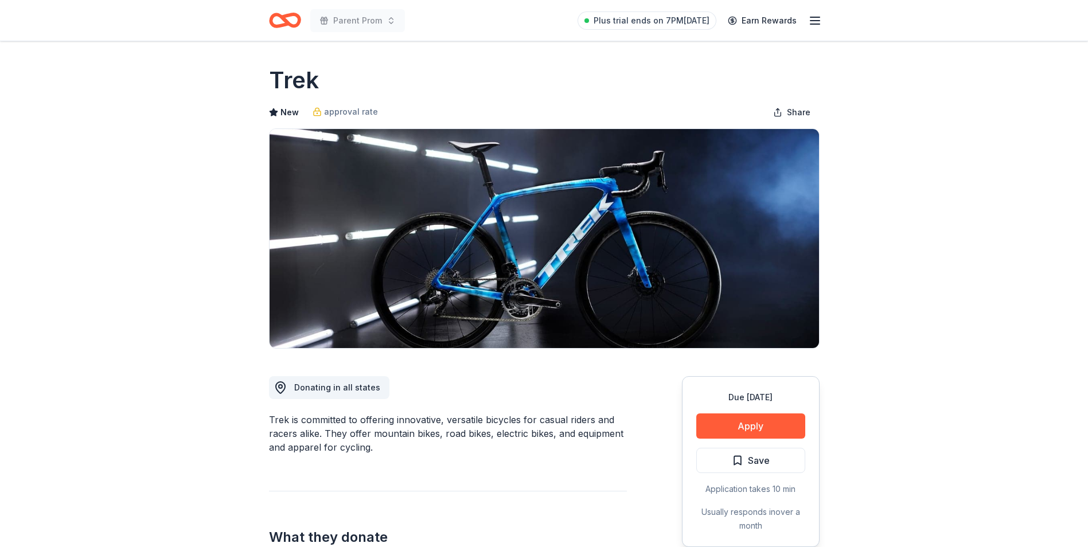
scroll to position [229, 0]
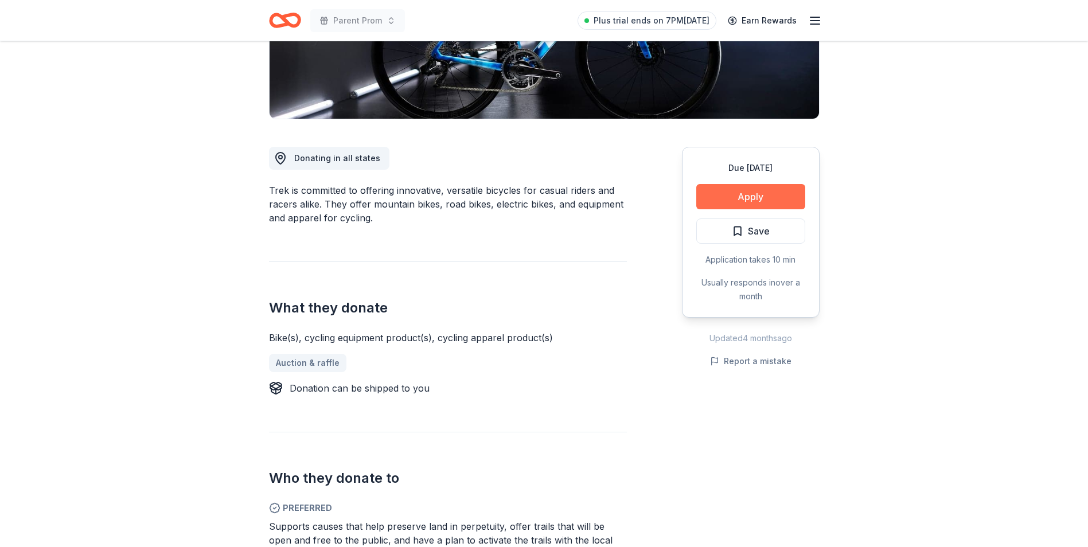
click at [761, 205] on button "Apply" at bounding box center [750, 196] width 109 height 25
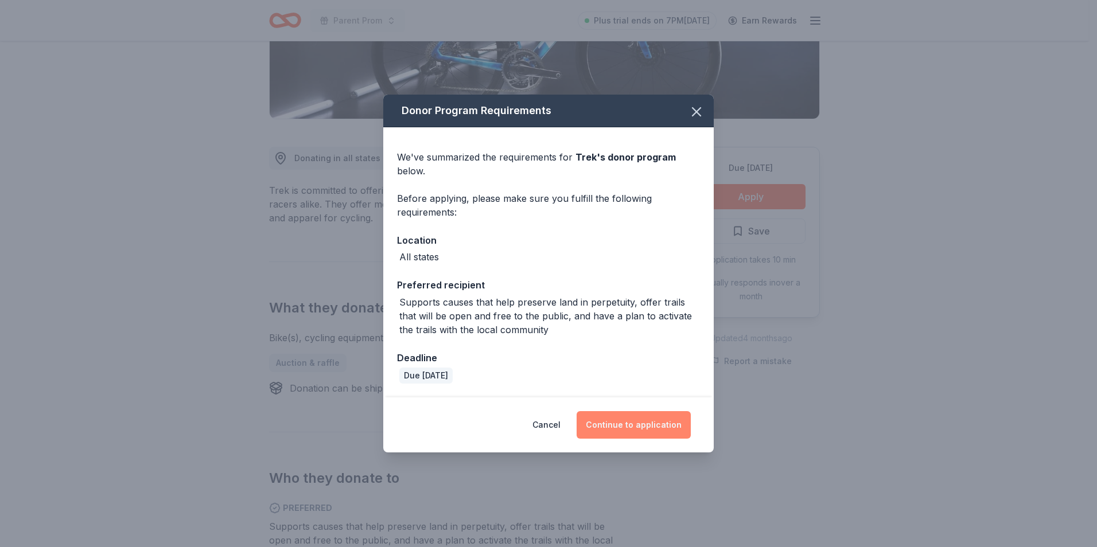
click at [642, 415] on button "Continue to application" at bounding box center [633, 425] width 114 height 28
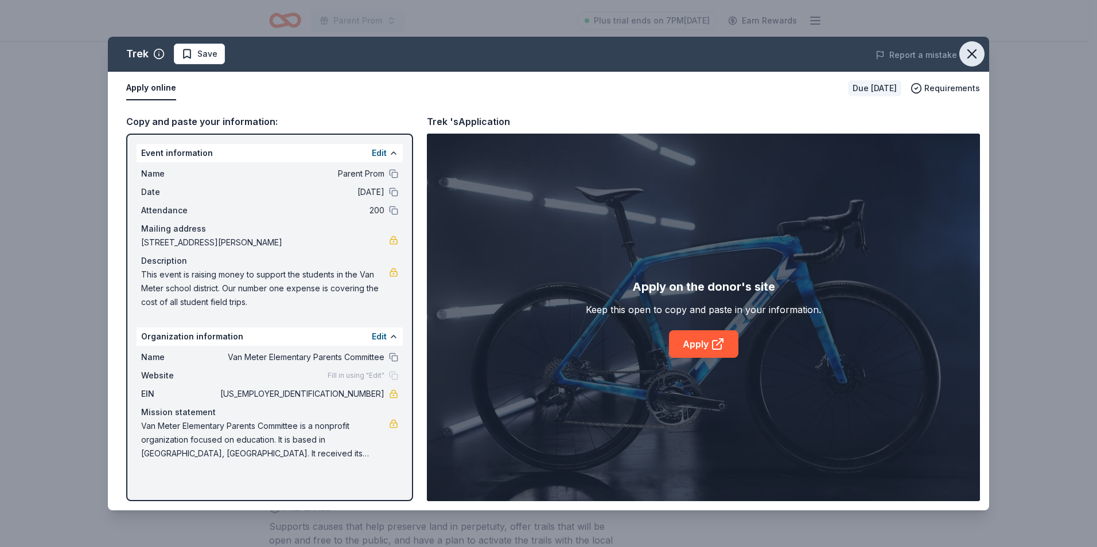
drag, startPoint x: 967, startPoint y: 52, endPoint x: 959, endPoint y: 59, distance: 11.0
click at [968, 51] on icon "button" at bounding box center [972, 54] width 16 height 16
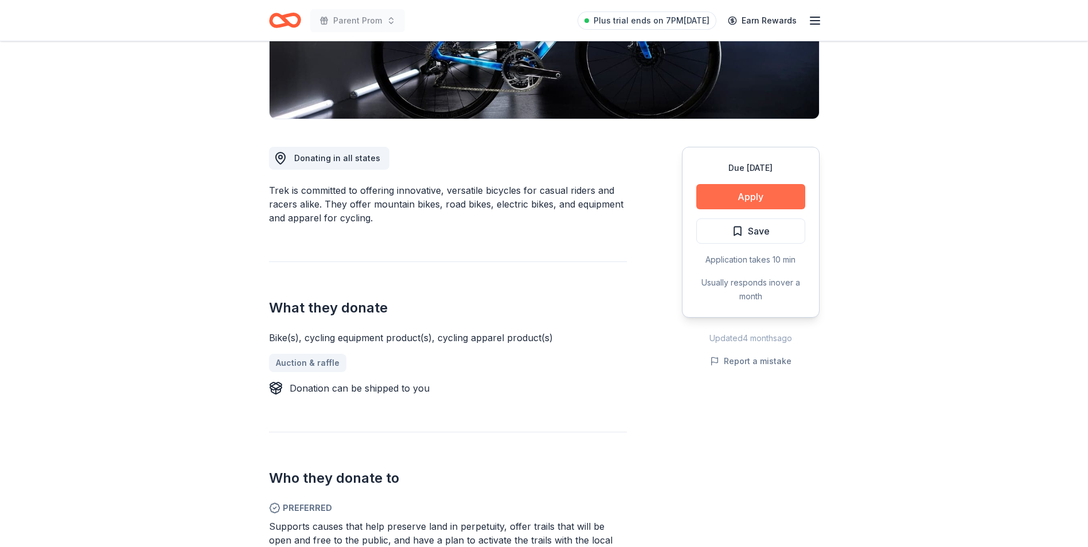
click at [748, 198] on button "Apply" at bounding box center [750, 196] width 109 height 25
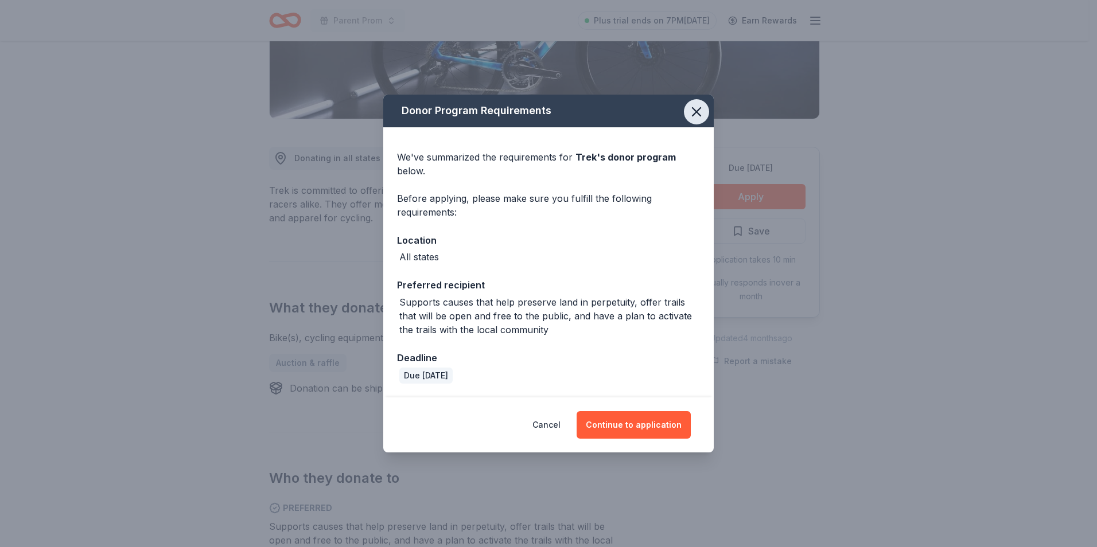
click at [698, 110] on icon "button" at bounding box center [696, 112] width 8 height 8
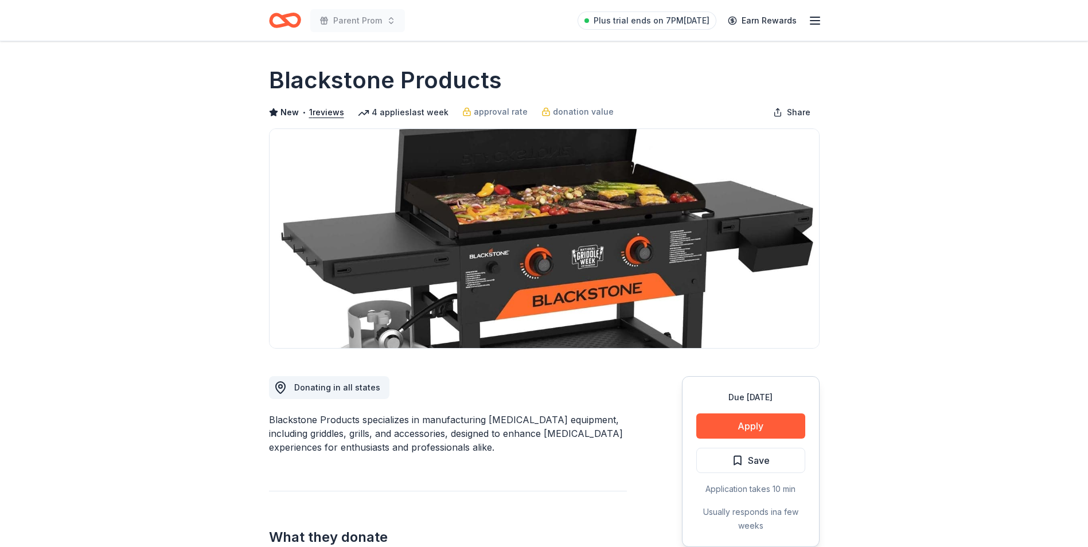
scroll to position [229, 0]
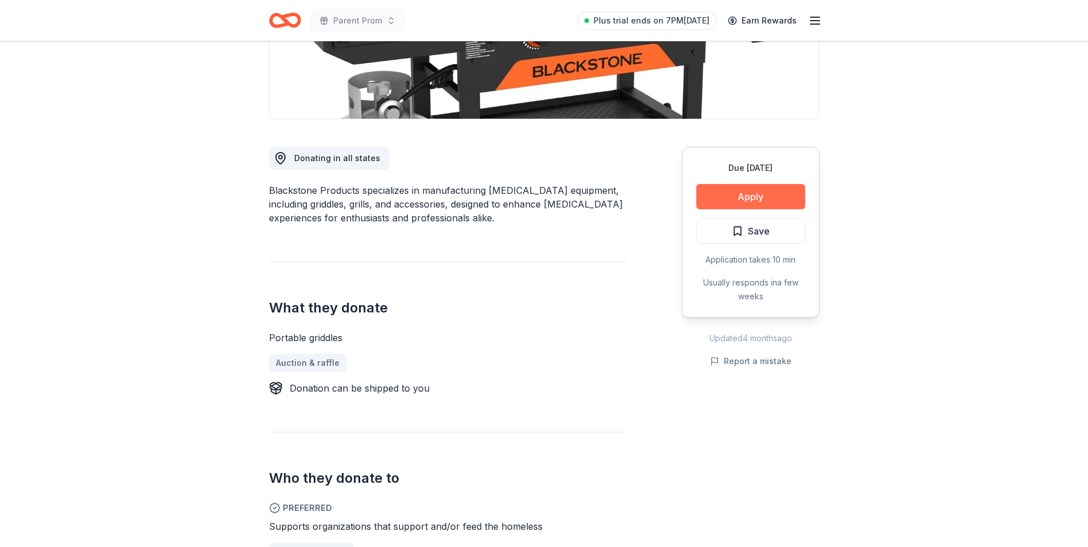
click at [764, 193] on button "Apply" at bounding box center [750, 196] width 109 height 25
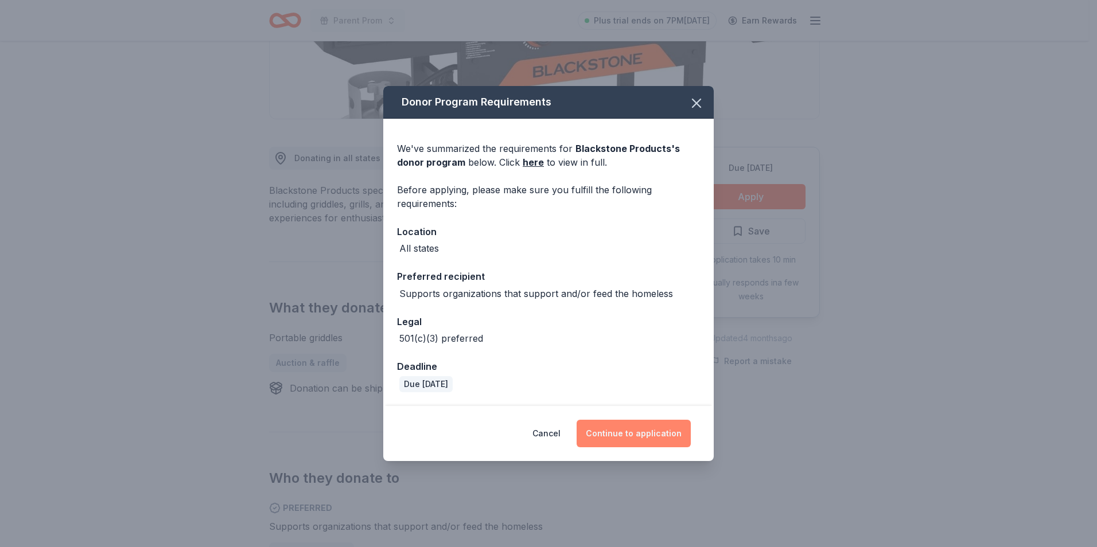
click at [620, 432] on button "Continue to application" at bounding box center [633, 434] width 114 height 28
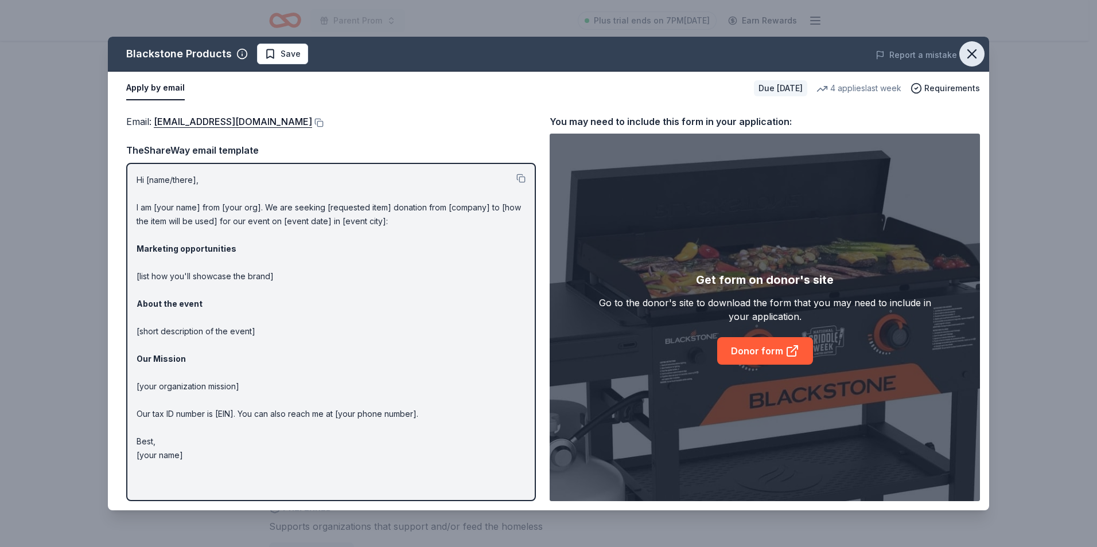
click at [968, 53] on icon "button" at bounding box center [972, 54] width 16 height 16
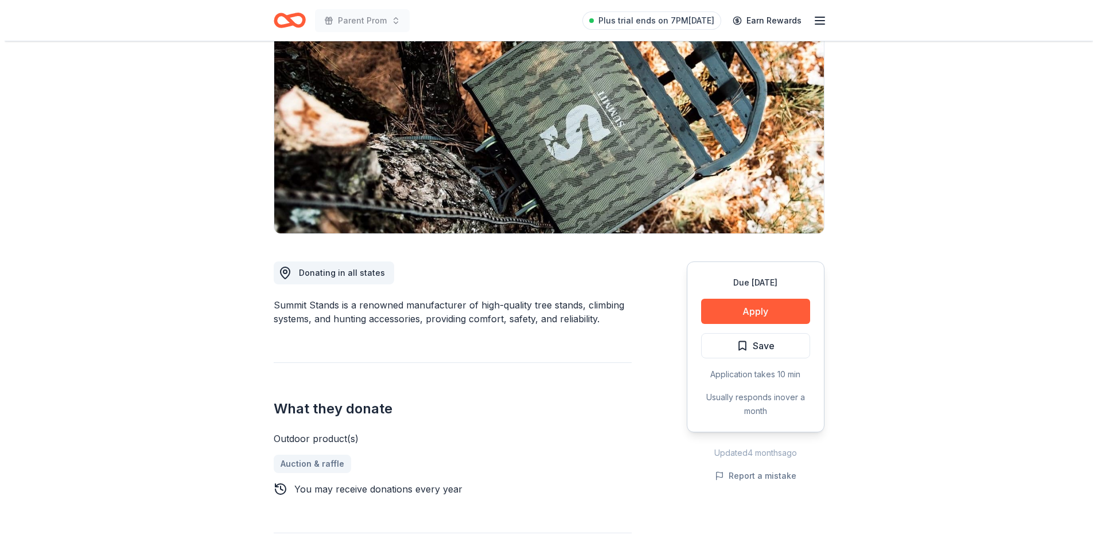
scroll to position [229, 0]
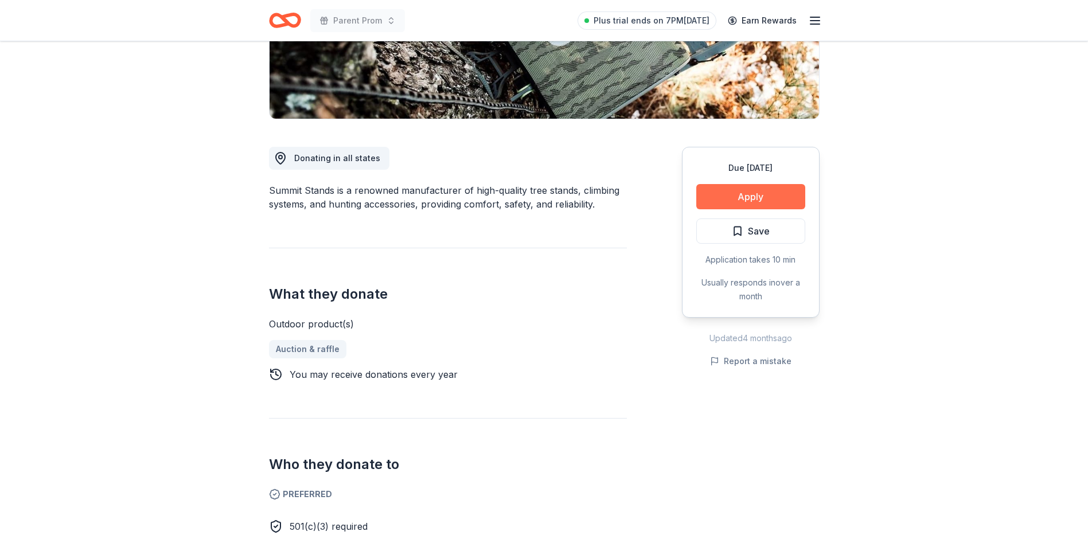
click at [724, 195] on button "Apply" at bounding box center [750, 196] width 109 height 25
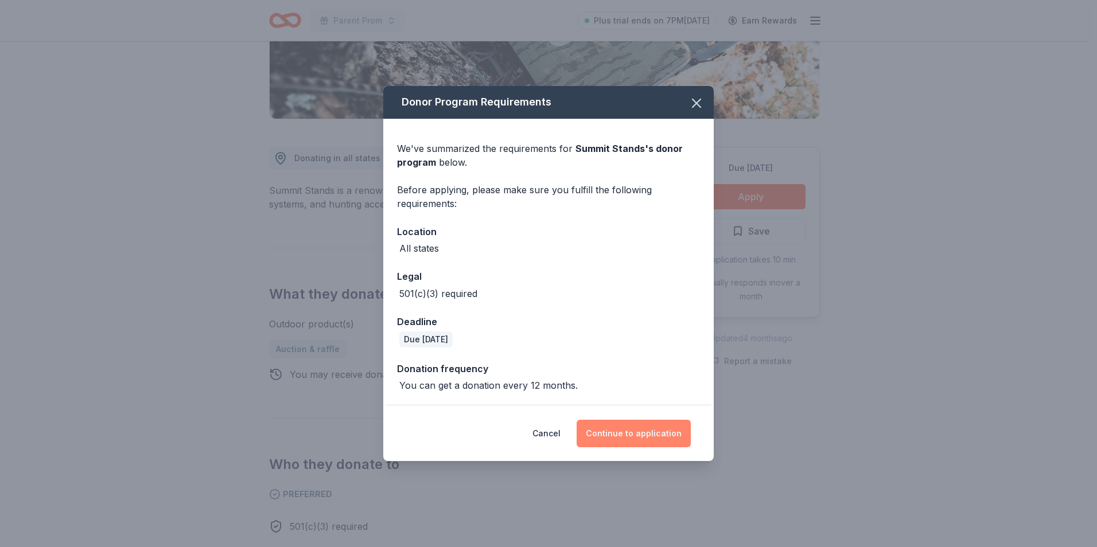
click at [641, 424] on button "Continue to application" at bounding box center [633, 434] width 114 height 28
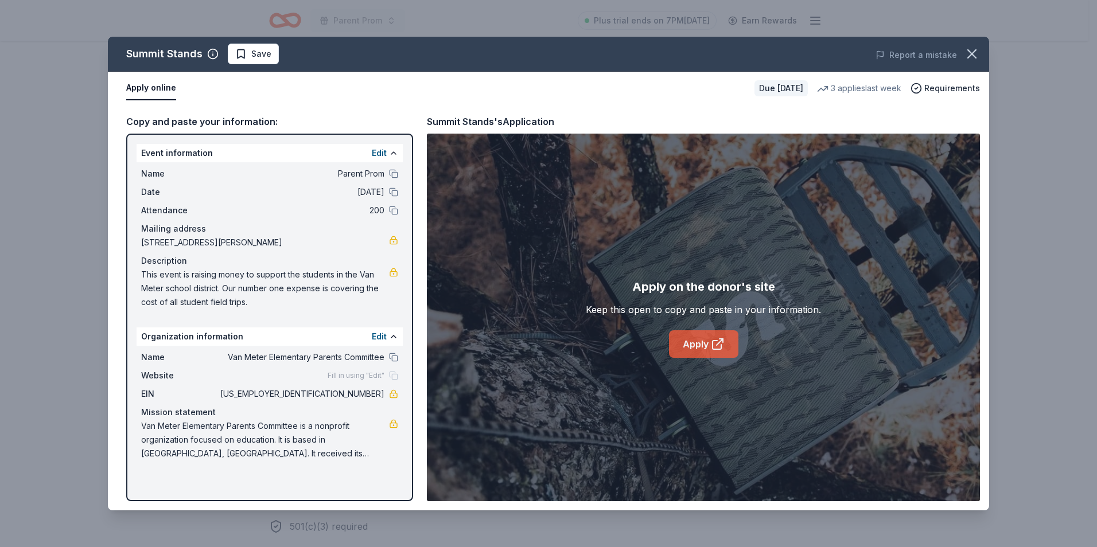
click at [709, 340] on link "Apply" at bounding box center [703, 344] width 69 height 28
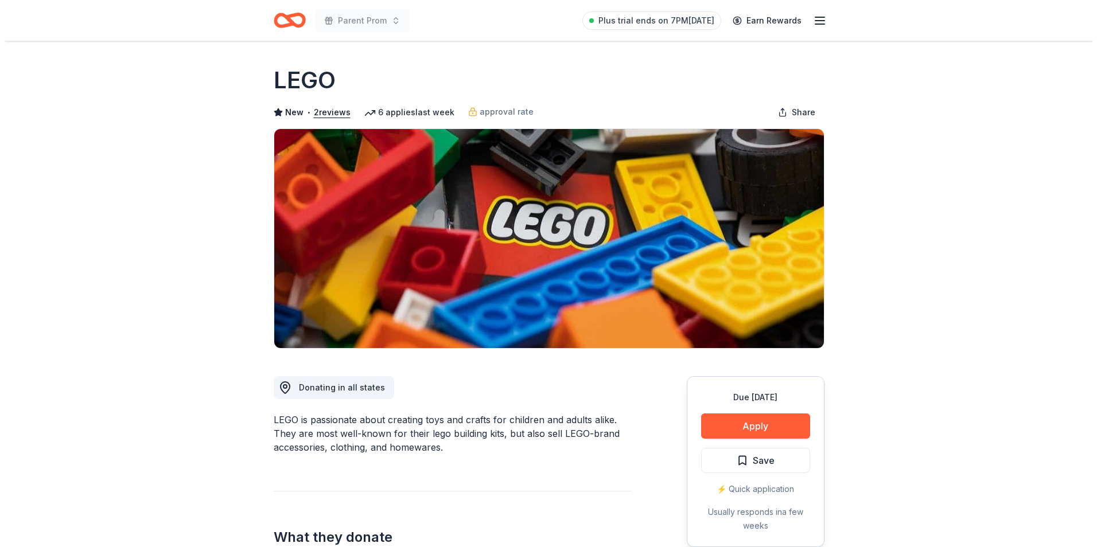
scroll to position [115, 0]
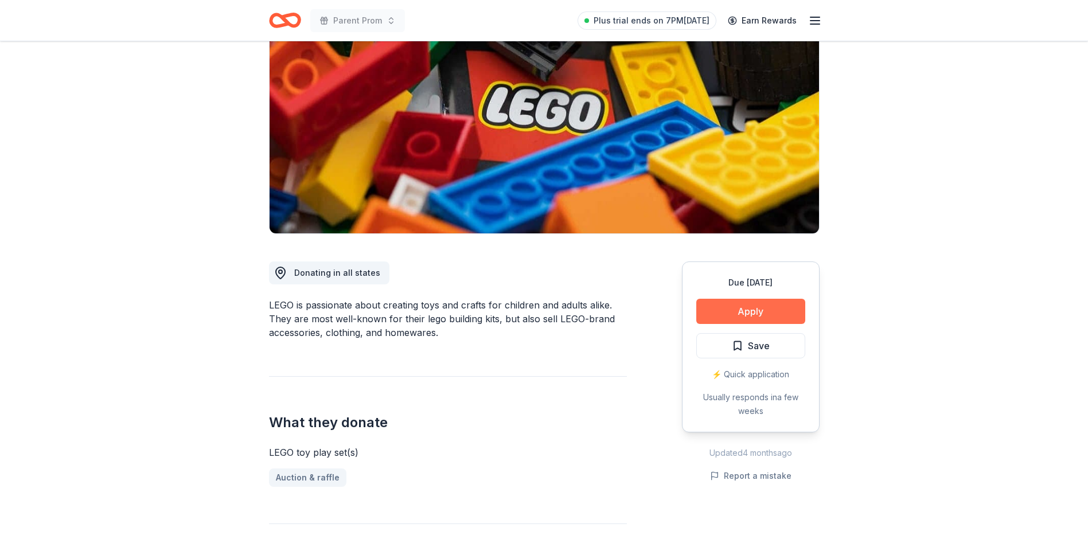
click at [739, 315] on button "Apply" at bounding box center [750, 311] width 109 height 25
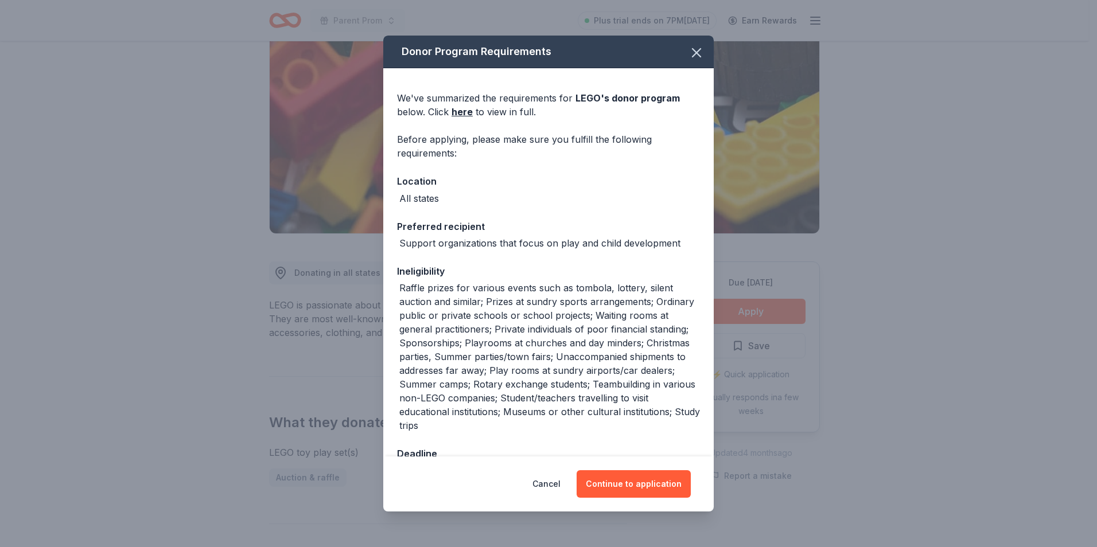
scroll to position [37, 0]
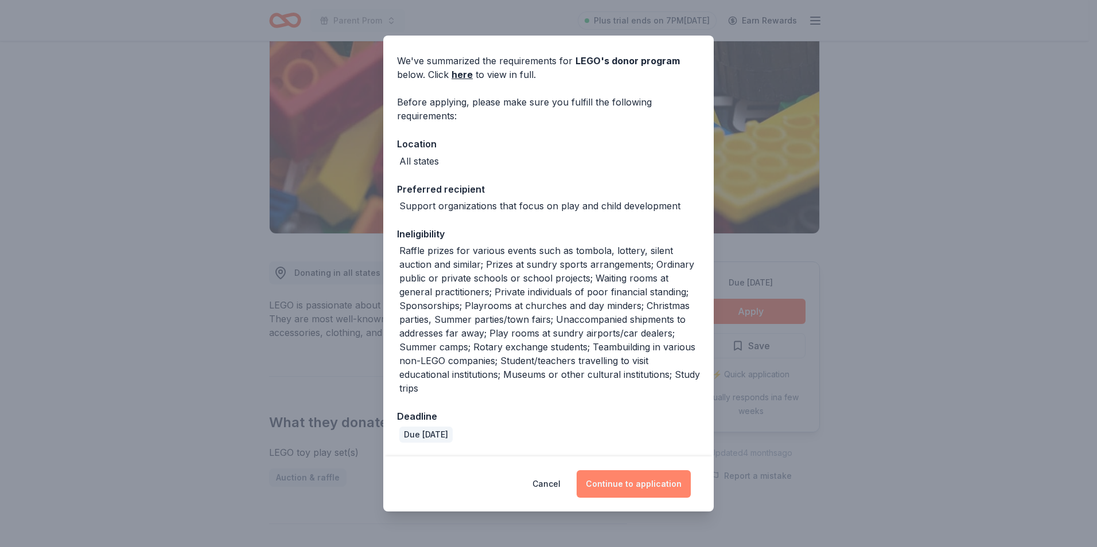
click at [642, 483] on button "Continue to application" at bounding box center [633, 484] width 114 height 28
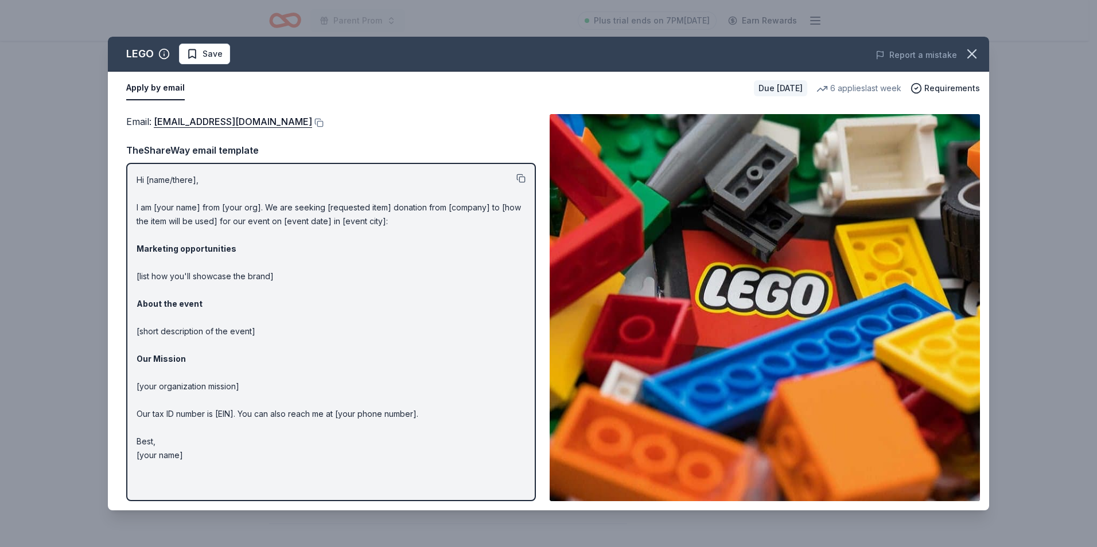
click at [522, 178] on button at bounding box center [520, 178] width 9 height 9
